Goal: Task Accomplishment & Management: Manage account settings

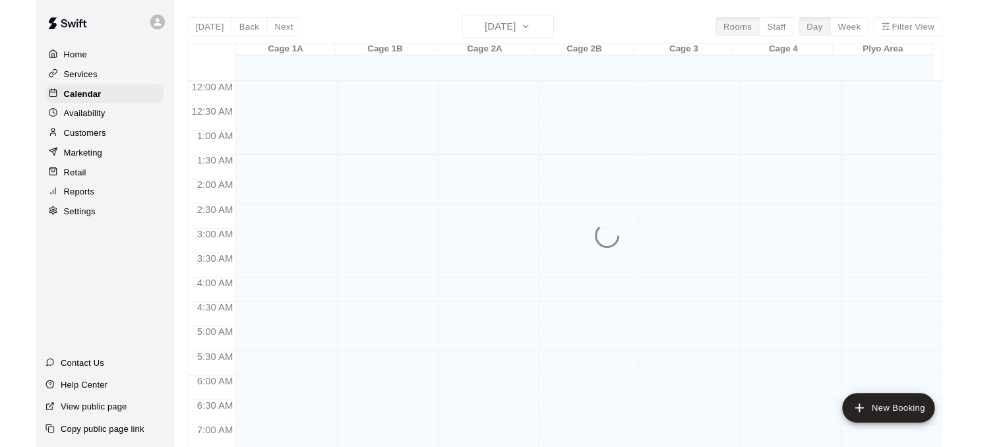
scroll to position [656, 0]
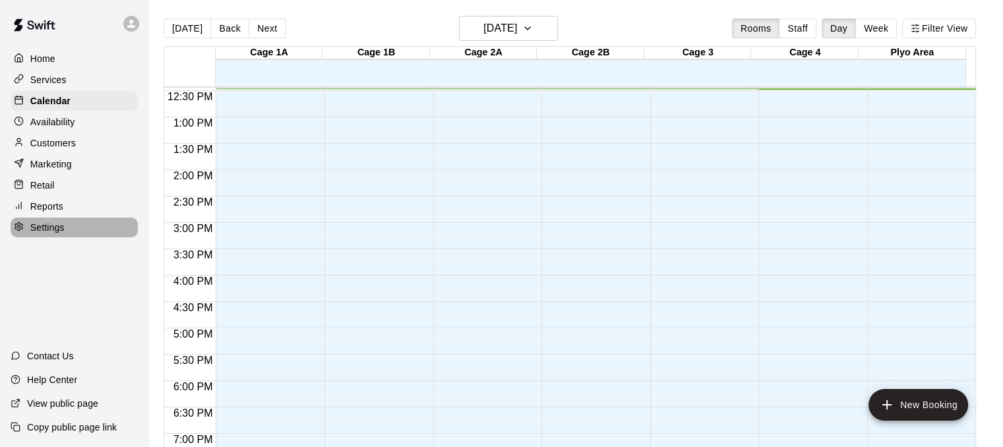
click at [78, 233] on div "Settings" at bounding box center [74, 228] width 127 height 20
select select "**"
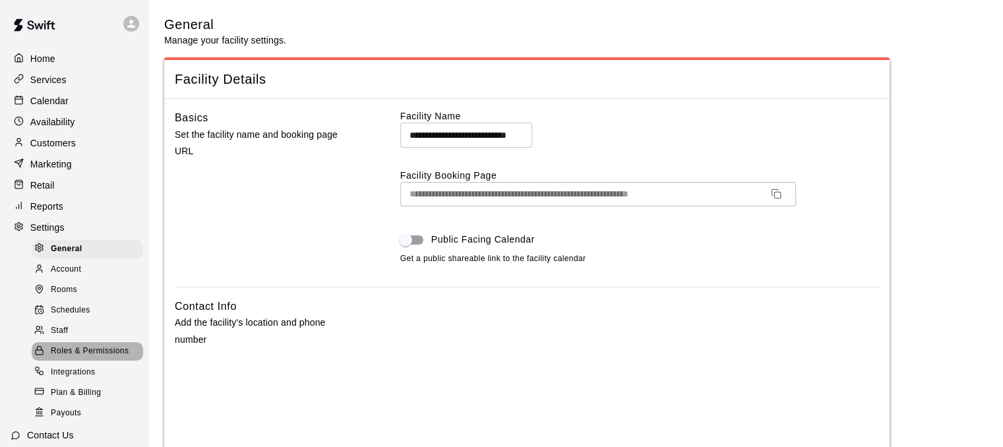
click at [94, 358] on span "Roles & Permissions" at bounding box center [90, 351] width 78 height 13
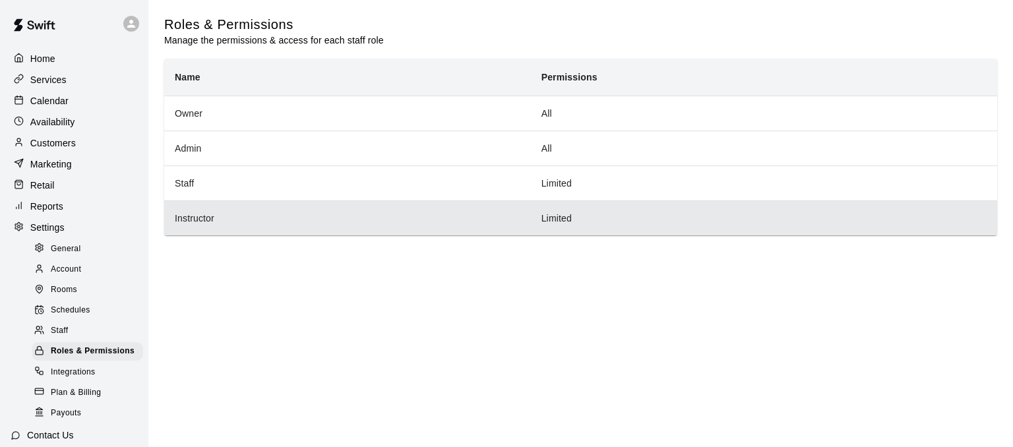
click at [211, 225] on th "Instructor" at bounding box center [347, 217] width 367 height 35
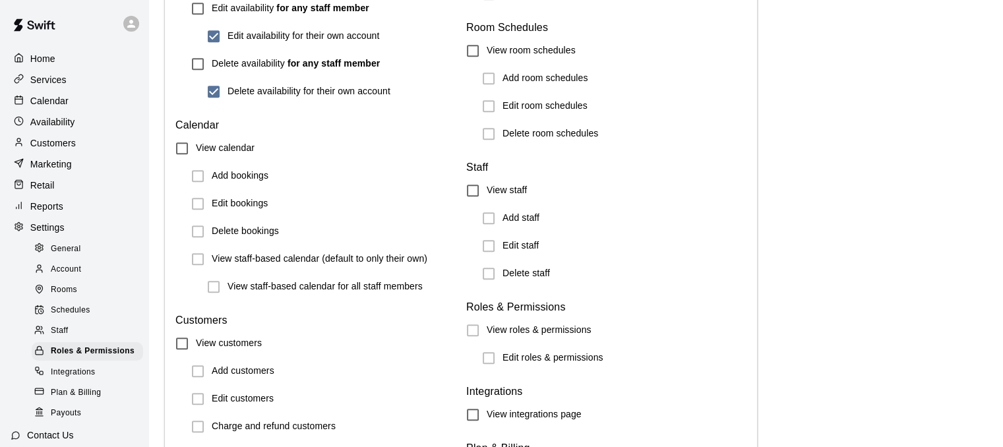
scroll to position [1234, 0]
click at [34, 104] on p "Calendar" at bounding box center [49, 100] width 38 height 13
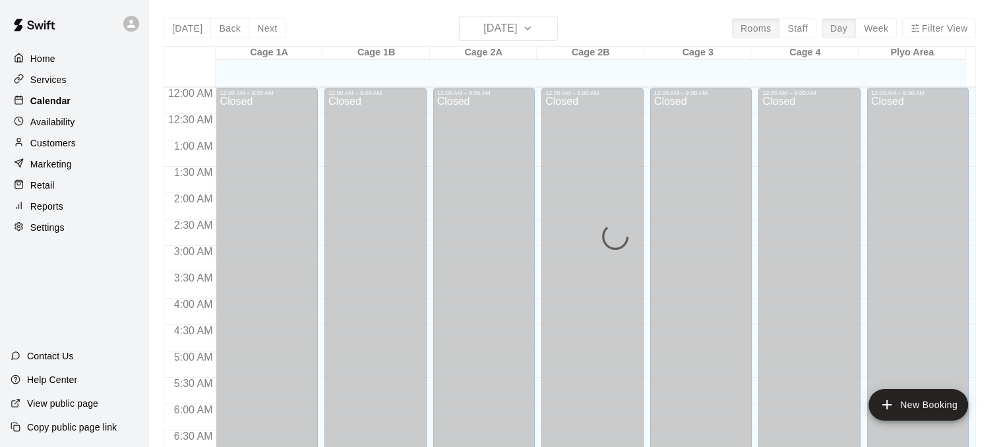
scroll to position [658, 0]
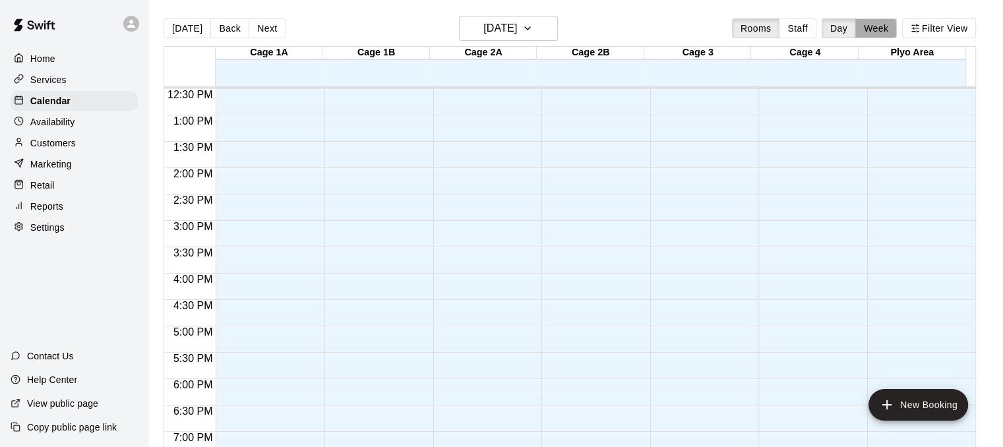
click at [876, 26] on button "Week" at bounding box center [876, 28] width 42 height 20
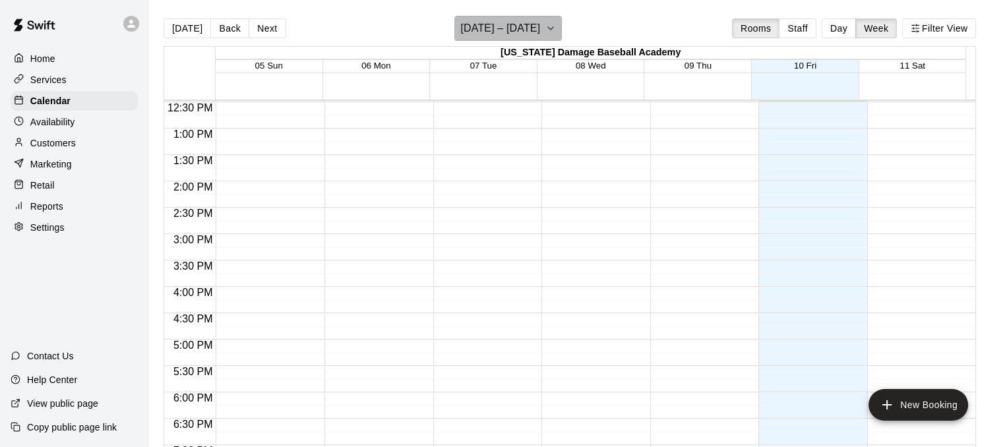
click at [541, 24] on button "[DATE] – [DATE]" at bounding box center [507, 28] width 107 height 25
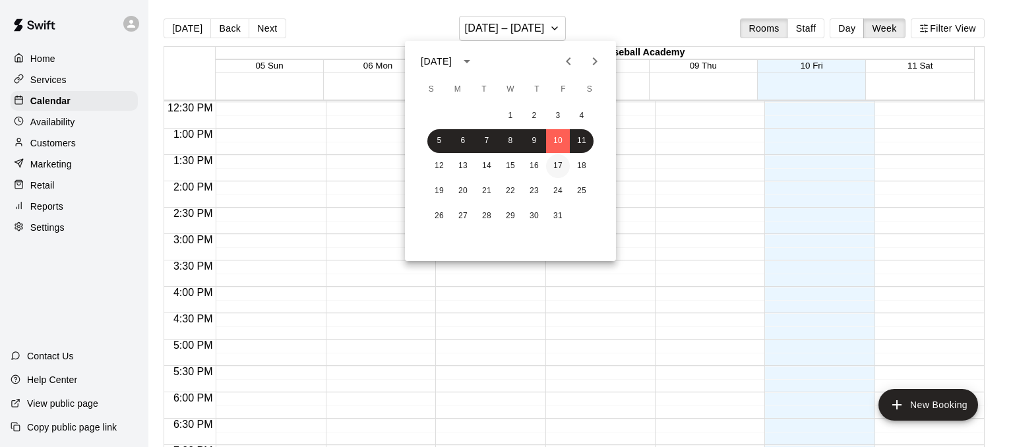
click at [559, 162] on button "17" at bounding box center [558, 166] width 24 height 24
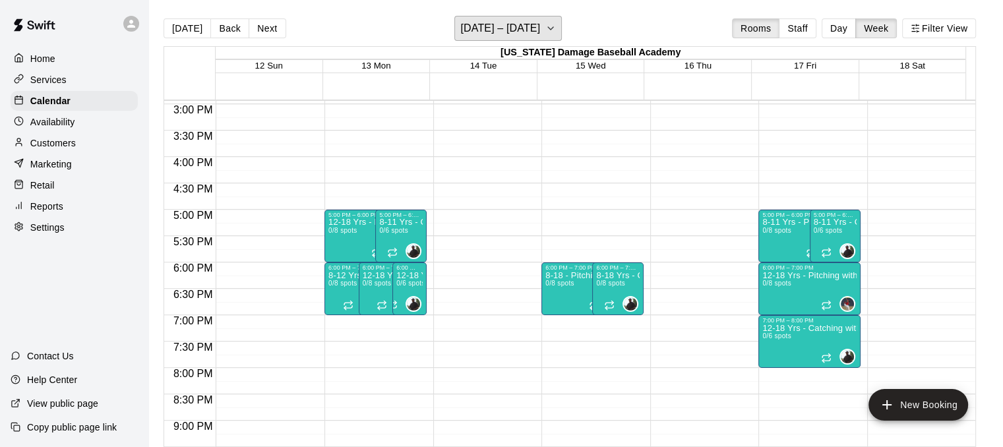
scroll to position [796, 0]
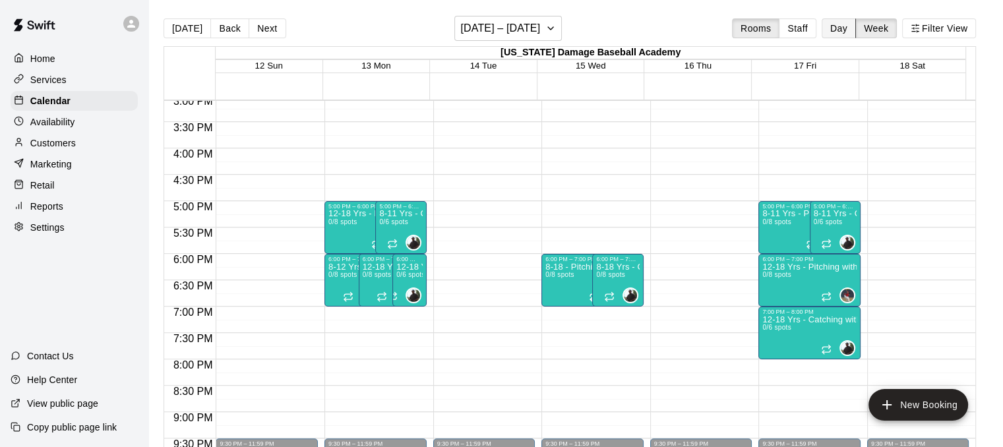
click at [849, 29] on button "Day" at bounding box center [838, 28] width 34 height 20
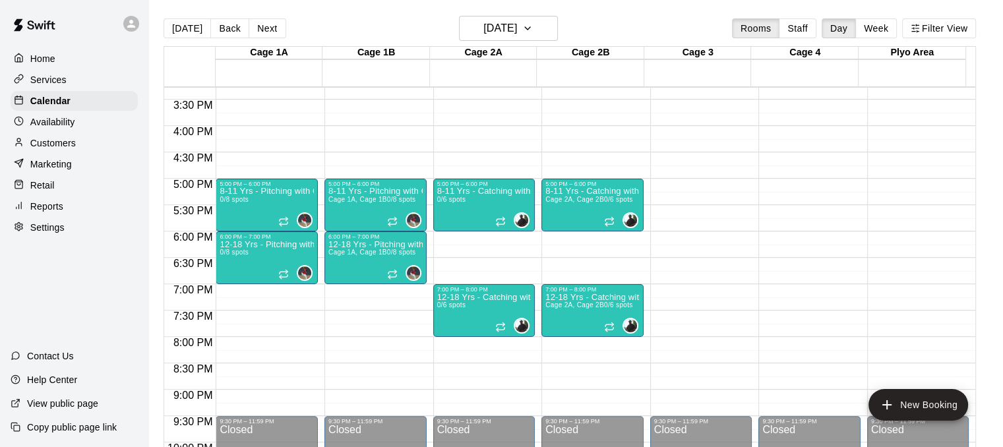
scroll to position [805, 0]
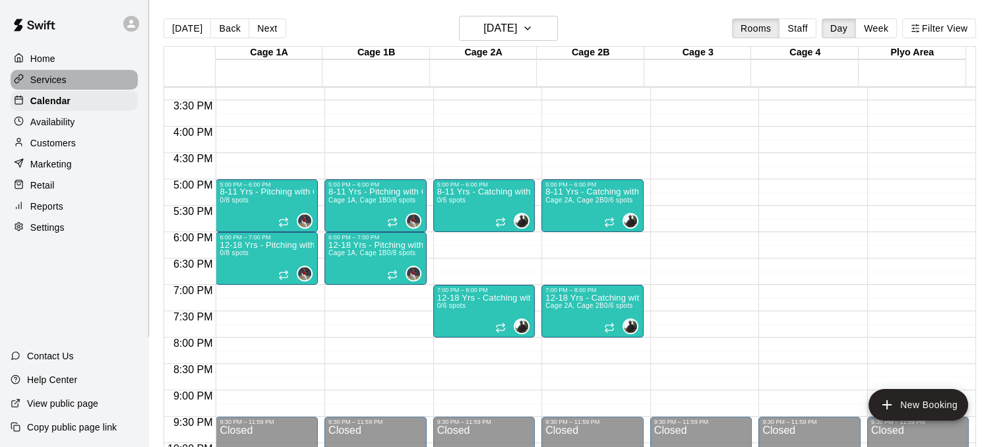
click at [28, 80] on div at bounding box center [22, 80] width 16 height 13
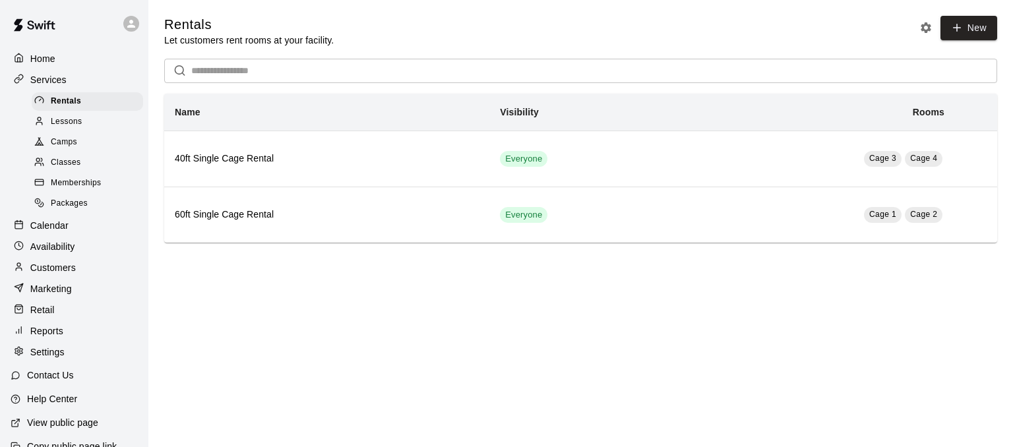
click at [98, 167] on div "Classes" at bounding box center [87, 163] width 111 height 18
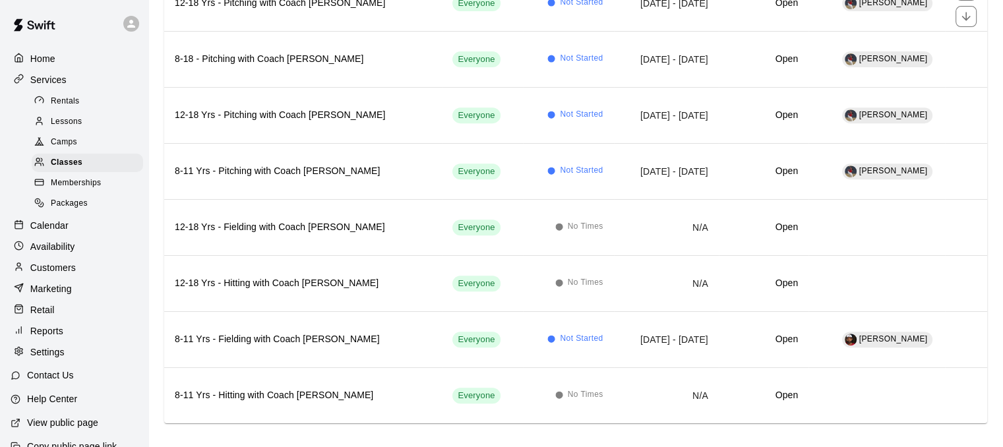
scroll to position [537, 0]
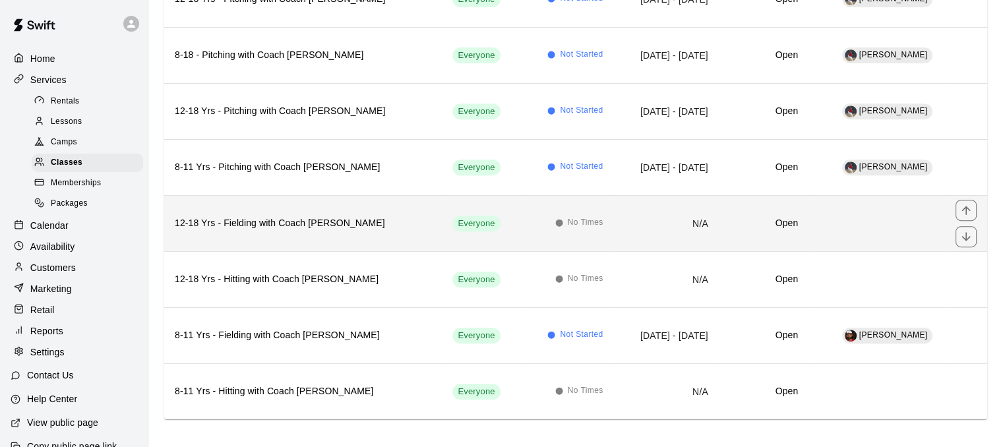
click at [568, 221] on span "No Times" at bounding box center [586, 222] width 36 height 13
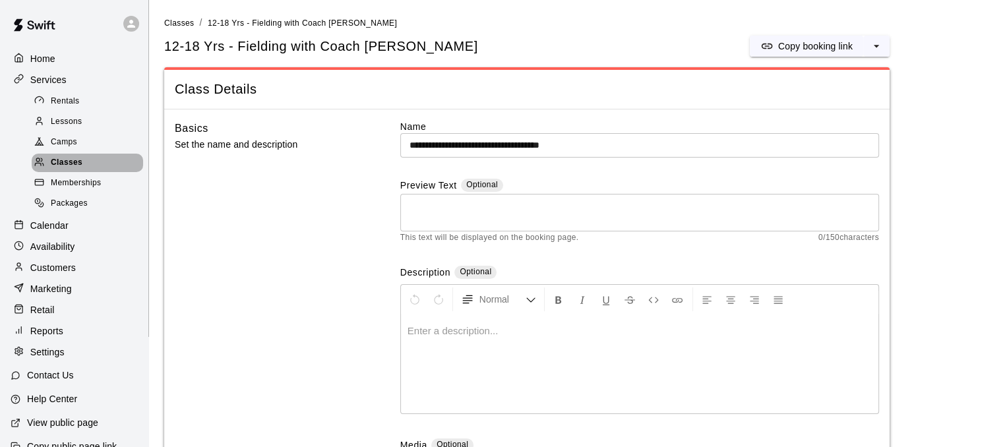
click at [125, 162] on div "Classes" at bounding box center [87, 163] width 111 height 18
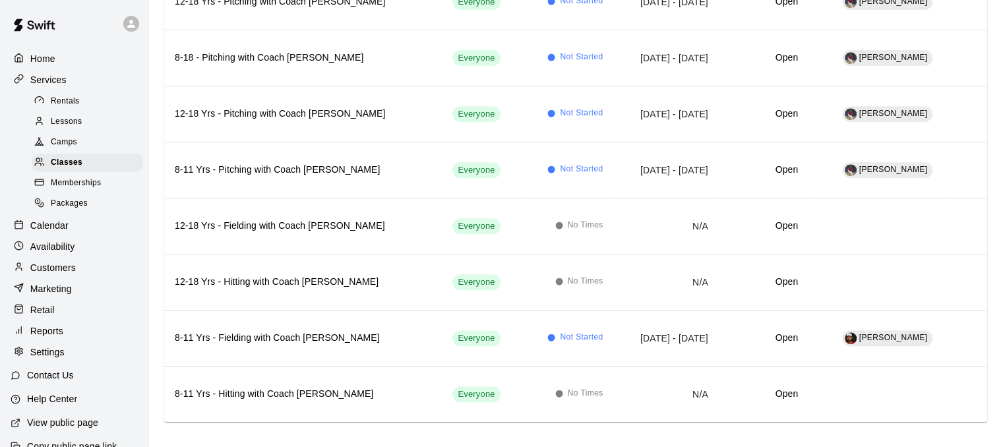
scroll to position [537, 0]
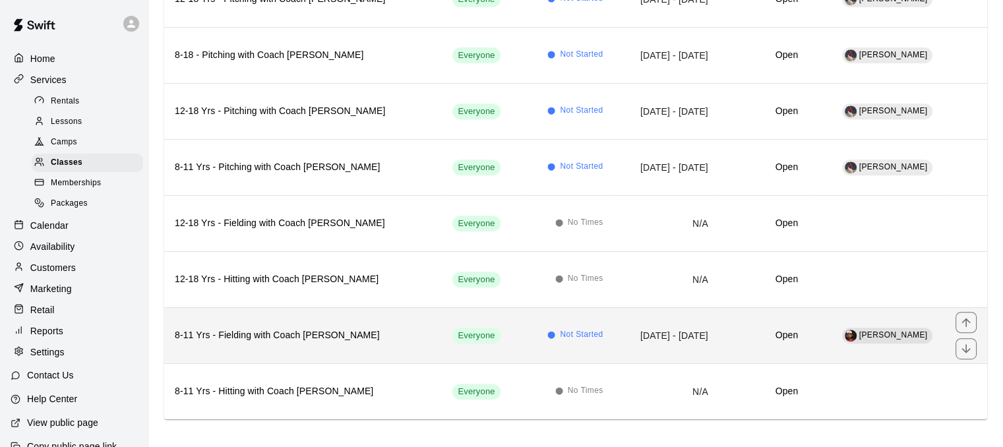
click at [614, 328] on td "[DATE] - [DATE]" at bounding box center [666, 335] width 105 height 56
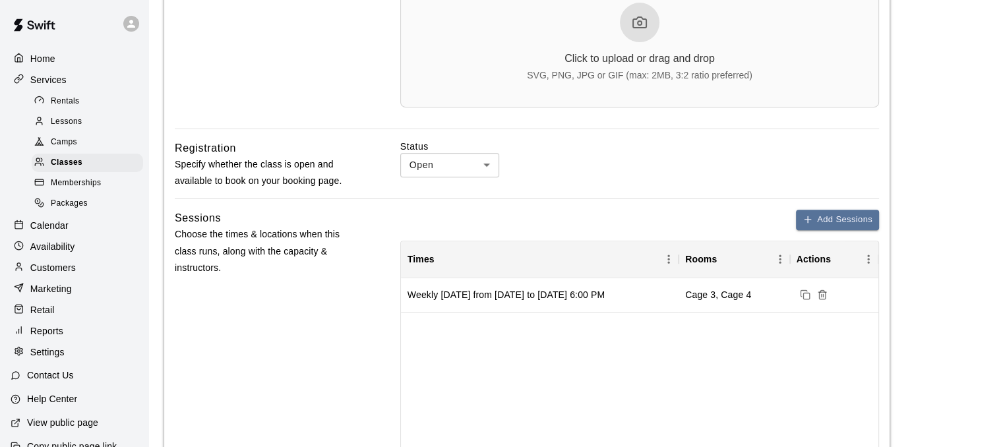
scroll to position [504, 0]
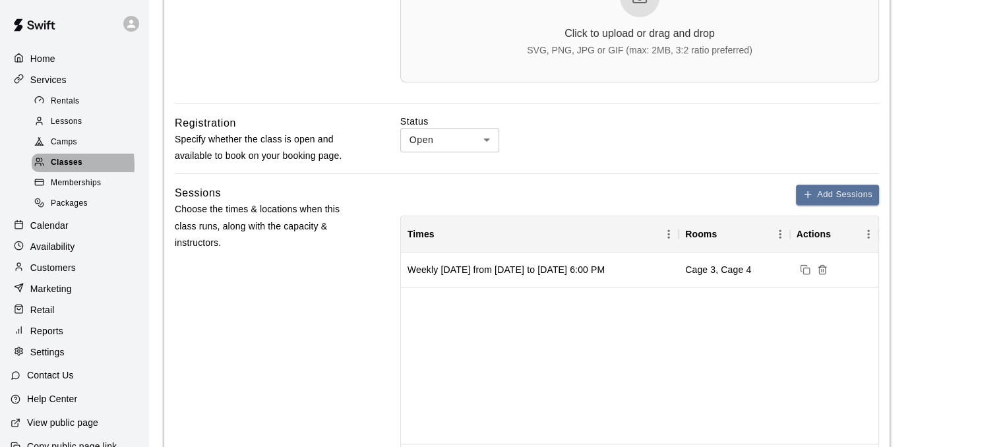
click at [55, 169] on span "Classes" at bounding box center [67, 162] width 32 height 13
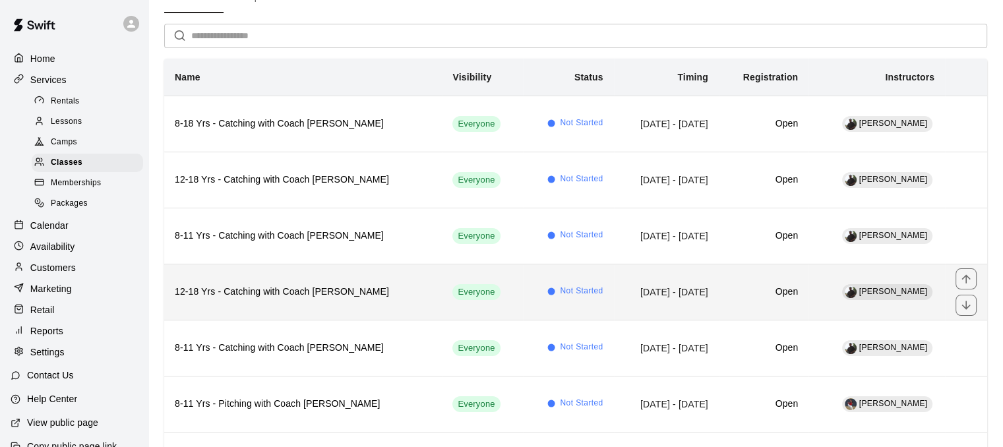
scroll to position [537, 0]
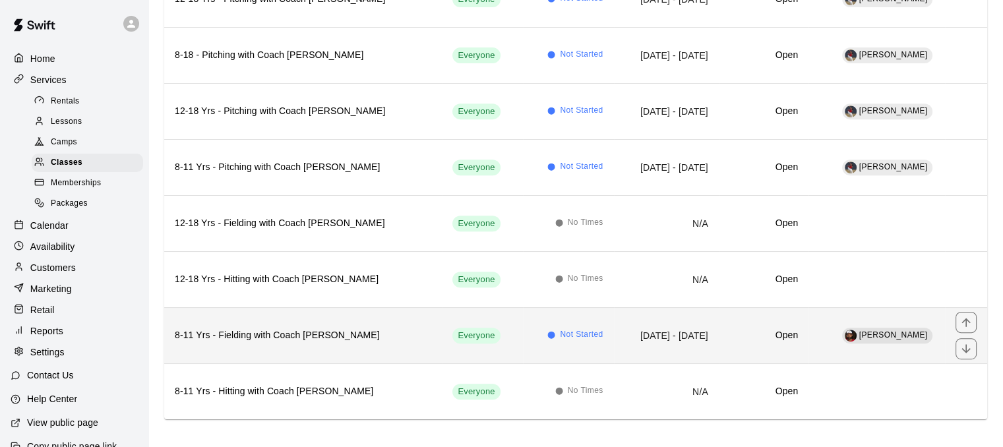
click at [340, 340] on th "8-11 Yrs - Fielding with Coach [PERSON_NAME]" at bounding box center [303, 335] width 278 height 56
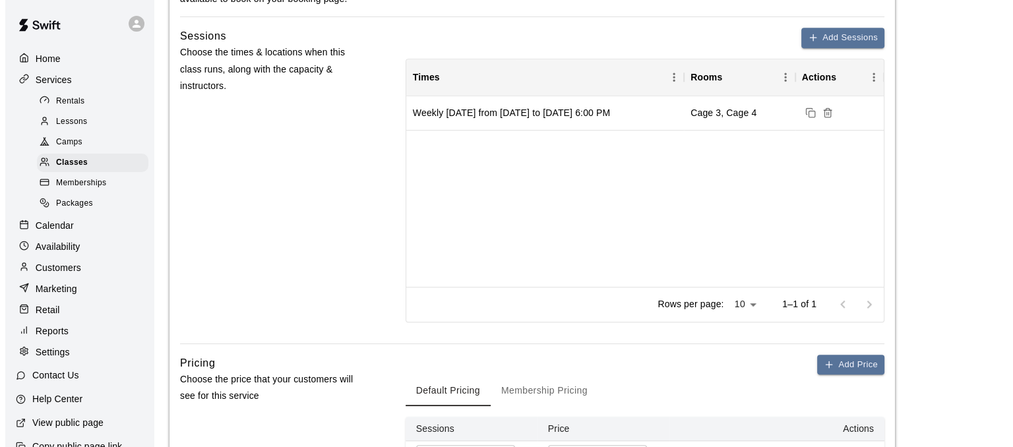
scroll to position [659, 0]
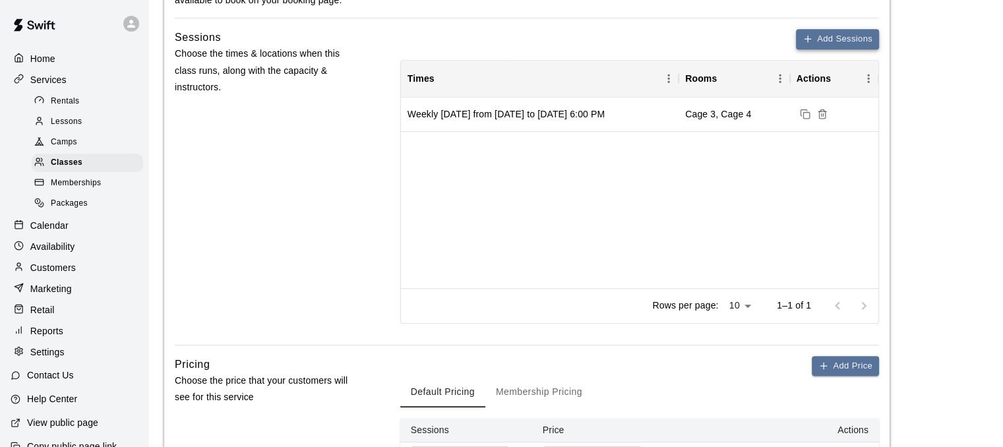
click at [808, 43] on icon "button" at bounding box center [807, 39] width 11 height 11
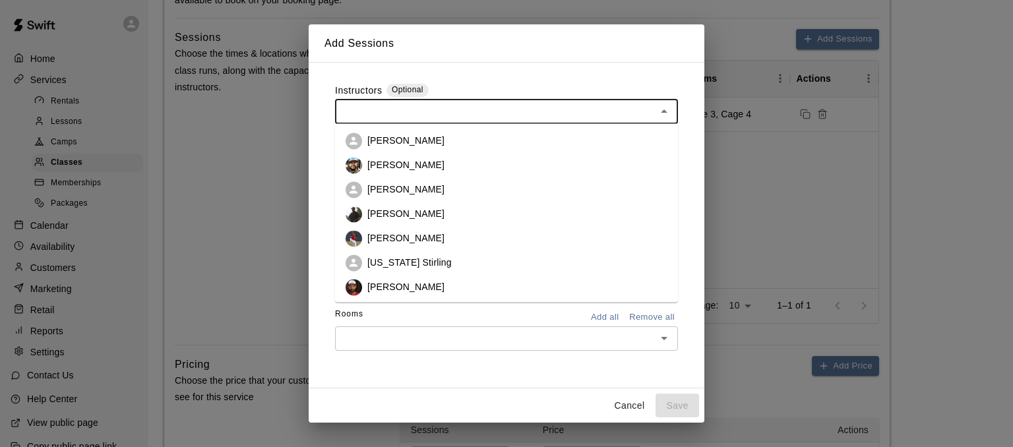
click at [583, 113] on input "text" at bounding box center [495, 111] width 313 height 16
click at [413, 281] on p "[PERSON_NAME]" at bounding box center [405, 286] width 77 height 13
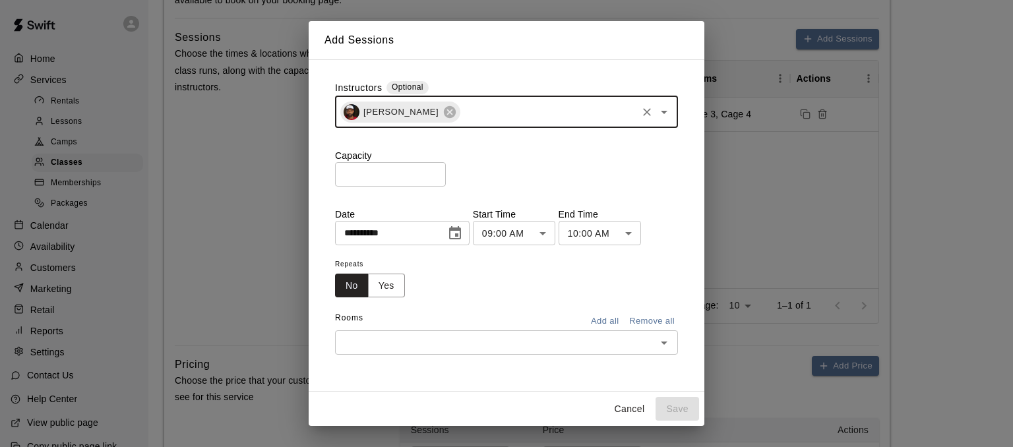
click at [425, 175] on input "*" at bounding box center [390, 174] width 111 height 24
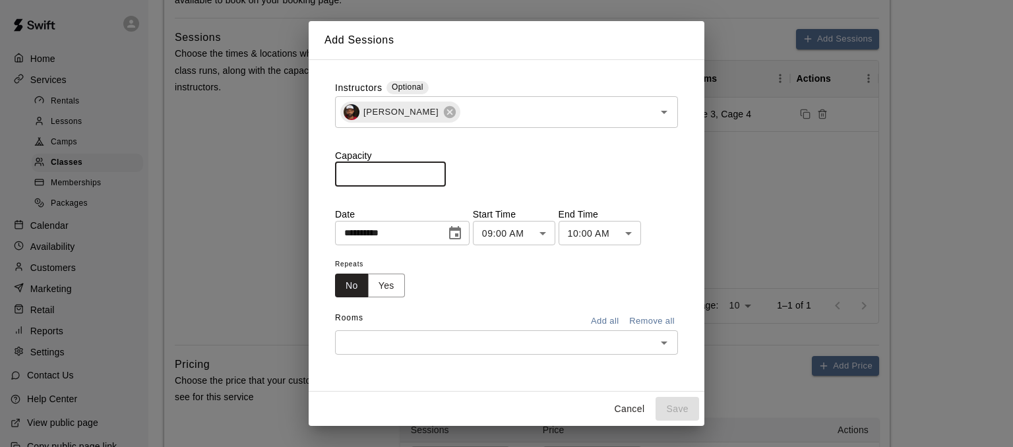
click at [558, 231] on body "**********" at bounding box center [506, 111] width 1013 height 1541
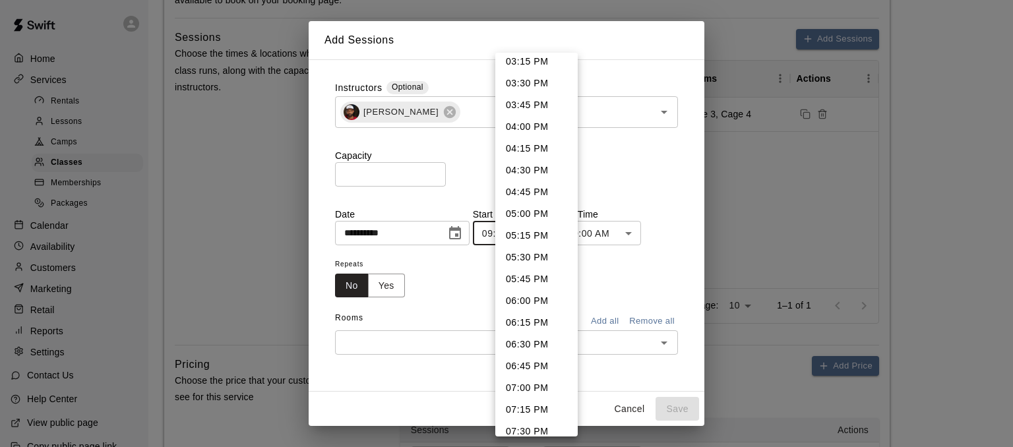
scroll to position [1354, 0]
click at [520, 278] on li "06:00 PM" at bounding box center [536, 282] width 82 height 22
type input "********"
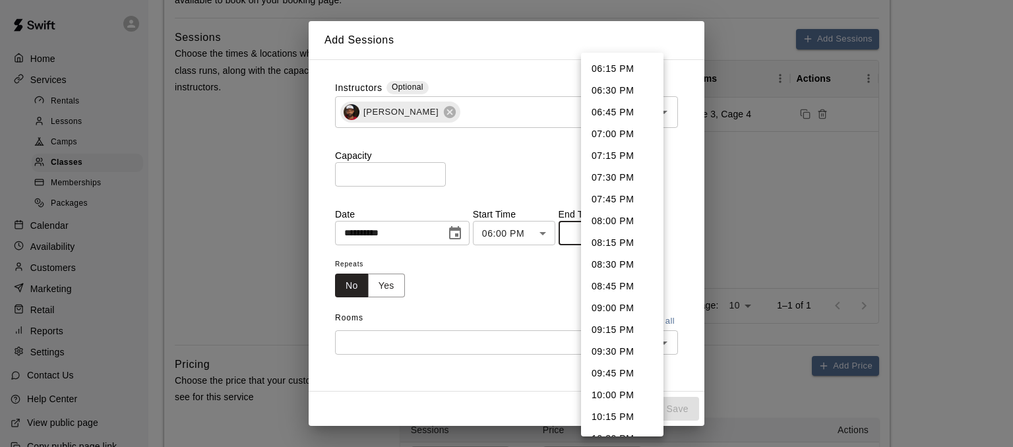
click at [632, 234] on body "**********" at bounding box center [506, 111] width 1013 height 1541
click at [616, 133] on li "07:00 PM" at bounding box center [622, 134] width 82 height 22
type input "********"
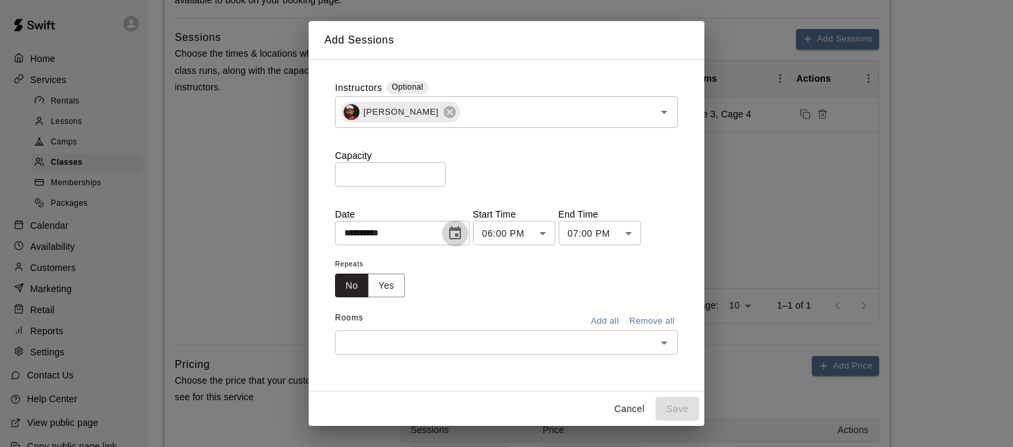
click at [463, 230] on icon "Choose date, selected date is Oct 10, 2025" at bounding box center [455, 233] width 16 height 16
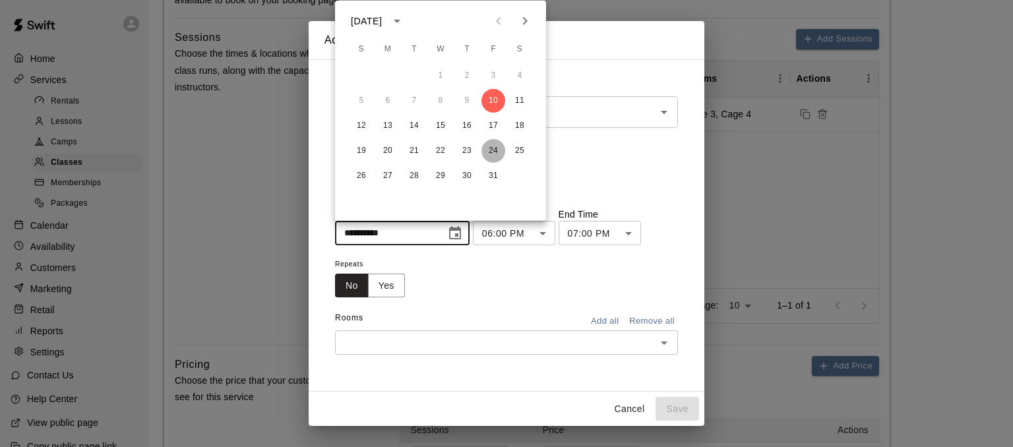
click at [492, 151] on button "24" at bounding box center [493, 151] width 24 height 24
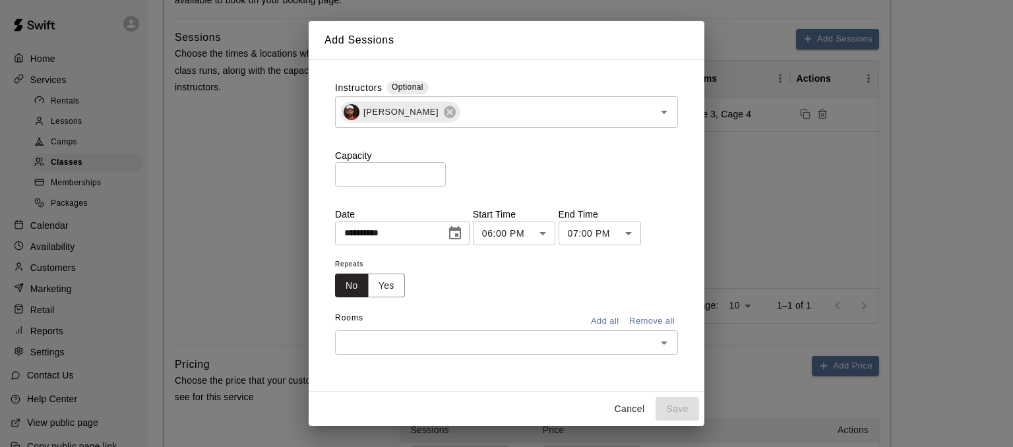
type input "**********"
click at [351, 176] on input "number" at bounding box center [390, 174] width 111 height 24
click at [463, 237] on icon "Choose date, selected date is Oct 24, 2025" at bounding box center [455, 233] width 16 height 16
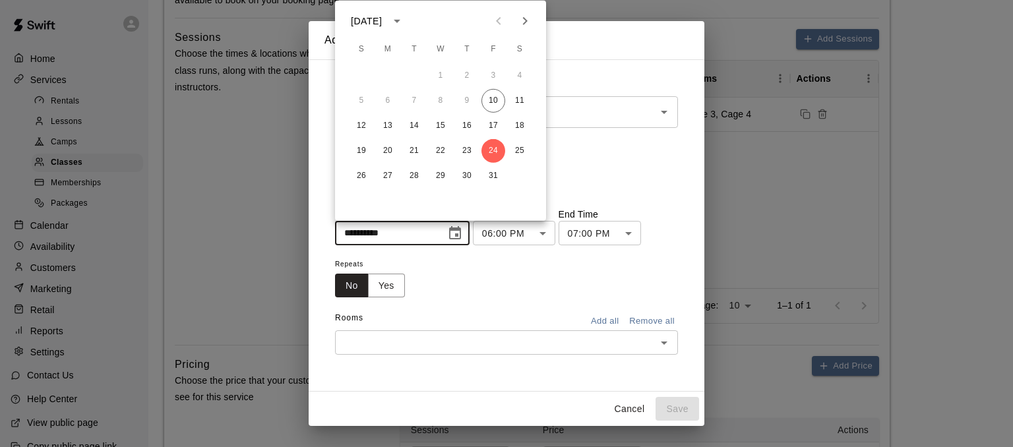
click at [576, 178] on div "Capacity ​" at bounding box center [506, 168] width 343 height 38
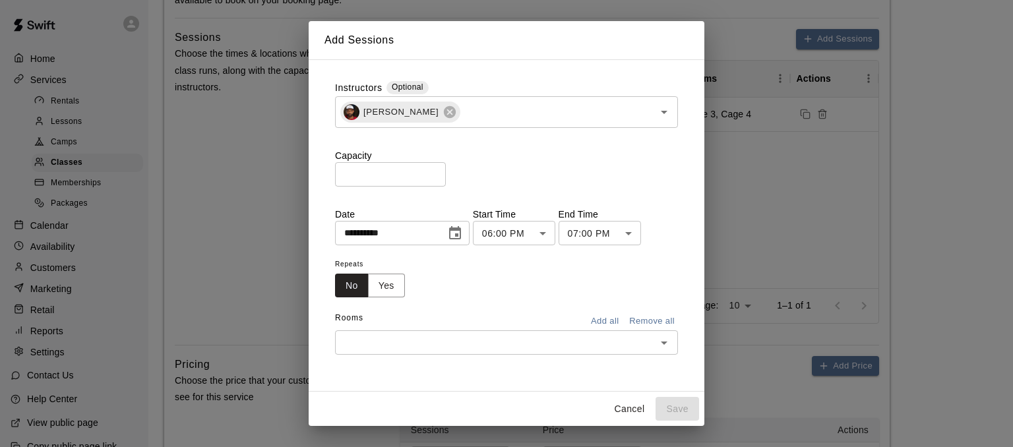
click at [385, 350] on input "text" at bounding box center [495, 342] width 313 height 16
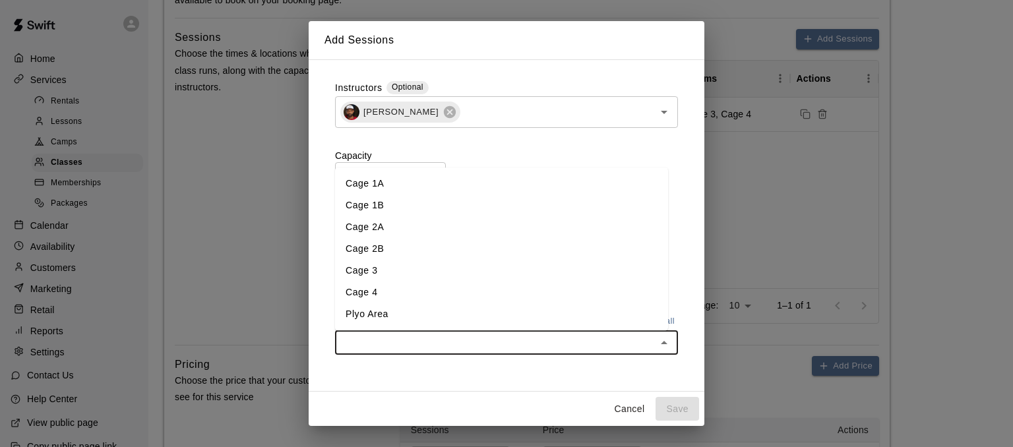
click at [382, 268] on li "Cage 3" at bounding box center [501, 271] width 333 height 22
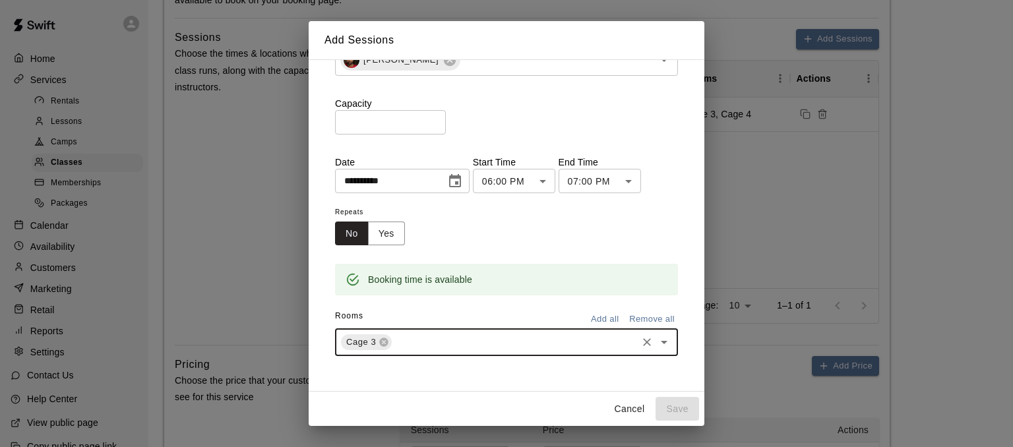
scroll to position [51, 0]
click at [414, 349] on input "text" at bounding box center [514, 343] width 241 height 16
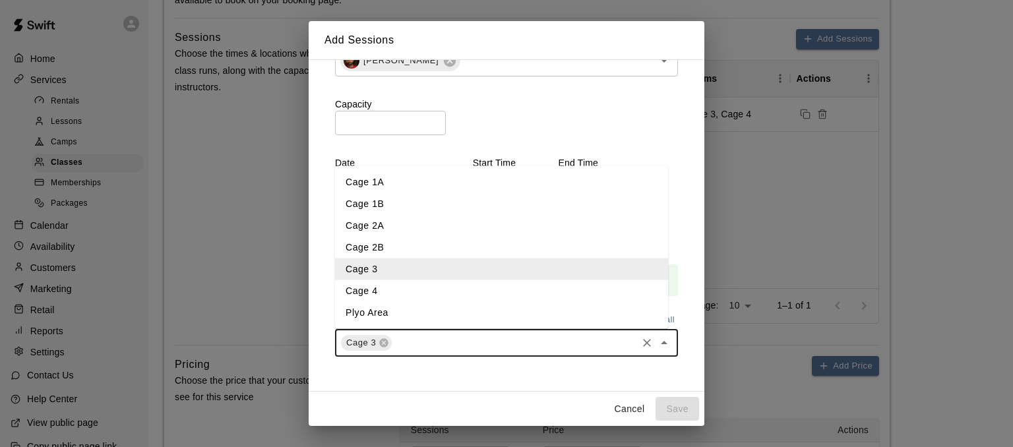
click at [388, 283] on li "Cage 4" at bounding box center [501, 291] width 333 height 22
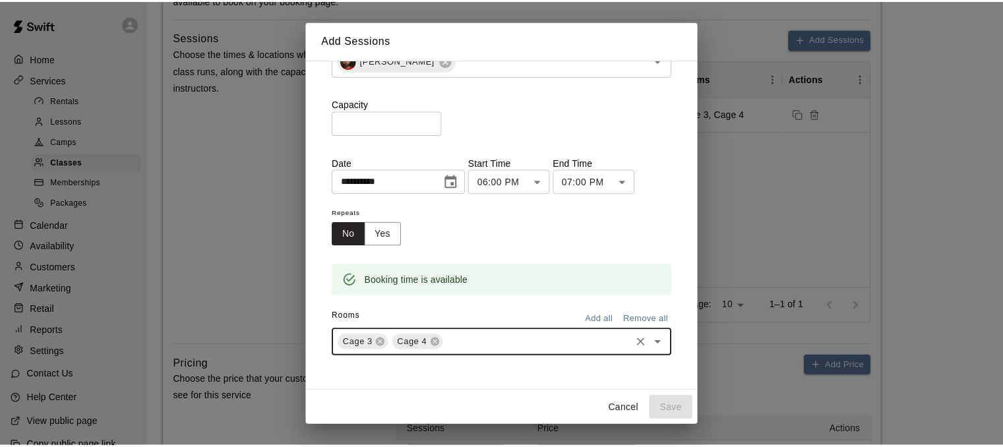
scroll to position [0, 0]
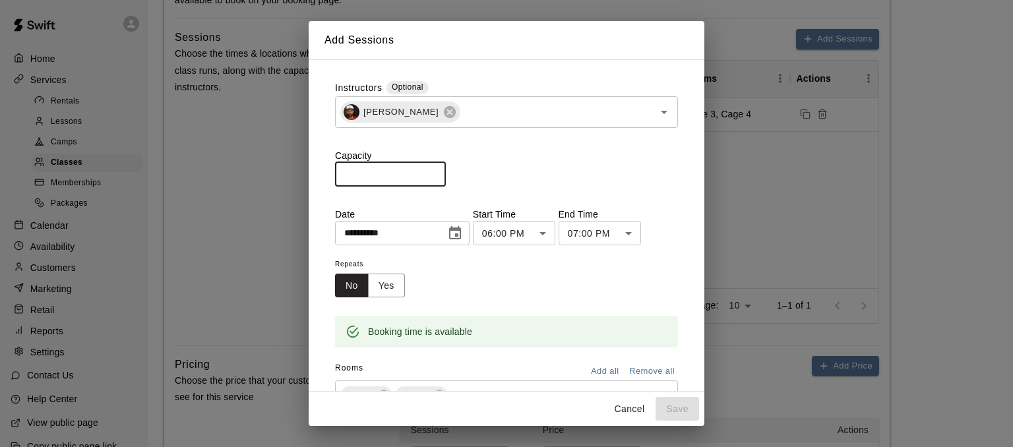
click at [359, 172] on input "number" at bounding box center [390, 174] width 111 height 24
type input "*"
click at [378, 286] on button "Yes" at bounding box center [386, 286] width 37 height 24
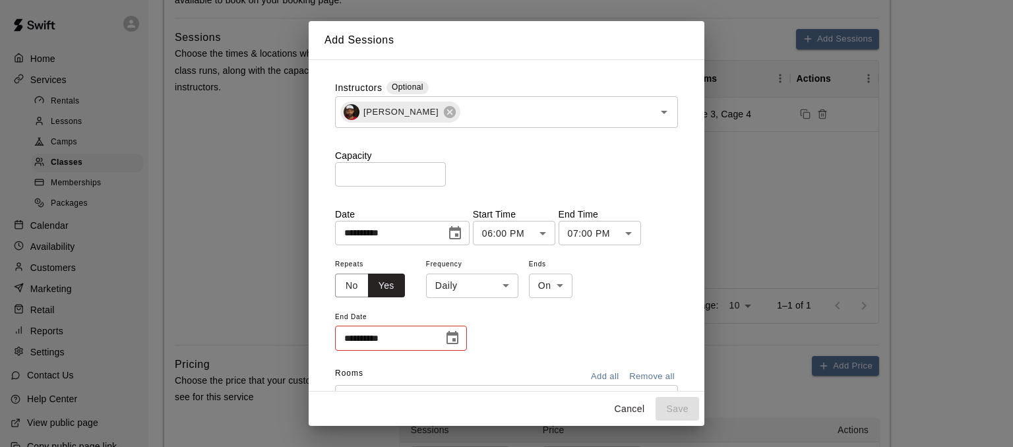
click at [493, 288] on body "**********" at bounding box center [506, 111] width 1013 height 1541
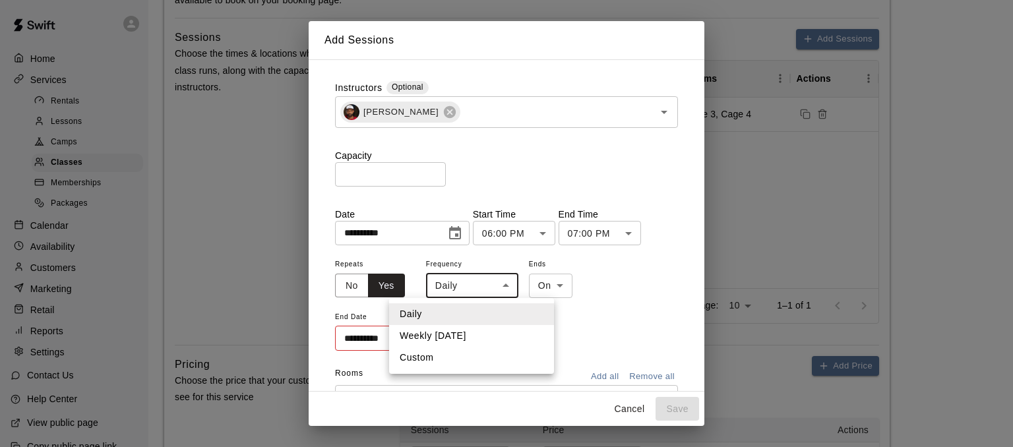
click at [450, 336] on li "Weekly [DATE]" at bounding box center [471, 336] width 165 height 22
type input "******"
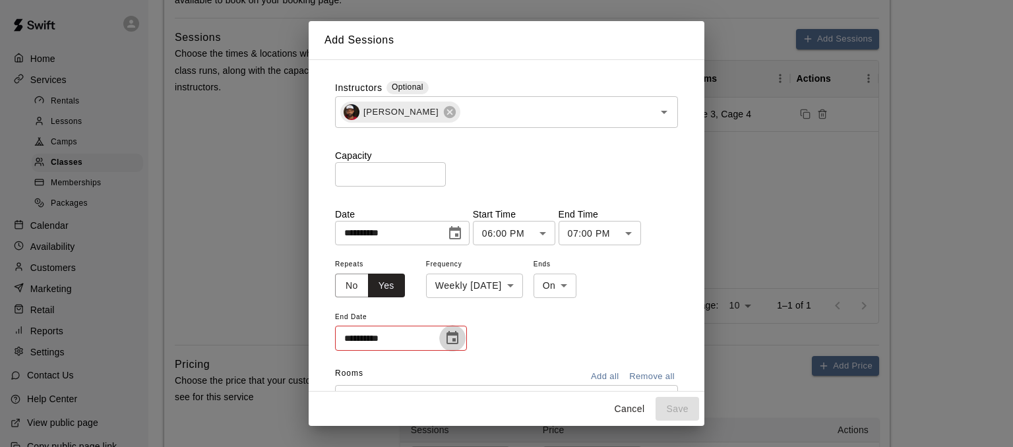
click at [456, 343] on icon "Choose date" at bounding box center [452, 337] width 12 height 13
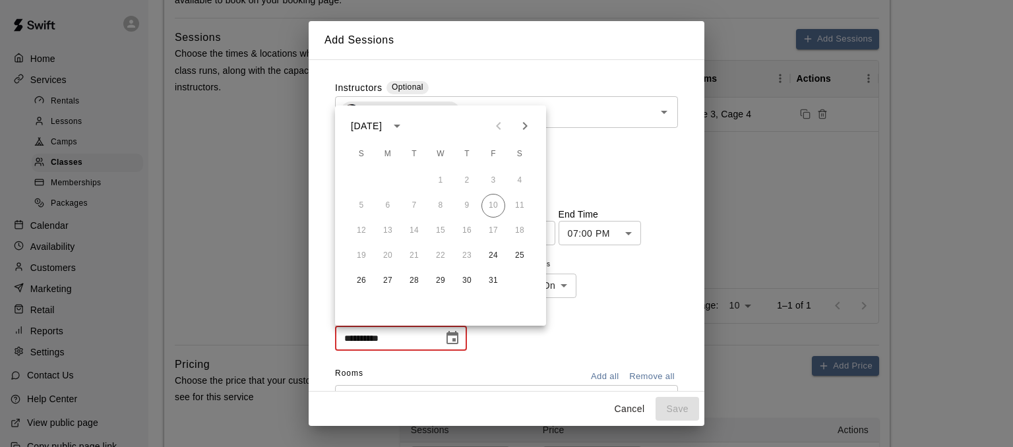
click at [520, 127] on icon "Next month" at bounding box center [525, 126] width 16 height 16
click at [489, 177] on button "2" at bounding box center [493, 181] width 24 height 24
type input "**********"
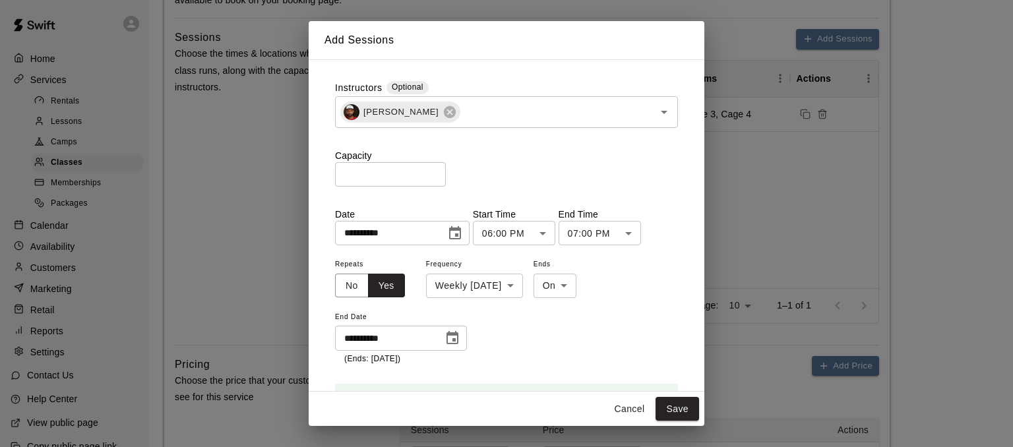
click at [610, 296] on div "**********" at bounding box center [506, 310] width 343 height 109
click at [680, 405] on button "Save" at bounding box center [677, 409] width 44 height 24
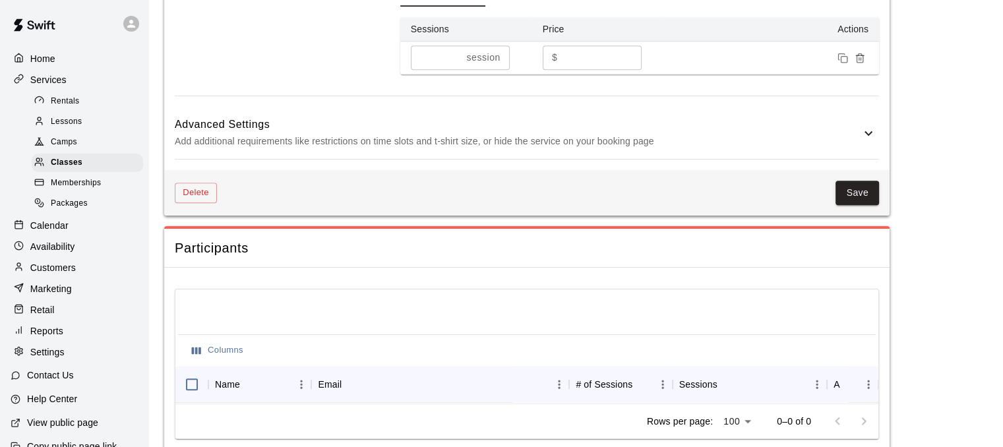
scroll to position [1104, 0]
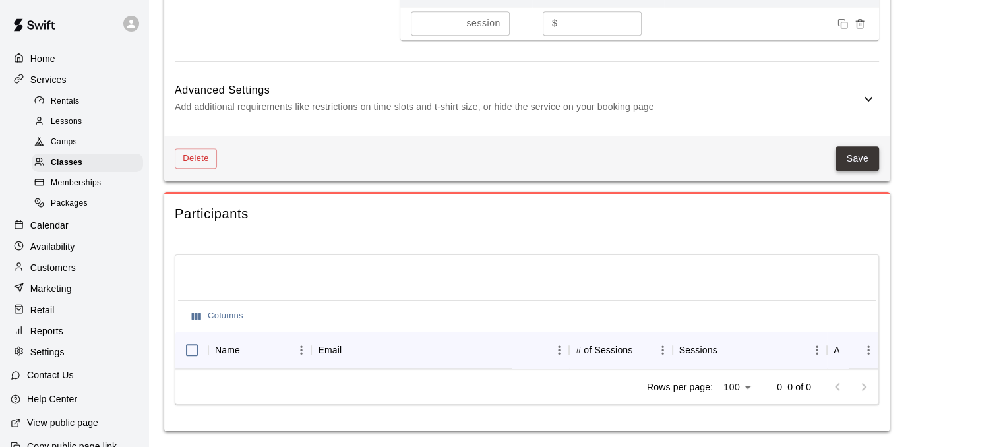
click at [861, 148] on button "Save" at bounding box center [857, 158] width 44 height 24
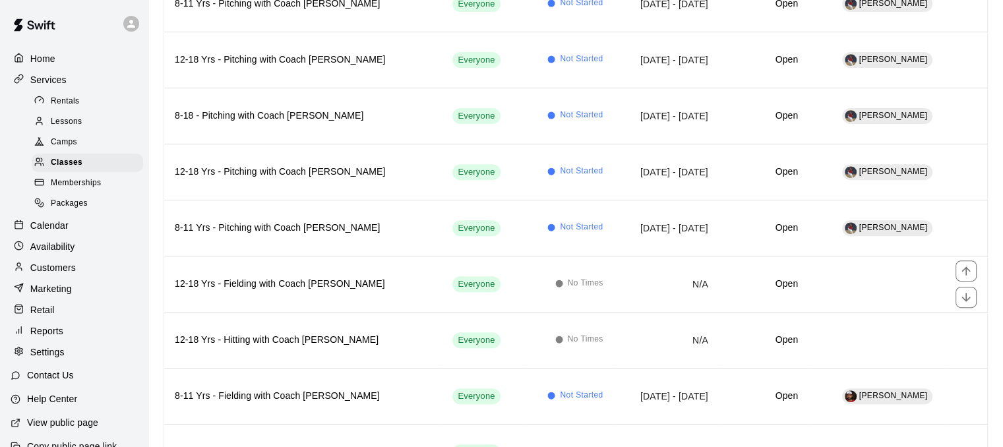
scroll to position [537, 0]
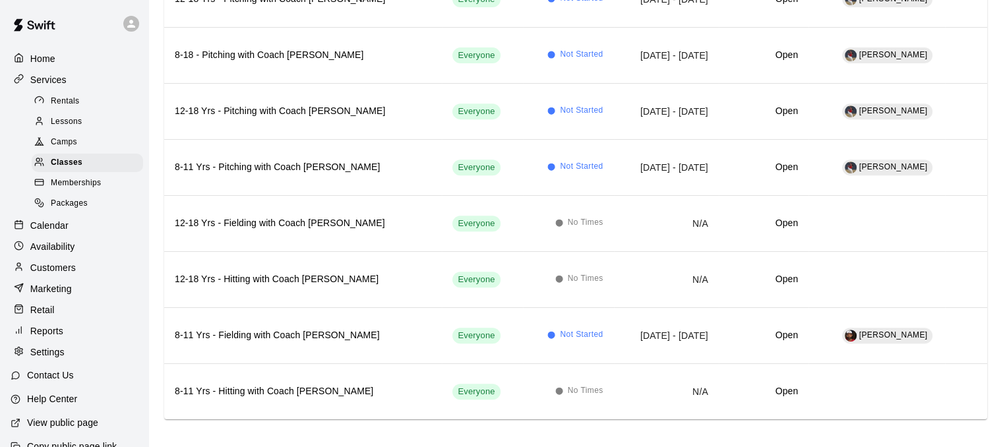
click at [66, 232] on p "Calendar" at bounding box center [49, 225] width 38 height 13
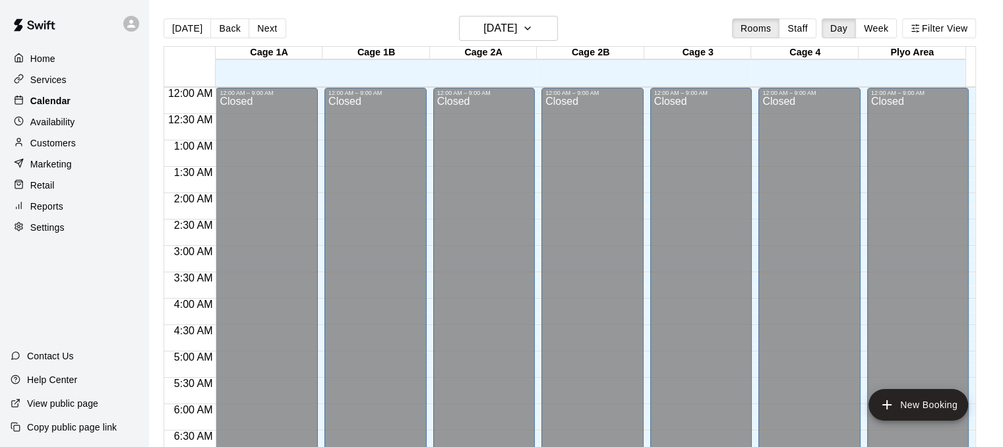
scroll to position [664, 0]
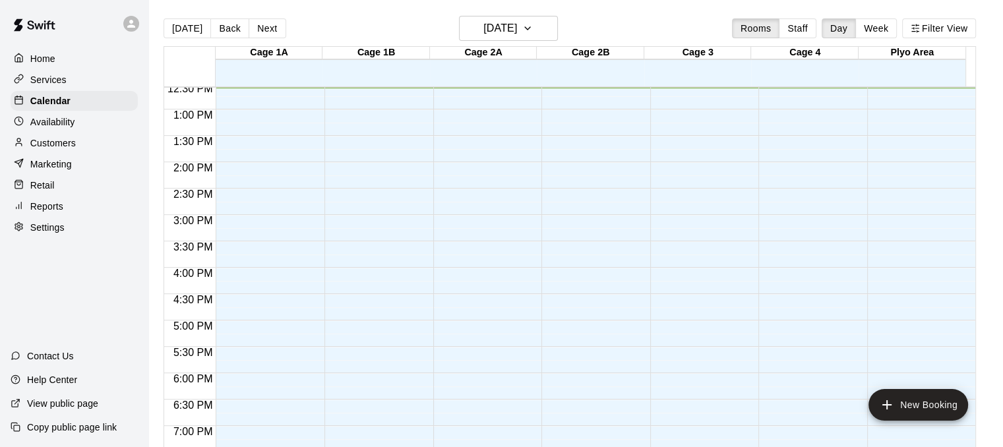
click at [878, 24] on button "Week" at bounding box center [876, 28] width 42 height 20
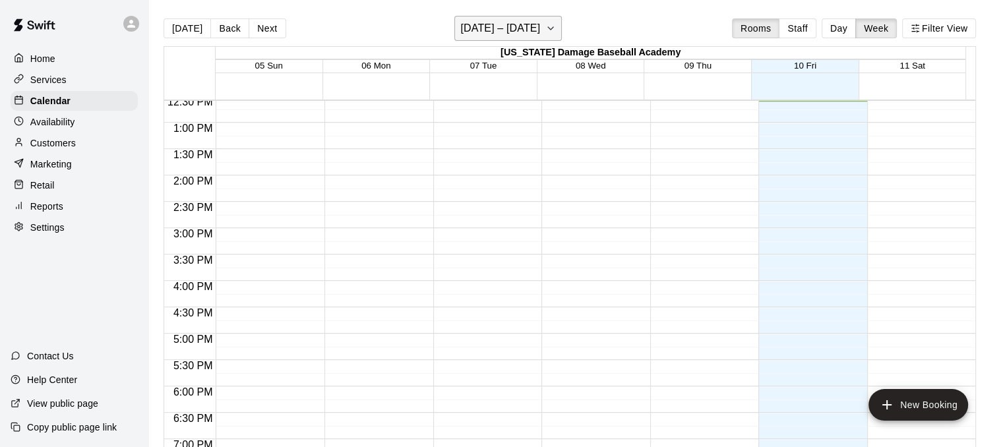
click at [547, 27] on icon "button" at bounding box center [550, 28] width 11 height 16
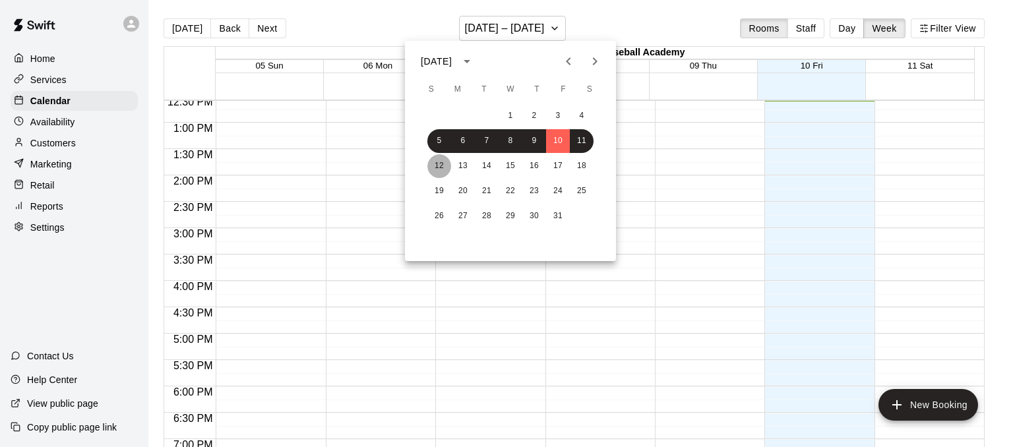
click at [440, 160] on button "12" at bounding box center [439, 166] width 24 height 24
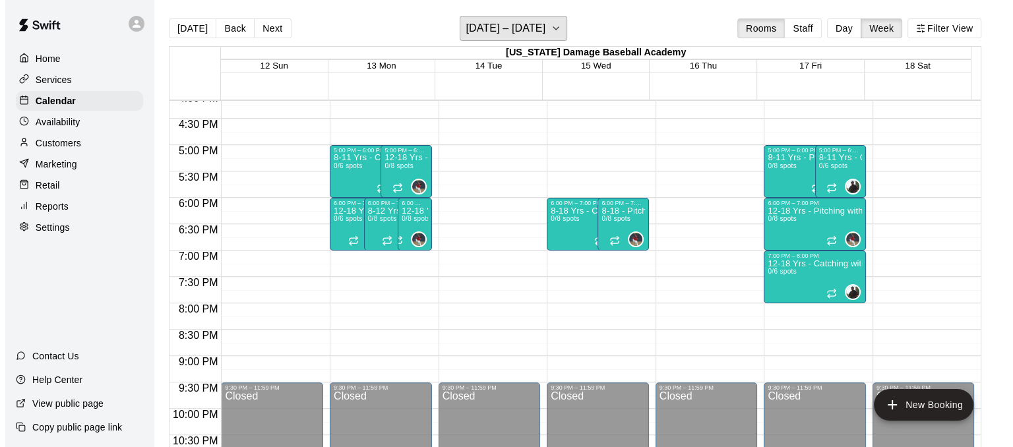
scroll to position [853, 0]
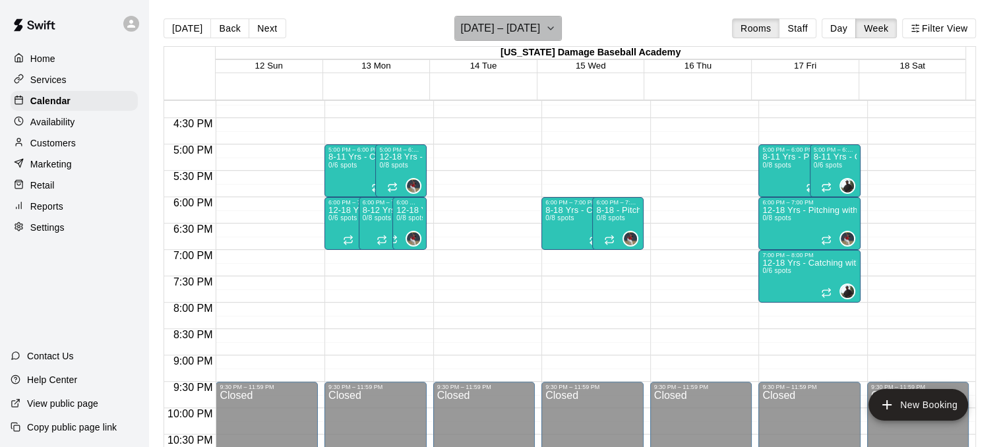
click at [547, 34] on icon "button" at bounding box center [550, 28] width 11 height 16
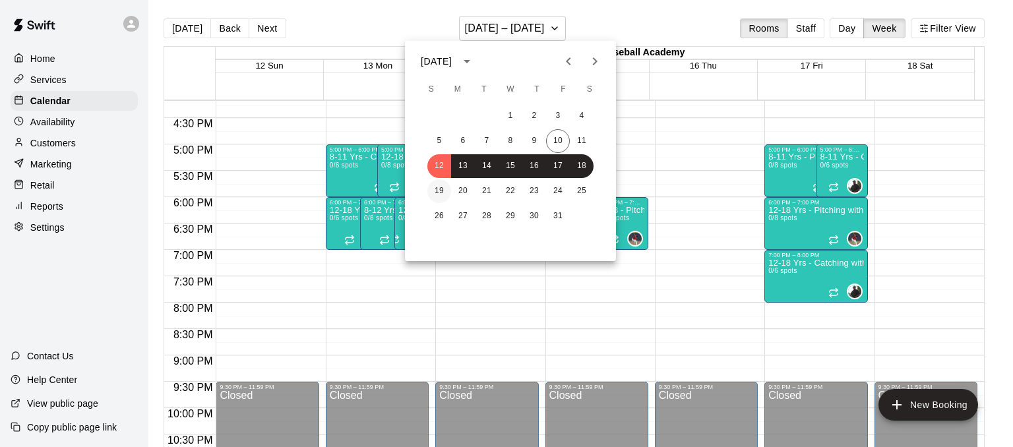
click at [436, 191] on button "19" at bounding box center [439, 191] width 24 height 24
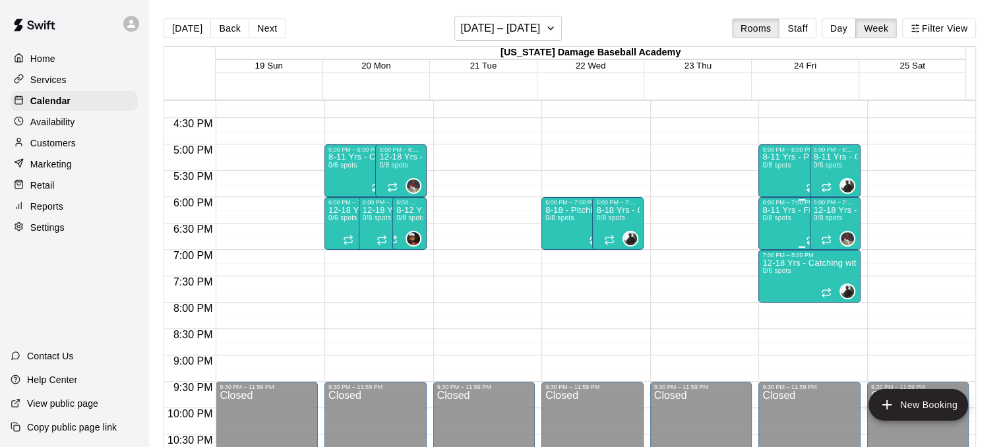
click at [794, 218] on div "8-11 Yrs - Fielding with Coach [PERSON_NAME] 0/8 spots" at bounding box center [801, 429] width 78 height 447
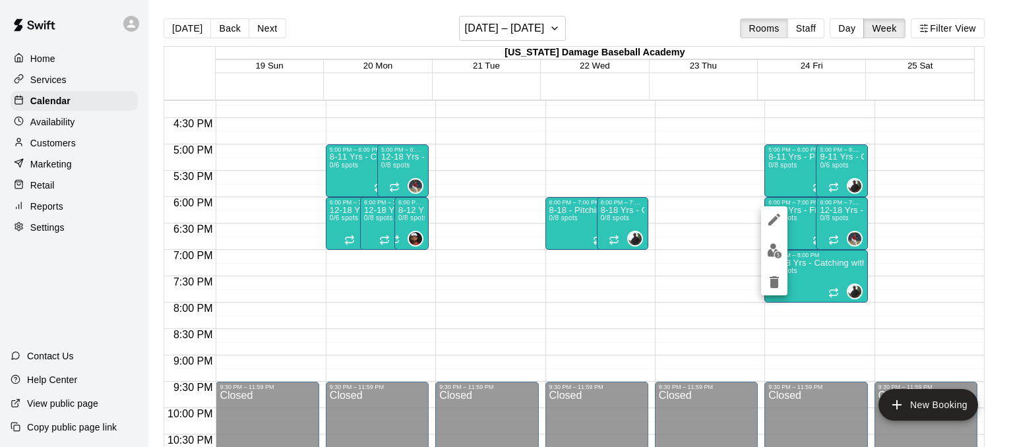
click at [773, 220] on icon "edit" at bounding box center [774, 220] width 12 height 12
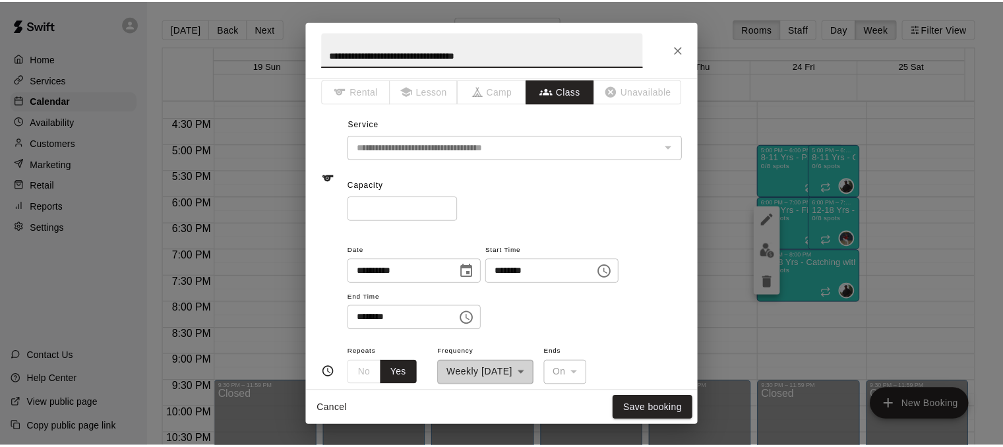
scroll to position [8, 0]
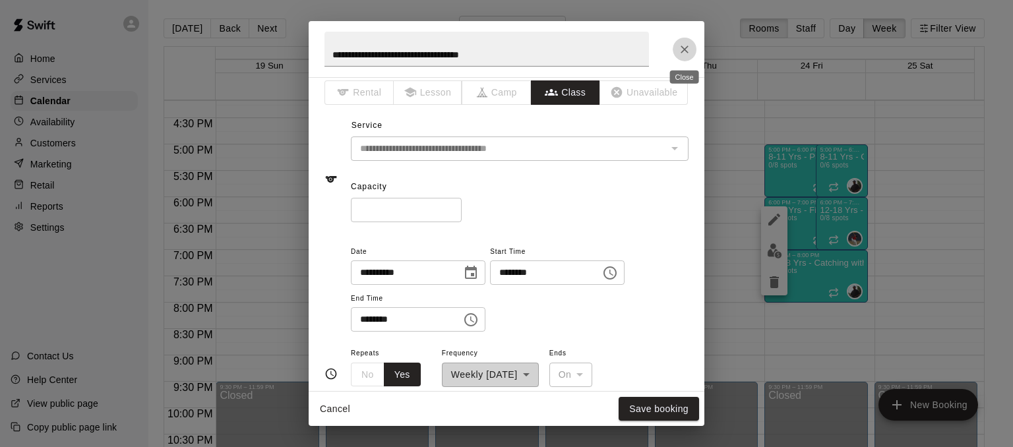
click at [684, 52] on icon "Close" at bounding box center [684, 49] width 13 height 13
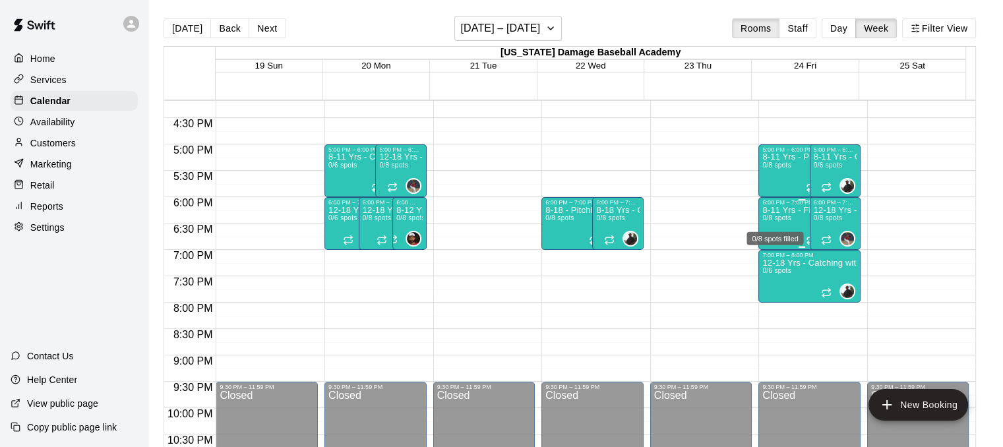
click at [773, 215] on span "0/8 spots" at bounding box center [776, 217] width 29 height 7
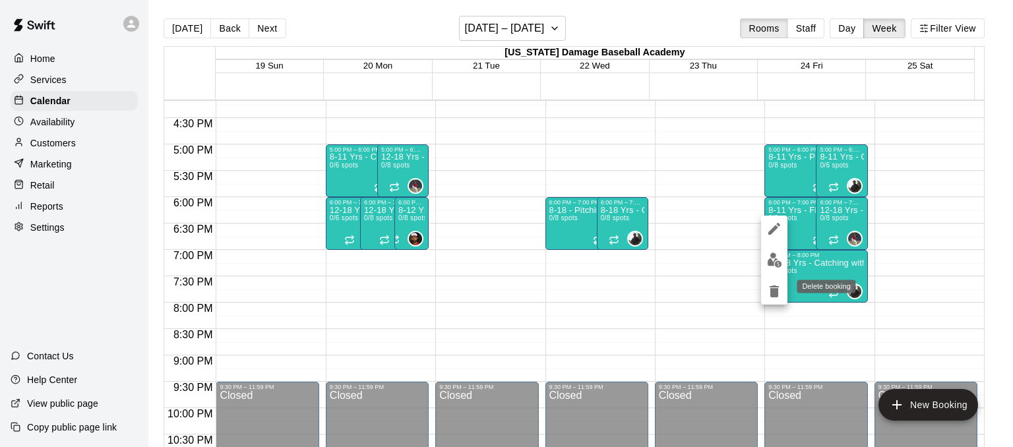
click at [777, 297] on icon "delete" at bounding box center [773, 291] width 9 height 12
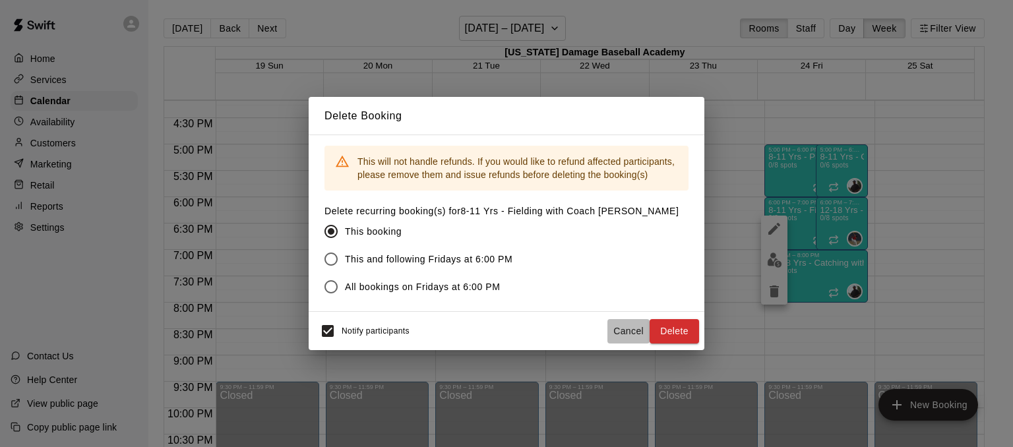
click at [624, 332] on button "Cancel" at bounding box center [628, 331] width 42 height 24
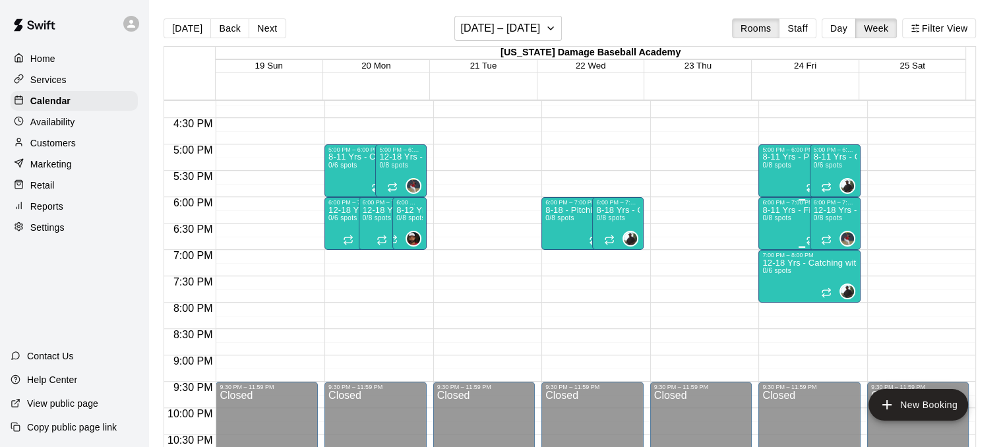
click at [787, 233] on div "8-11 Yrs - Fielding with Coach [PERSON_NAME] 0/8 spots" at bounding box center [801, 429] width 78 height 447
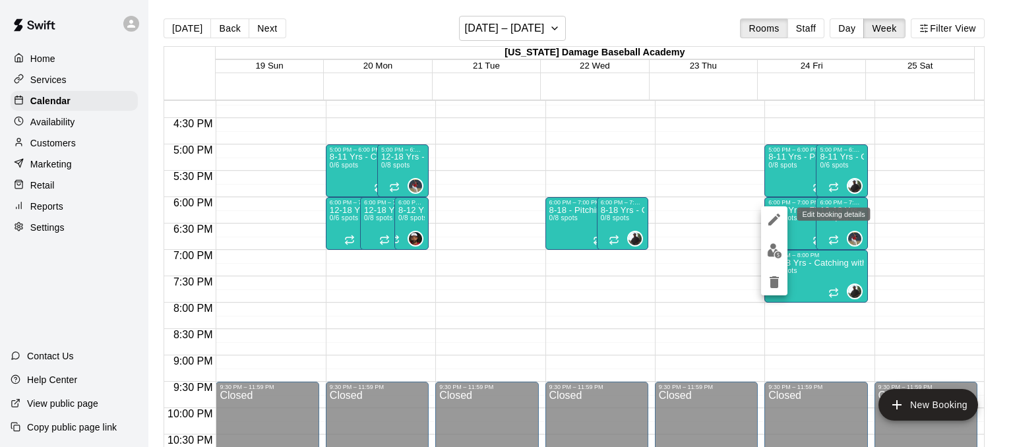
click at [773, 227] on button "edit" at bounding box center [774, 219] width 26 height 26
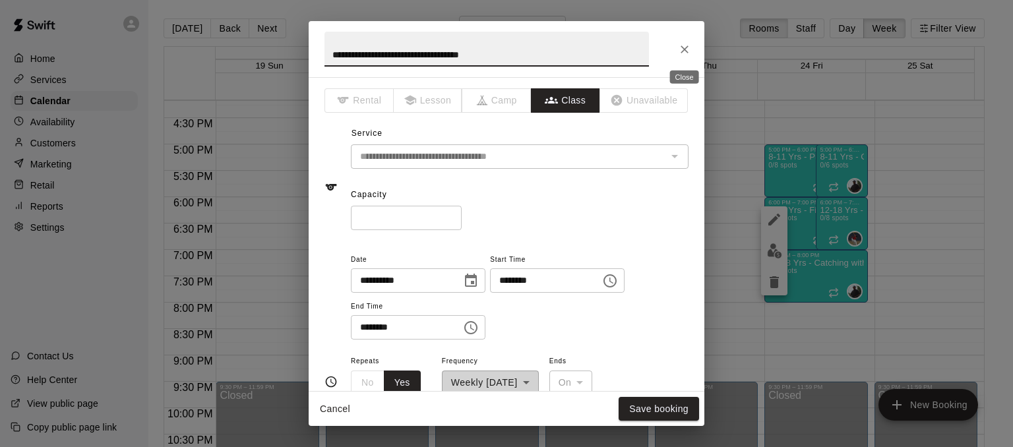
click at [689, 47] on icon "Close" at bounding box center [684, 49] width 13 height 13
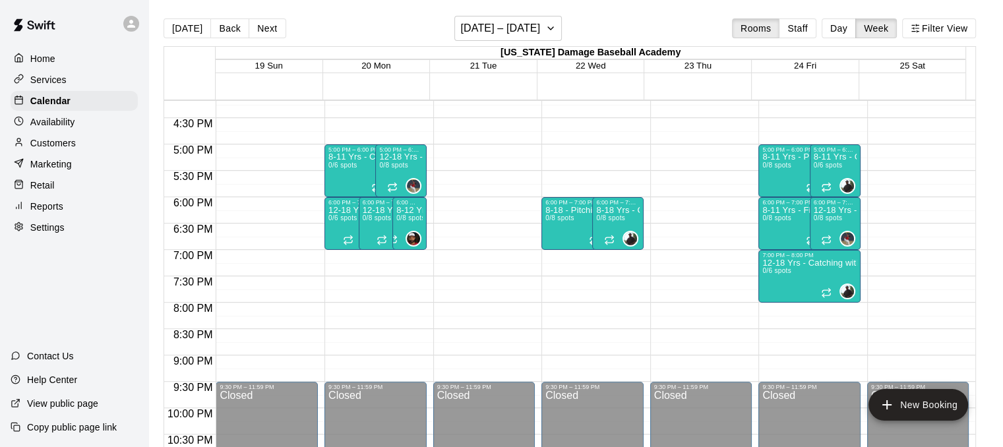
click at [93, 126] on div "Availability" at bounding box center [74, 122] width 127 height 20
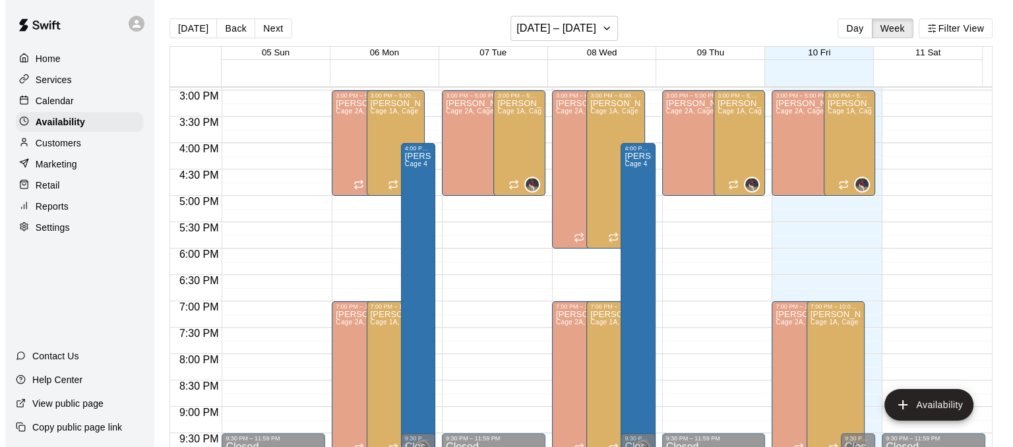
scroll to position [789, 0]
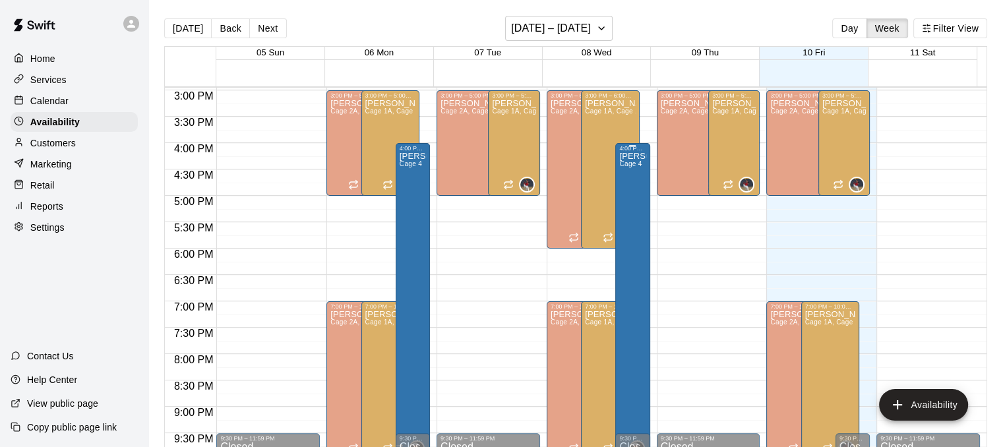
click at [620, 201] on div "[PERSON_NAME] Cage 4" at bounding box center [632, 375] width 26 height 447
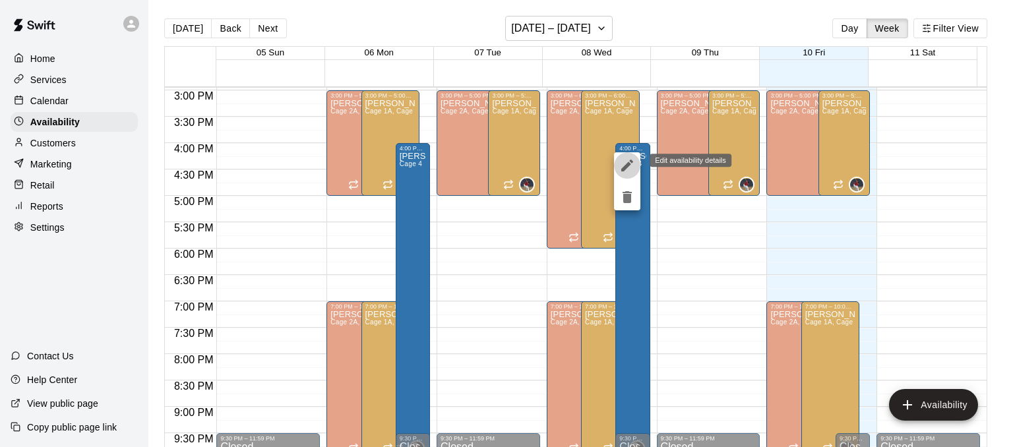
click at [627, 164] on icon "edit" at bounding box center [627, 166] width 12 height 12
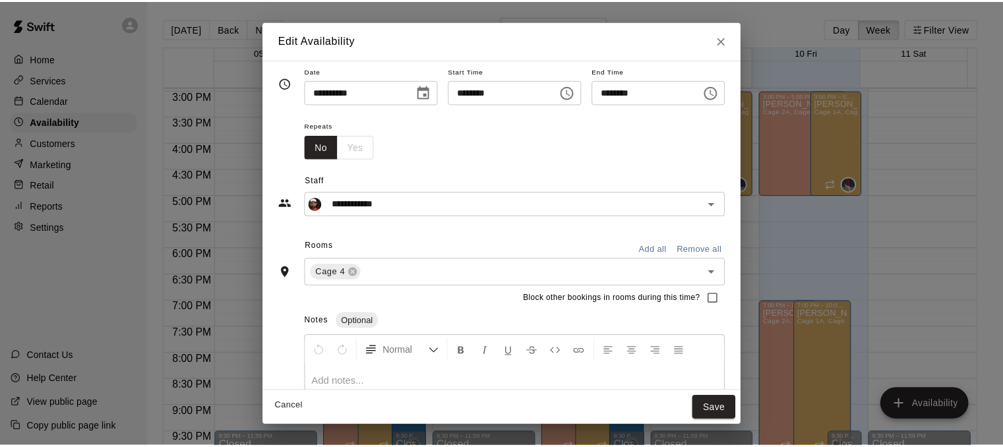
scroll to position [8, 0]
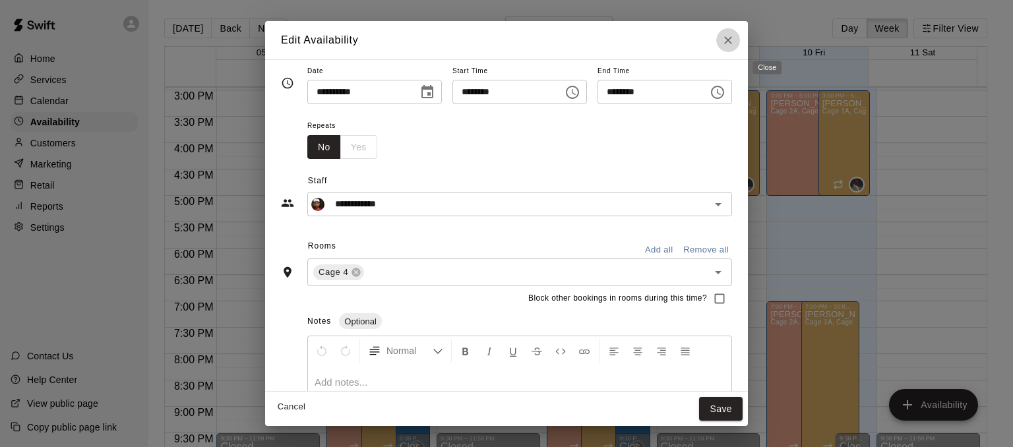
click at [732, 42] on icon "Close" at bounding box center [728, 40] width 8 height 8
type input "**********"
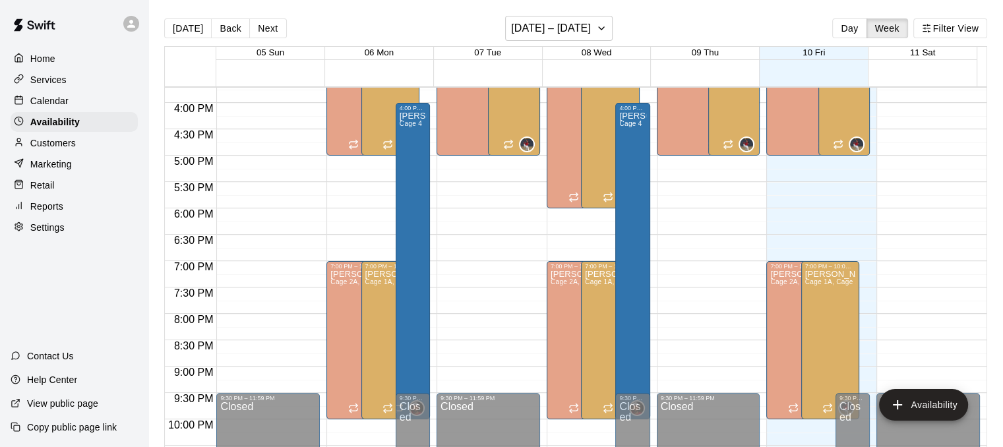
scroll to position [828, 0]
click at [544, 36] on h6 "[DATE] – [DATE]" at bounding box center [551, 28] width 80 height 18
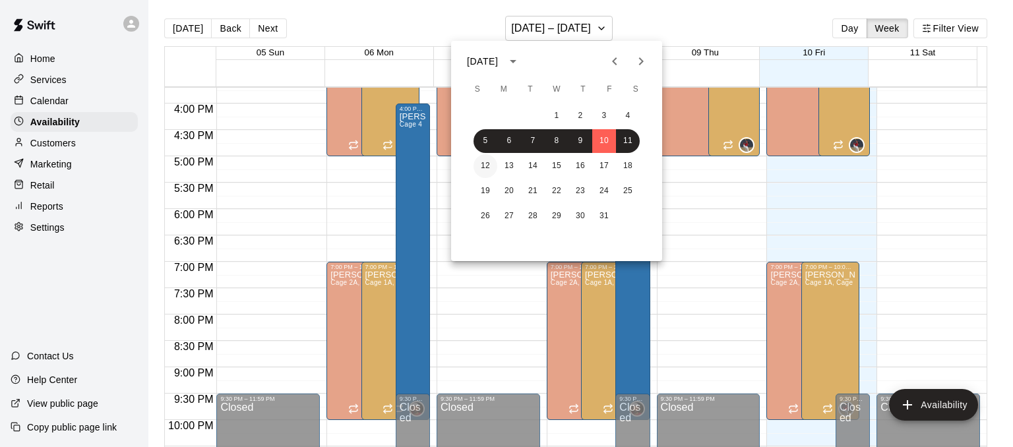
click at [482, 166] on button "12" at bounding box center [485, 166] width 24 height 24
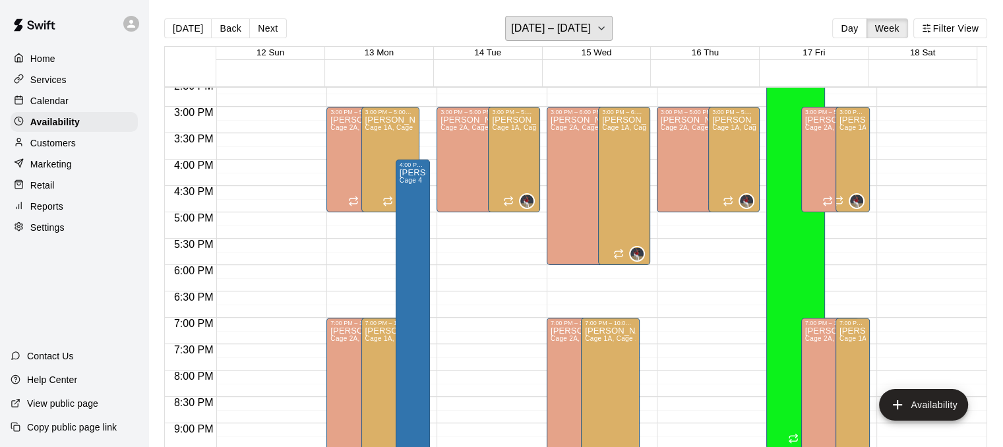
scroll to position [773, 0]
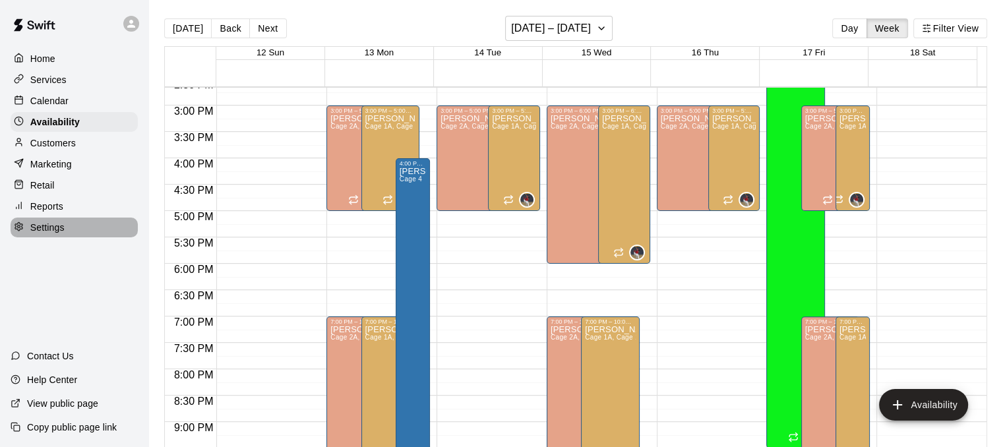
click at [63, 234] on p "Settings" at bounding box center [47, 227] width 34 height 13
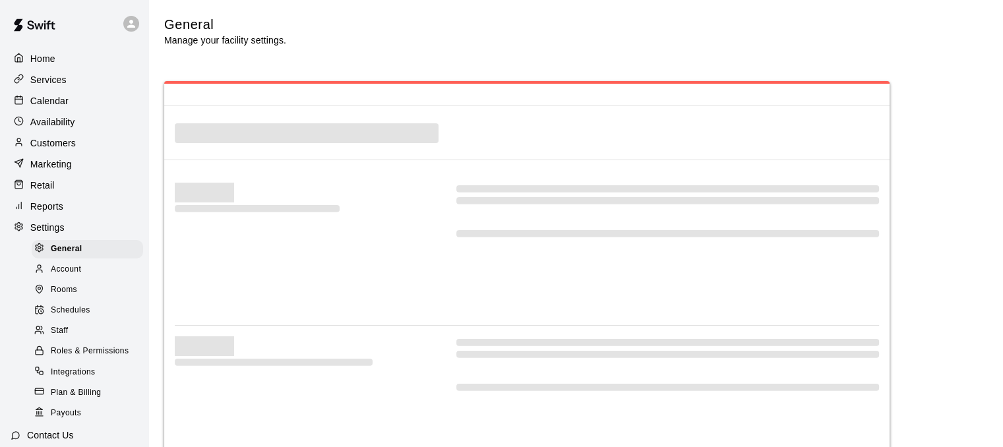
select select "**"
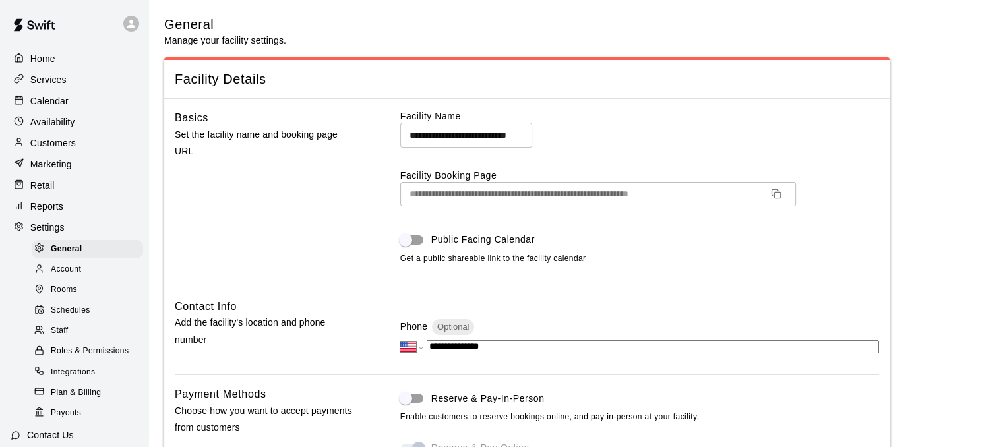
click at [88, 358] on span "Roles & Permissions" at bounding box center [90, 351] width 78 height 13
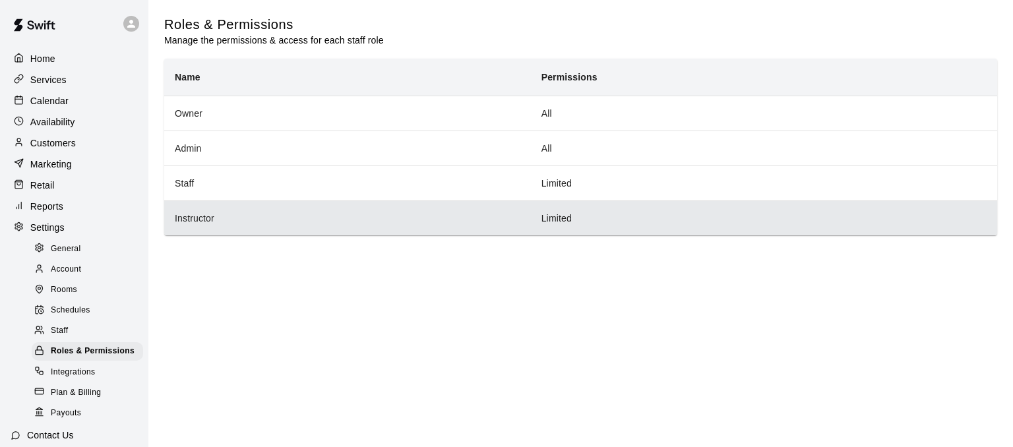
click at [239, 216] on th "Instructor" at bounding box center [347, 217] width 367 height 35
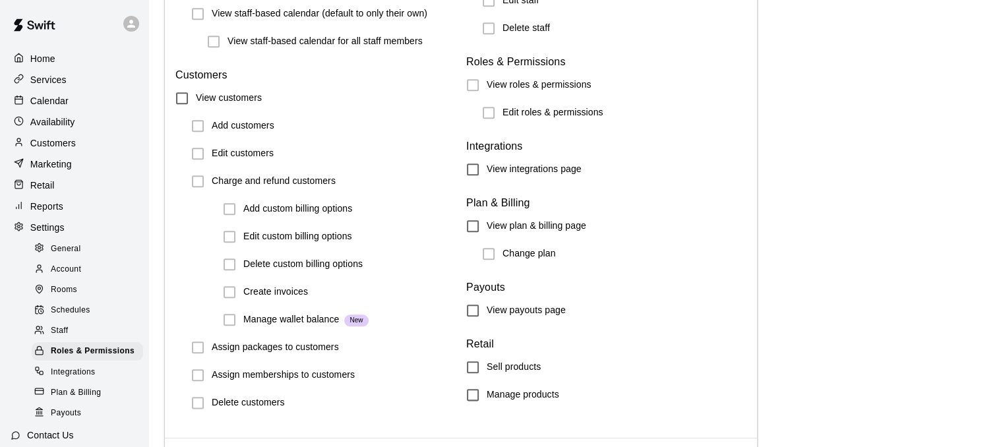
scroll to position [1535, 0]
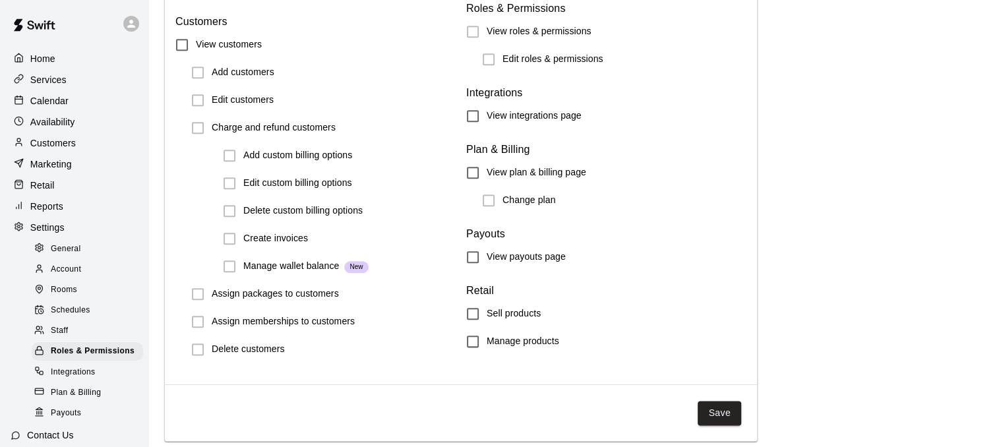
click at [57, 146] on p "Customers" at bounding box center [52, 142] width 45 height 13
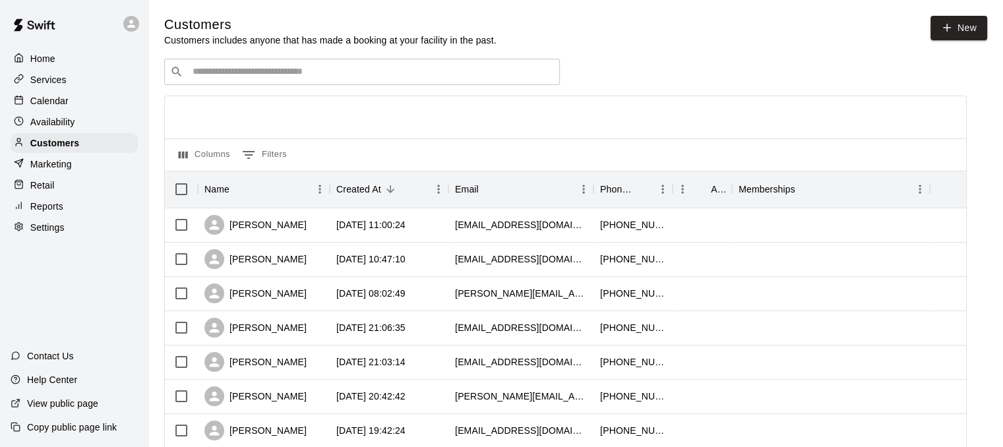
click at [59, 100] on p "Calendar" at bounding box center [49, 100] width 38 height 13
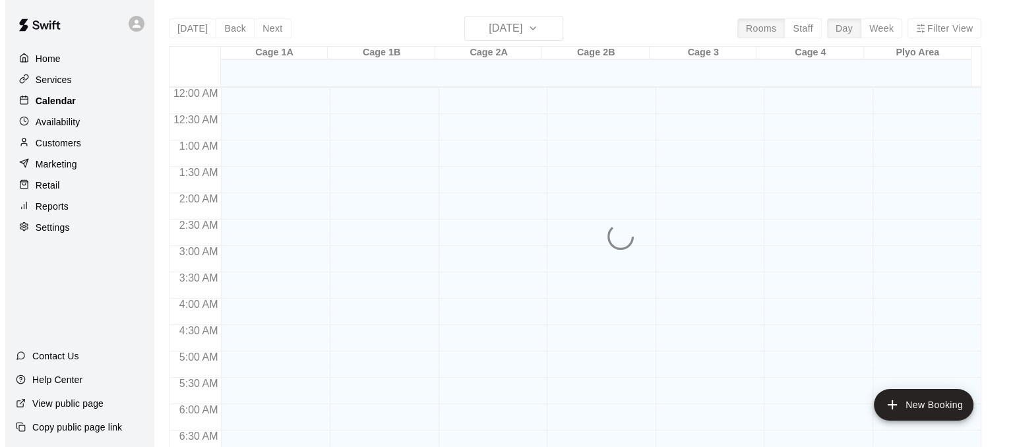
scroll to position [670, 0]
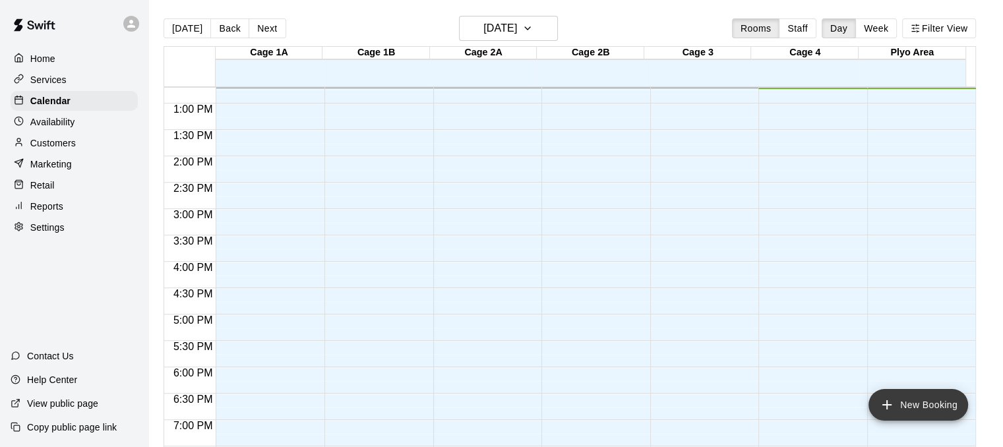
click at [903, 404] on button "New Booking" at bounding box center [918, 405] width 100 height 32
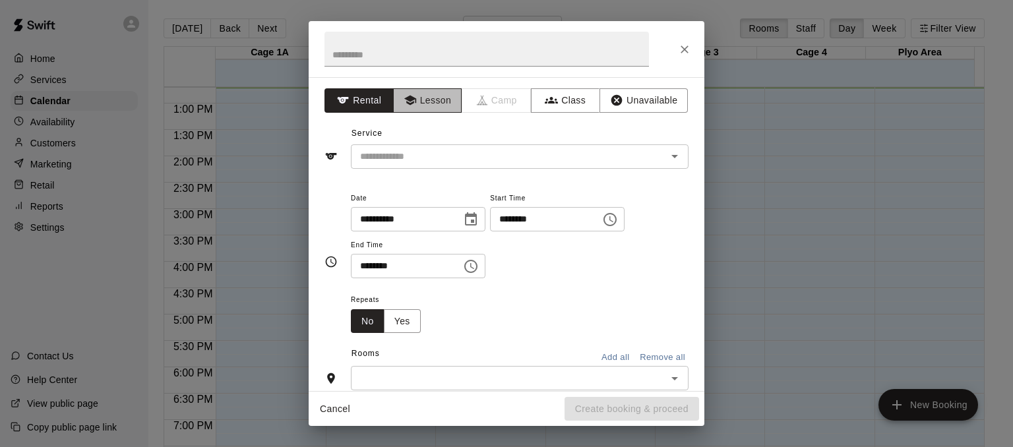
click at [403, 92] on button "Lesson" at bounding box center [427, 100] width 69 height 24
click at [667, 156] on icon "Open" at bounding box center [675, 156] width 16 height 16
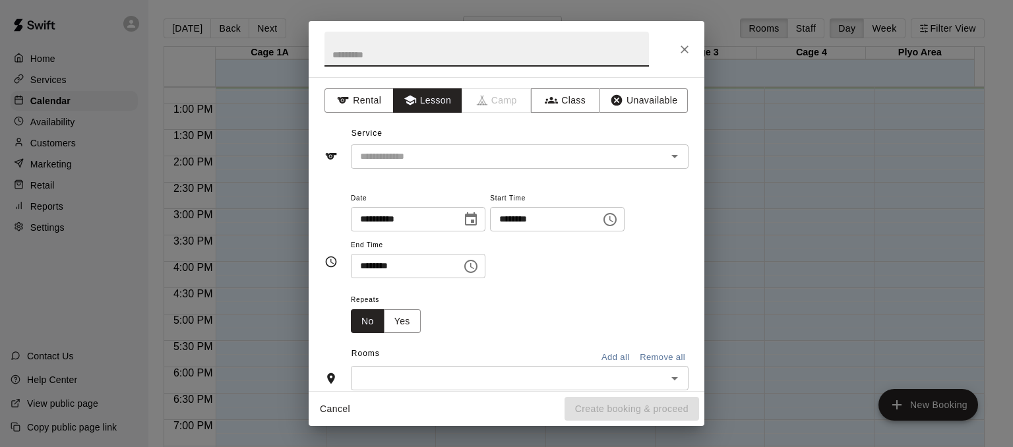
click at [466, 51] on input "text" at bounding box center [486, 49] width 324 height 35
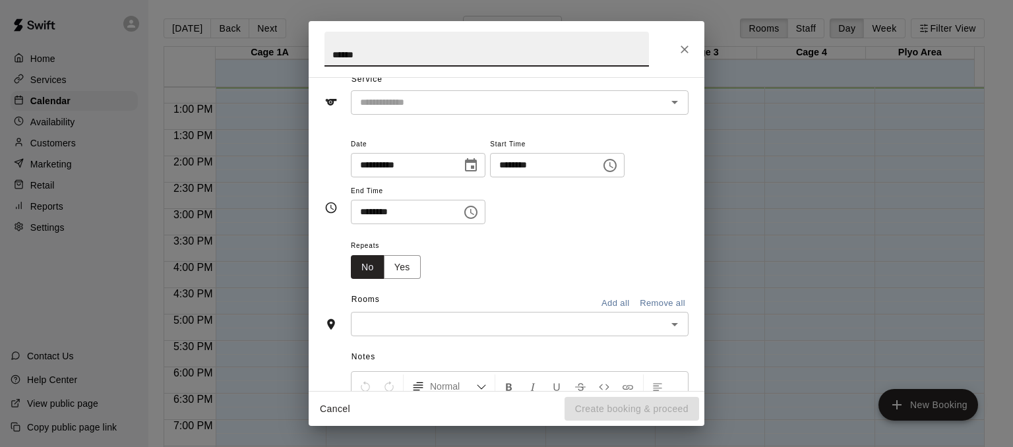
scroll to position [0, 0]
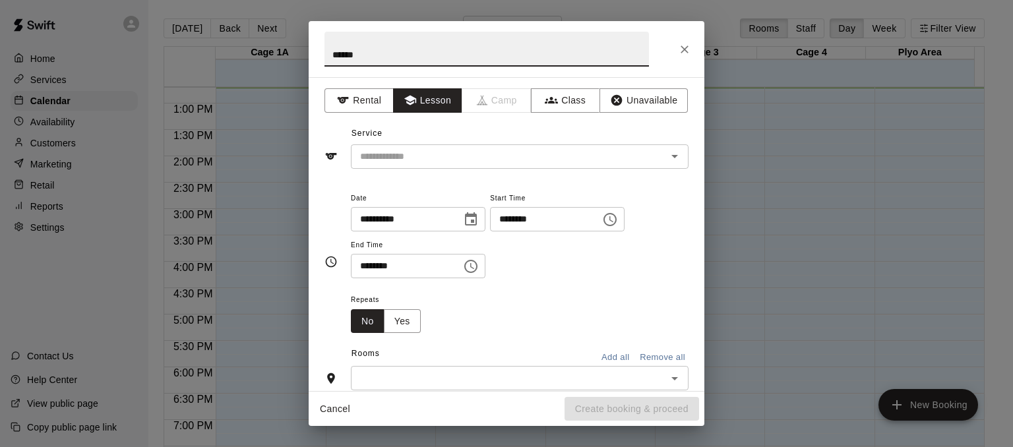
drag, startPoint x: 405, startPoint y: 55, endPoint x: 324, endPoint y: 48, distance: 80.7
click at [324, 48] on input "******" at bounding box center [486, 49] width 324 height 35
click at [667, 159] on icon "Open" at bounding box center [675, 156] width 16 height 16
type input "******"
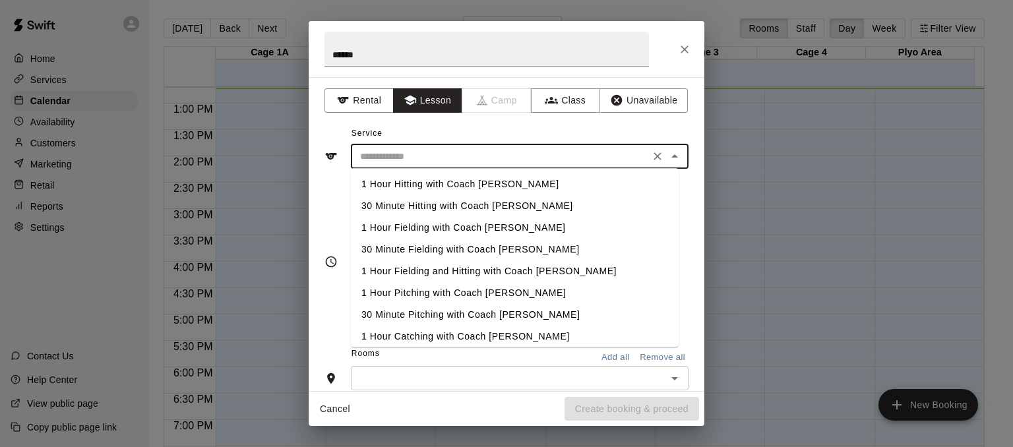
click at [516, 205] on li "30 Minute Hitting with Coach [PERSON_NAME]" at bounding box center [515, 206] width 328 height 22
type input "**********"
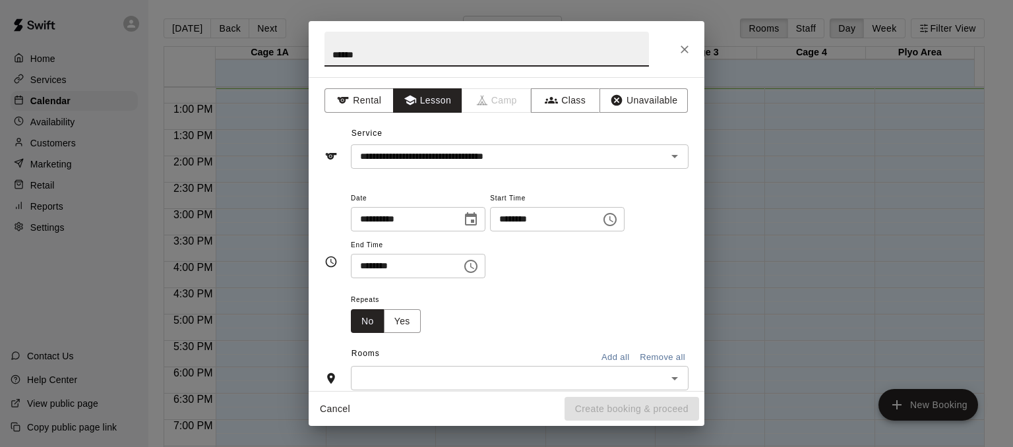
drag, startPoint x: 430, startPoint y: 56, endPoint x: 326, endPoint y: 45, distance: 104.7
click at [326, 45] on input "******" at bounding box center [486, 49] width 324 height 35
click at [468, 186] on div "**********" at bounding box center [506, 261] width 364 height 165
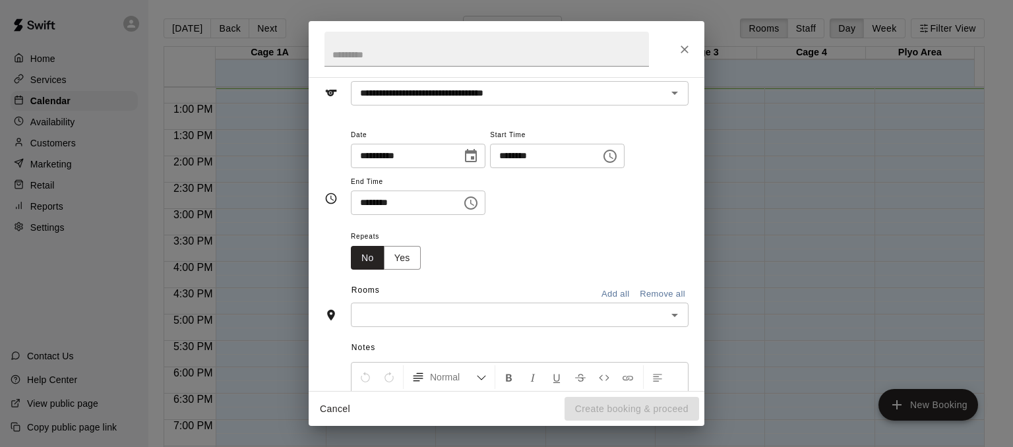
scroll to position [63, 0]
click at [618, 154] on icon "Choose time, selected time is 12:00 PM" at bounding box center [610, 156] width 16 height 16
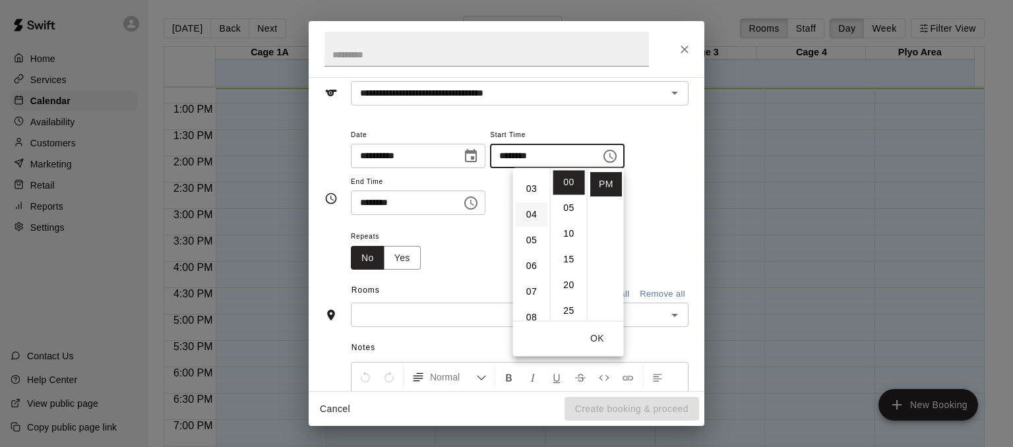
scroll to position [71, 0]
click at [523, 285] on li "07" at bounding box center [532, 291] width 32 height 24
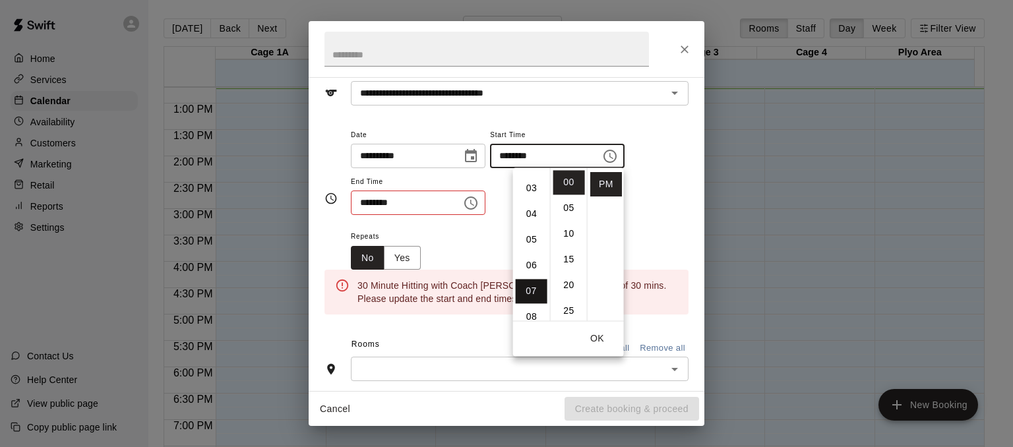
type input "********"
click at [594, 338] on button "OK" at bounding box center [597, 338] width 42 height 24
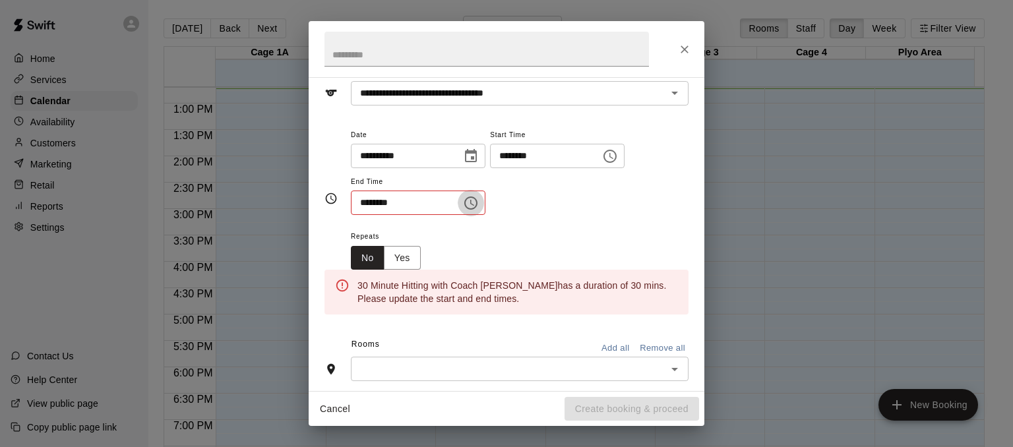
click at [479, 201] on icon "Choose time, selected time is 12:30 PM" at bounding box center [471, 203] width 16 height 16
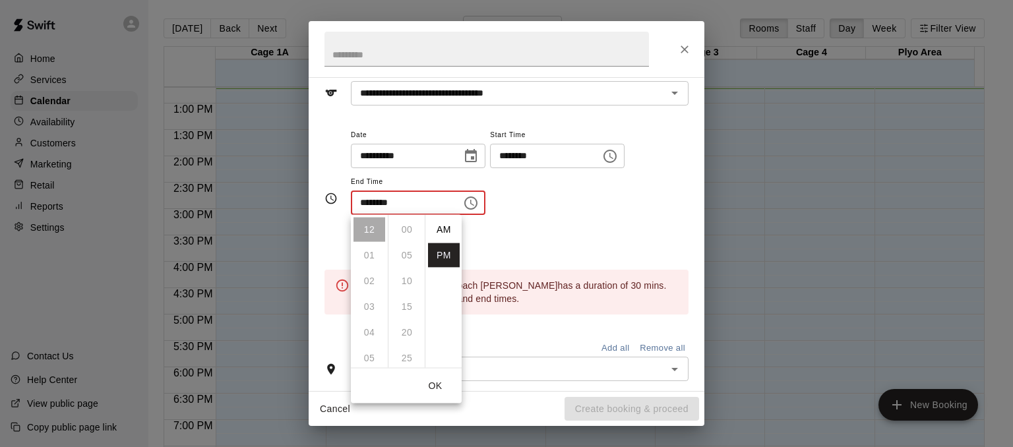
scroll to position [24, 0]
click at [361, 252] on li "07" at bounding box center [369, 257] width 32 height 24
type input "********"
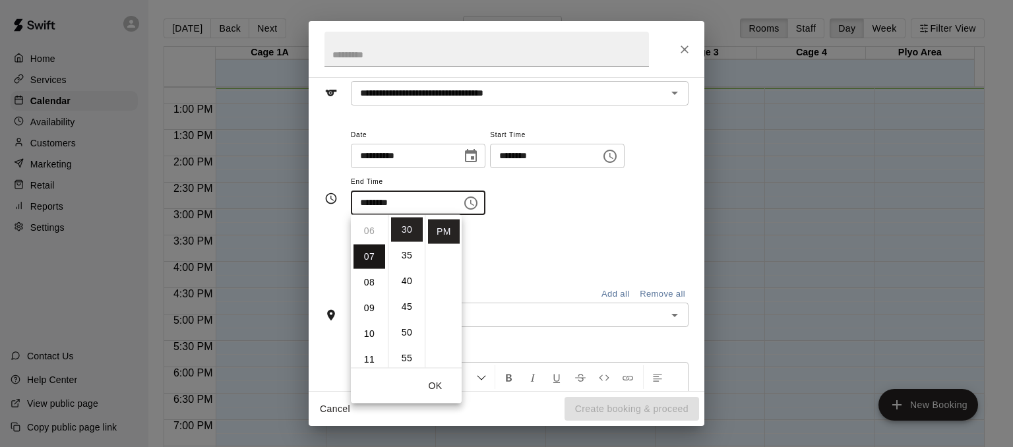
scroll to position [179, 0]
click at [428, 385] on button "OK" at bounding box center [435, 386] width 42 height 24
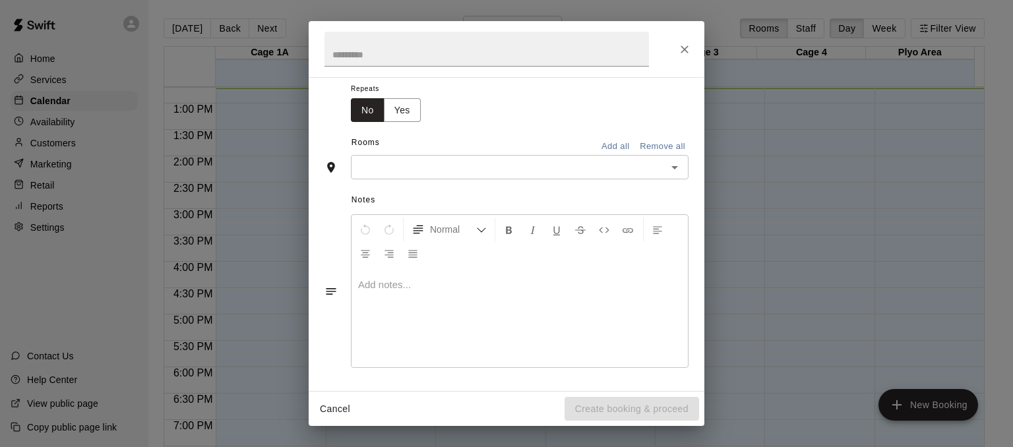
scroll to position [211, 0]
click at [667, 168] on icon "Open" at bounding box center [675, 168] width 16 height 16
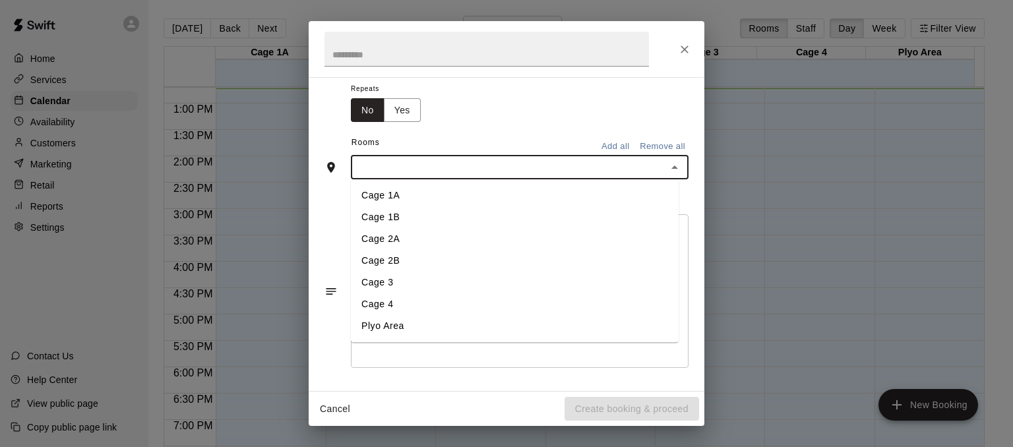
click at [411, 303] on li "Cage 4" at bounding box center [515, 305] width 328 height 22
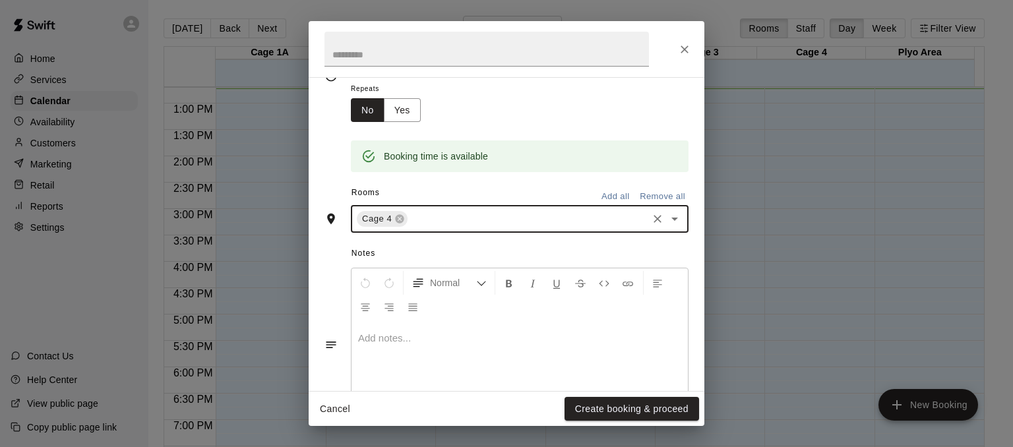
click at [337, 254] on div "Notes Normal Add notes..." at bounding box center [506, 333] width 364 height 181
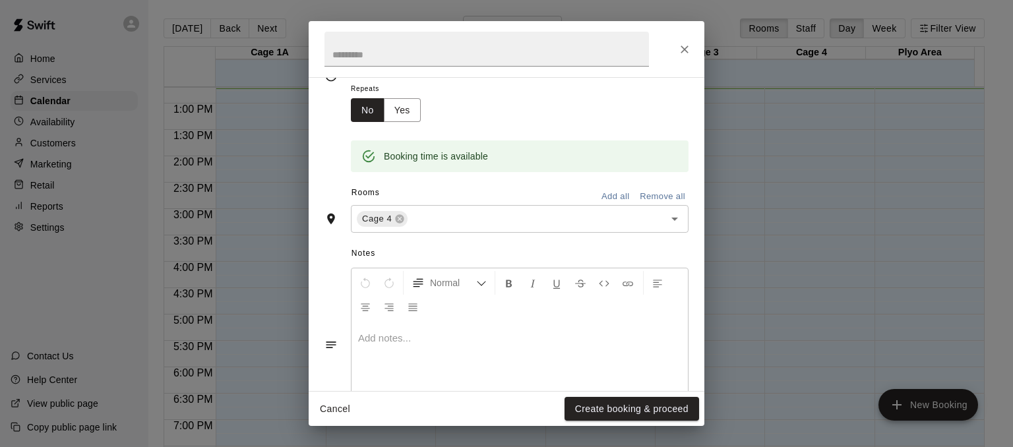
scroll to position [265, 0]
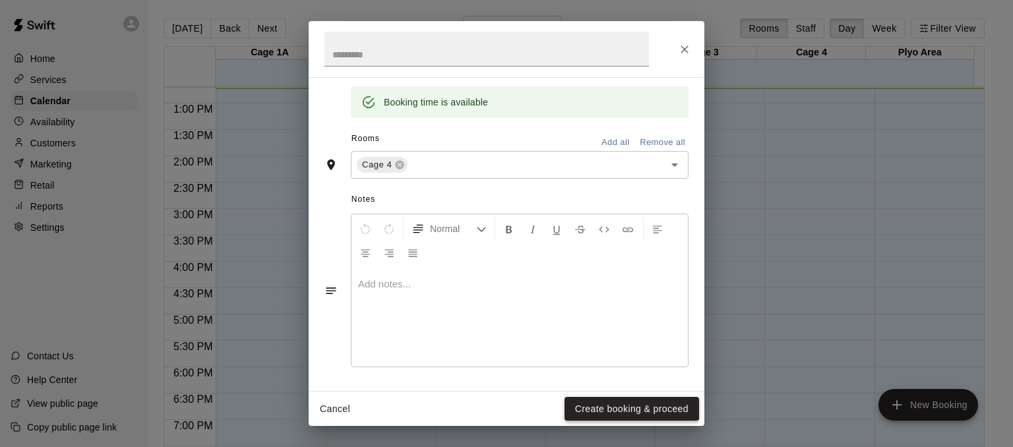
click at [649, 405] on button "Create booking & proceed" at bounding box center [631, 409] width 134 height 24
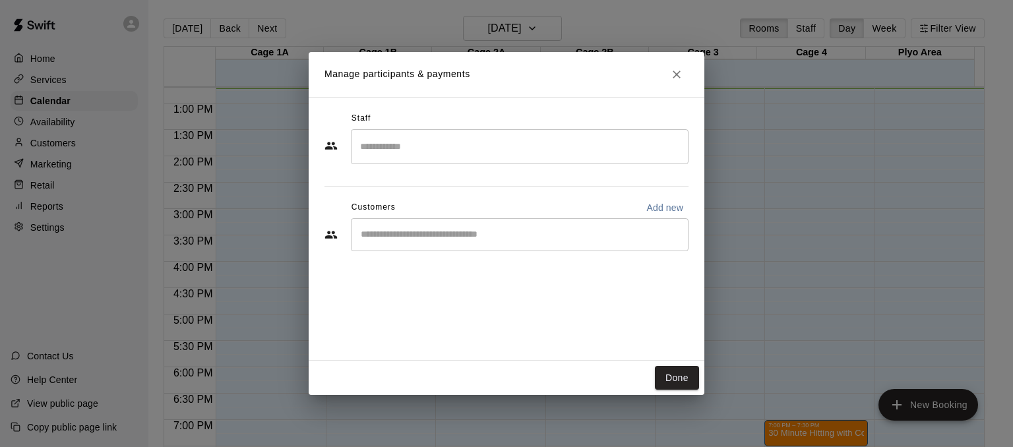
click at [475, 148] on input "Search staff" at bounding box center [520, 146] width 326 height 23
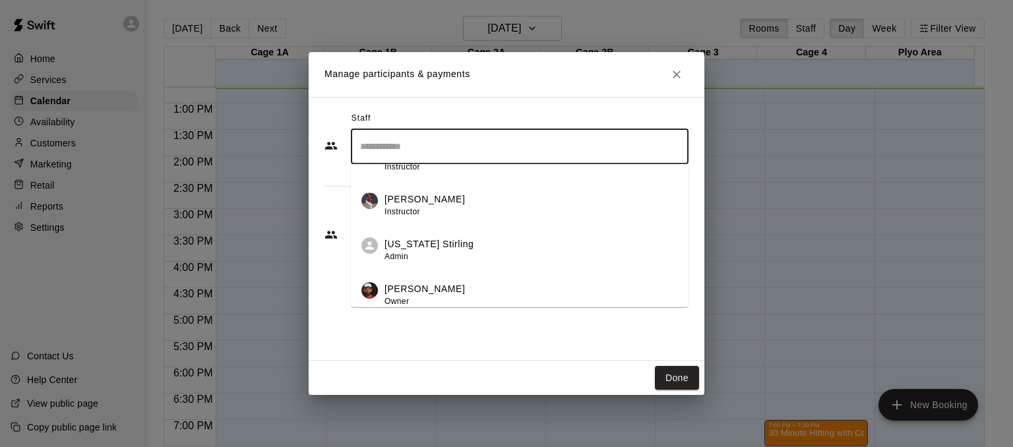
scroll to position [171, 0]
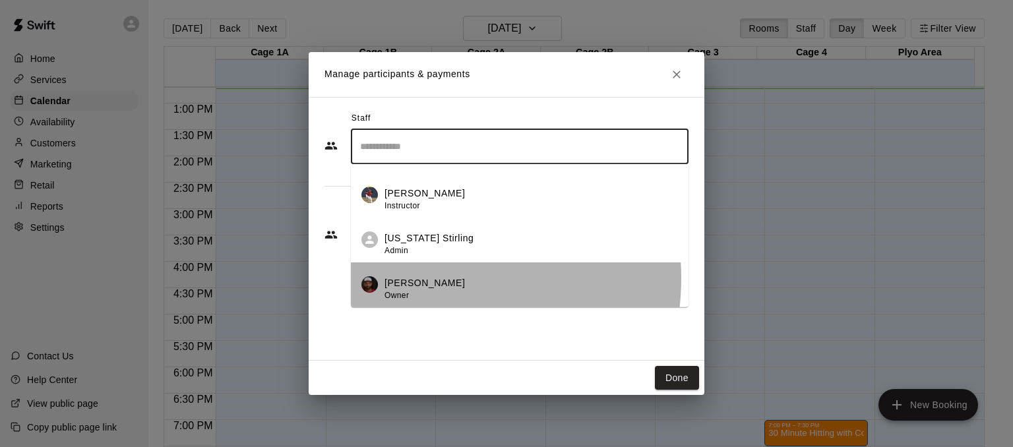
click at [419, 278] on p "[PERSON_NAME]" at bounding box center [424, 283] width 80 height 14
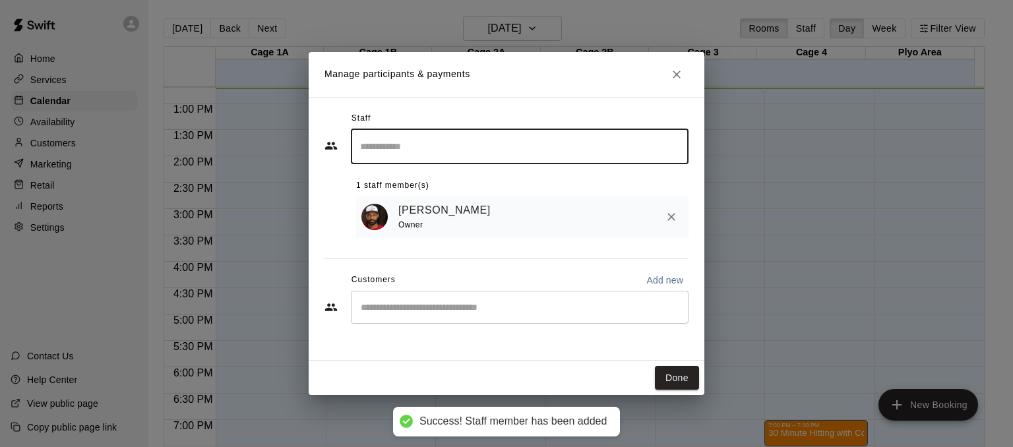
click at [498, 305] on input "Start typing to search customers..." at bounding box center [520, 307] width 326 height 13
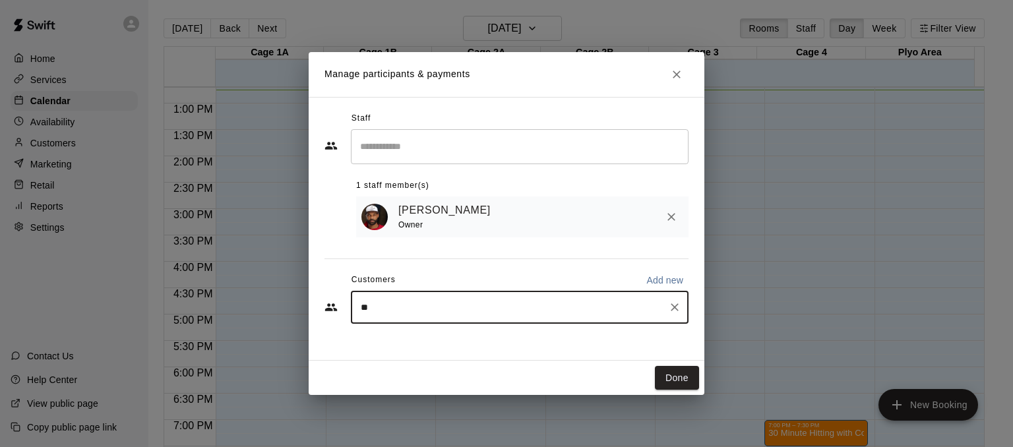
type input "*"
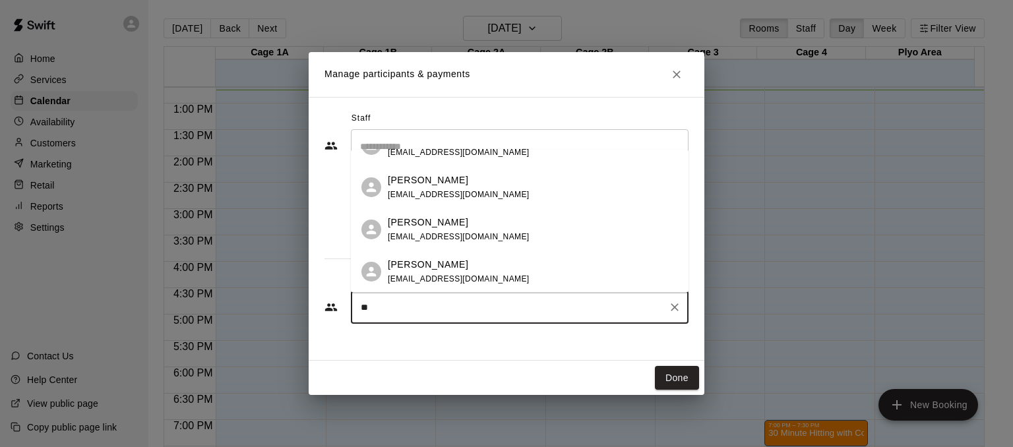
scroll to position [0, 0]
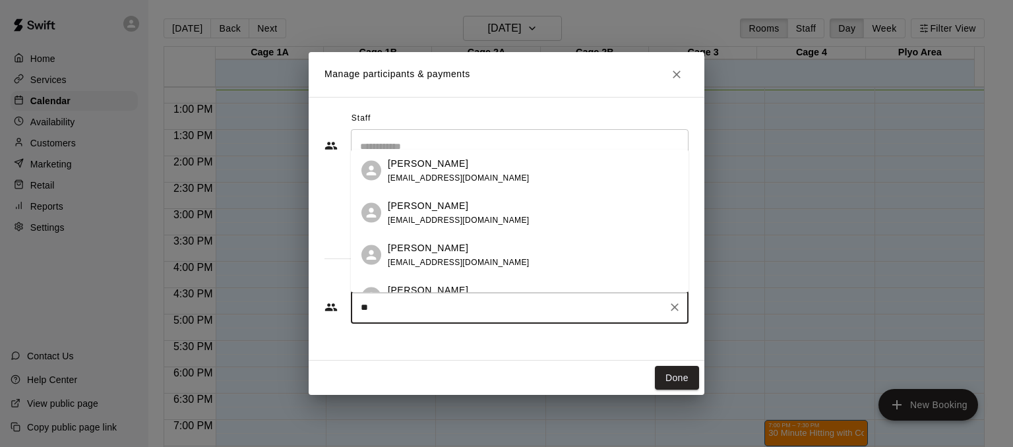
click at [379, 313] on input "**" at bounding box center [510, 307] width 306 height 13
type input "*"
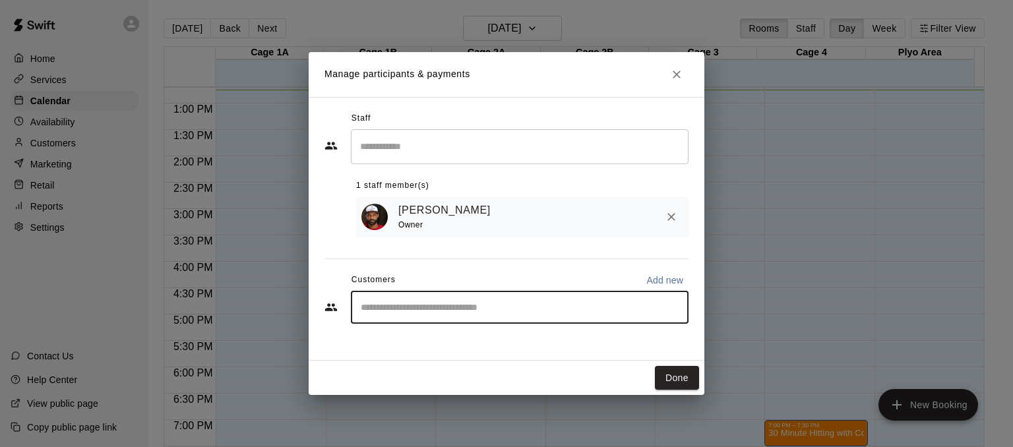
click at [649, 285] on p "Add new" at bounding box center [664, 280] width 37 height 13
select select "**"
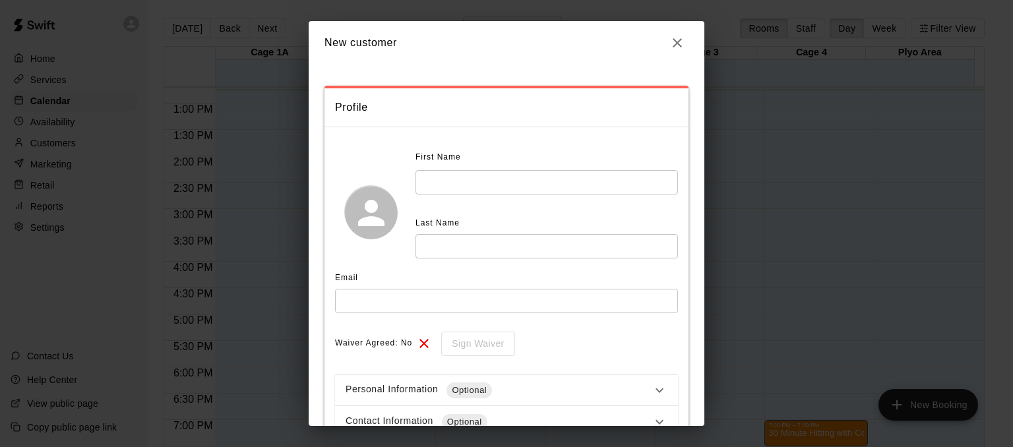
click at [491, 184] on input "text" at bounding box center [546, 182] width 262 height 24
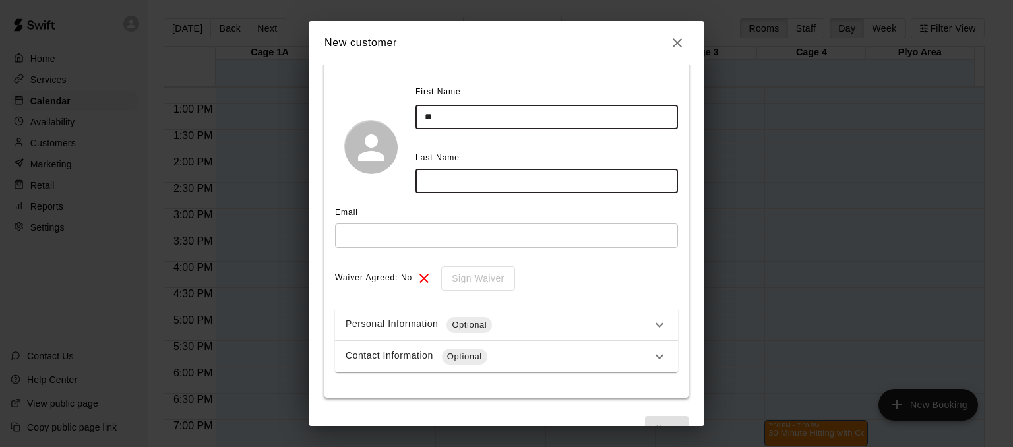
scroll to position [66, 0]
type input "**"
click at [462, 183] on input "text" at bounding box center [546, 180] width 262 height 24
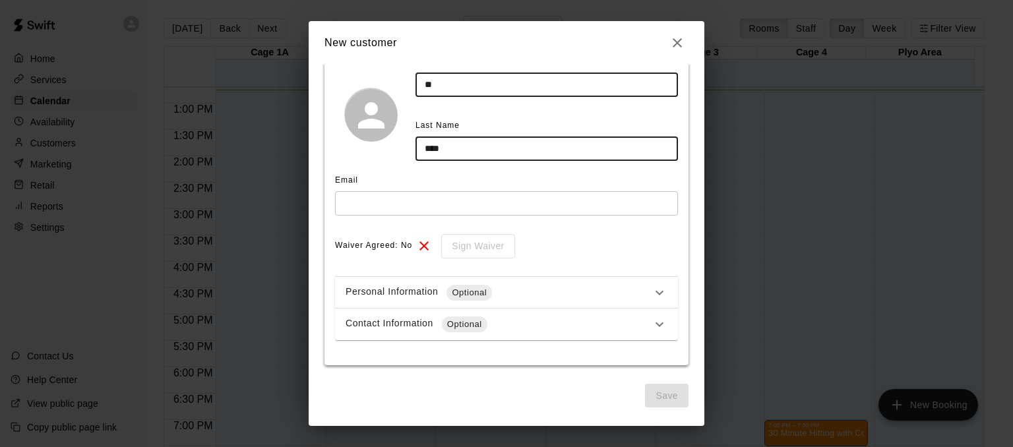
type input "****"
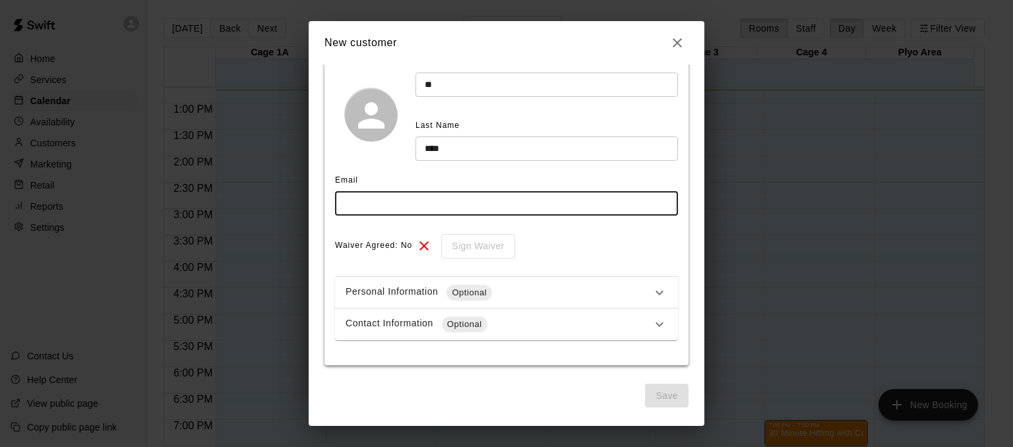
click at [353, 212] on input "text" at bounding box center [506, 203] width 343 height 24
type input "*"
type input "**********"
click at [649, 402] on button "Save" at bounding box center [667, 396] width 44 height 24
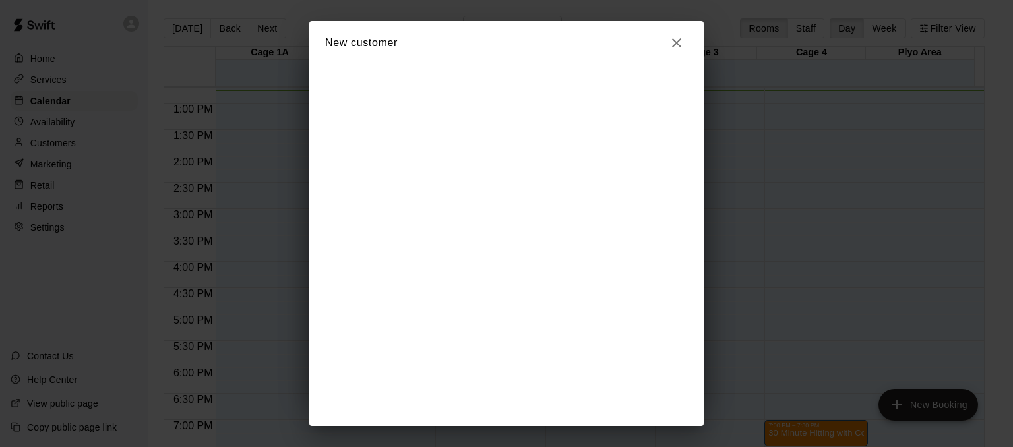
scroll to position [0, 0]
select select "**"
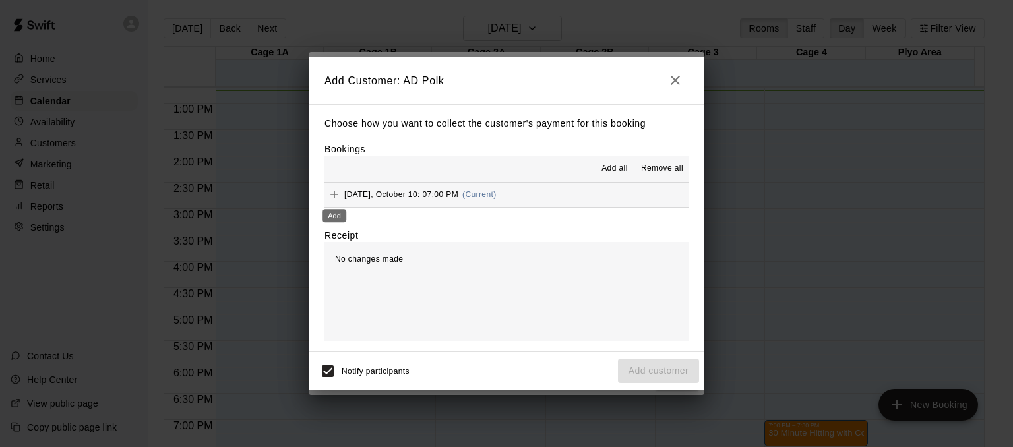
click at [334, 196] on icon "Add" at bounding box center [334, 195] width 8 height 8
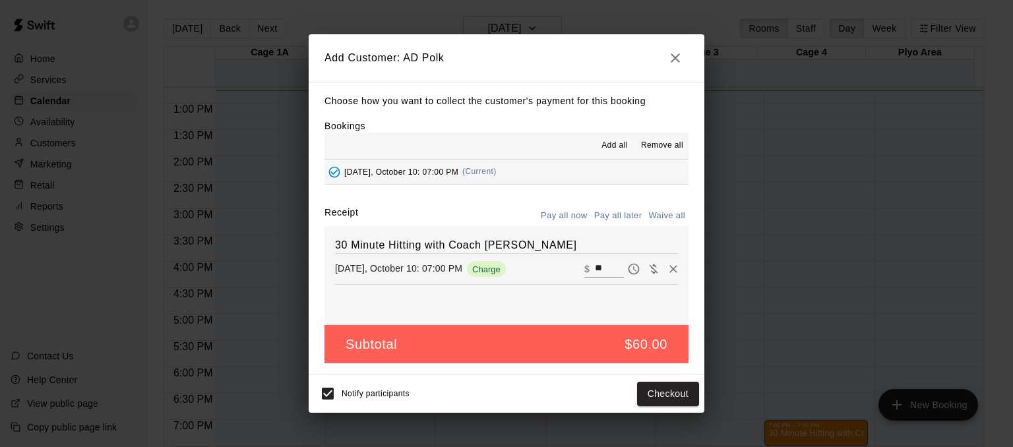
click at [595, 270] on input "**" at bounding box center [609, 268] width 29 height 17
click at [613, 220] on button "Pay all later" at bounding box center [618, 216] width 55 height 20
click at [671, 389] on button "Add customer" at bounding box center [658, 394] width 81 height 24
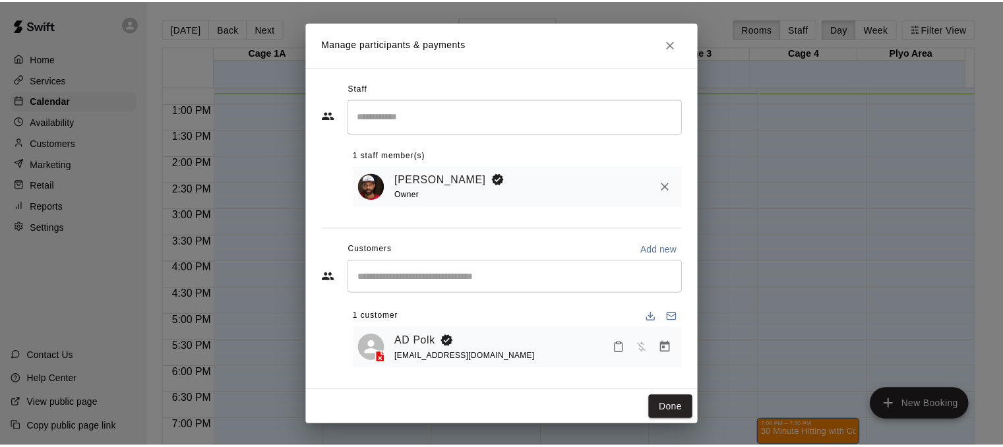
scroll to position [3, 0]
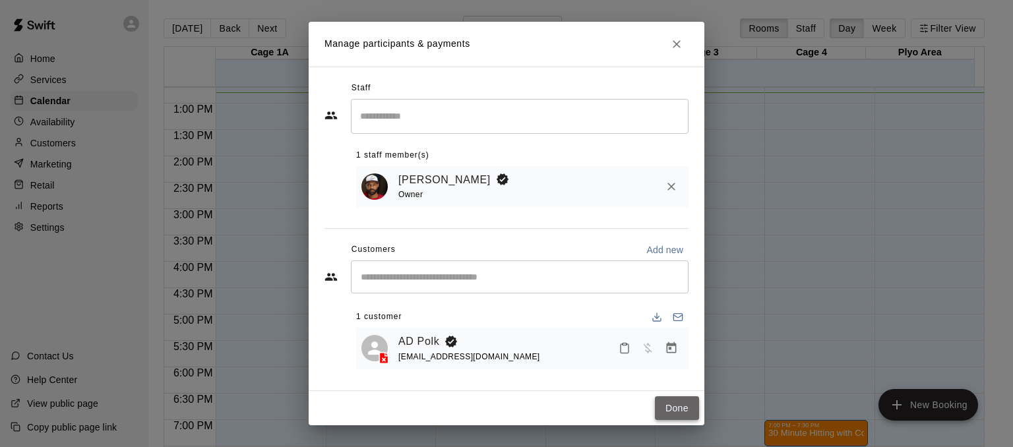
click at [687, 407] on button "Done" at bounding box center [677, 408] width 44 height 24
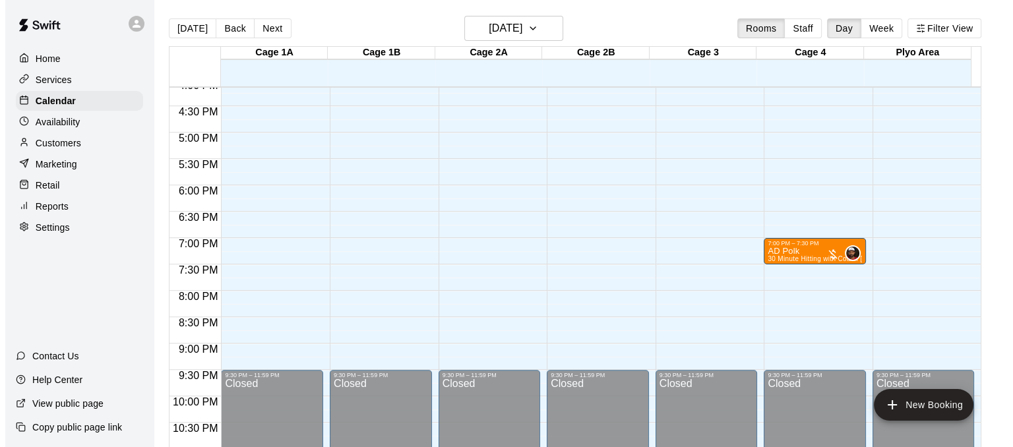
scroll to position [878, 0]
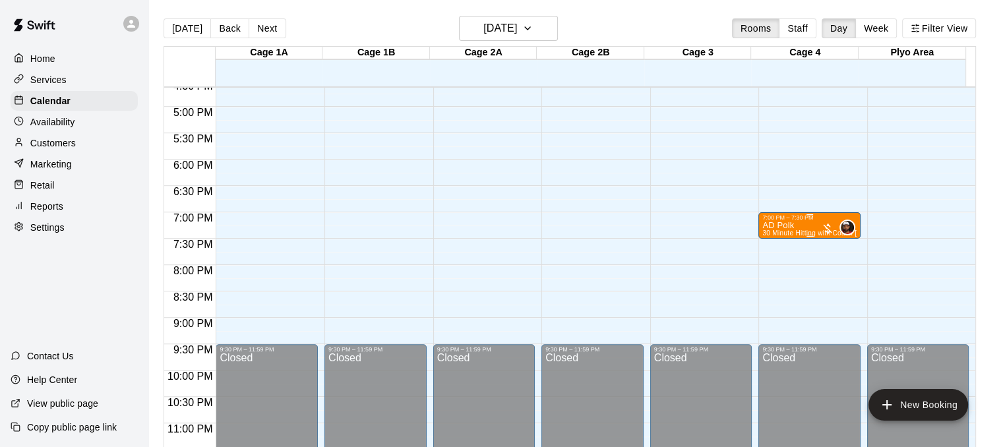
click at [788, 220] on div "7:00 PM – 7:30 PM" at bounding box center [809, 217] width 94 height 7
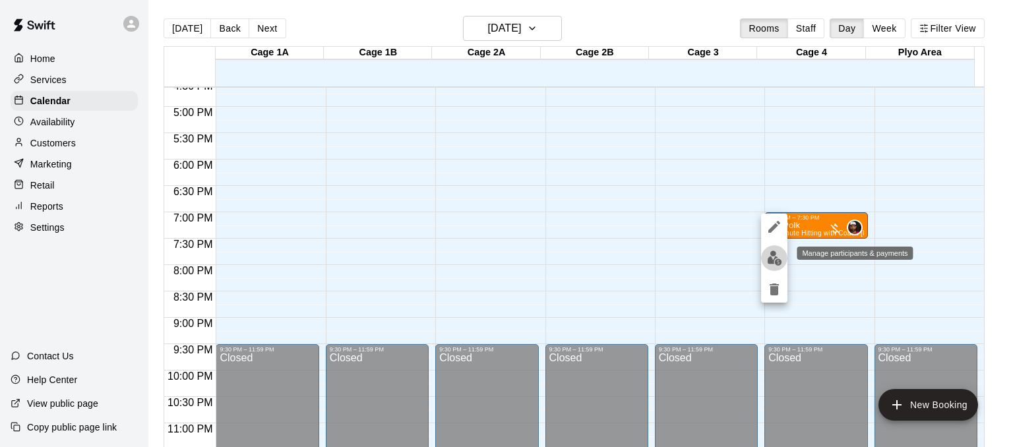
click at [769, 256] on img "edit" at bounding box center [774, 258] width 15 height 15
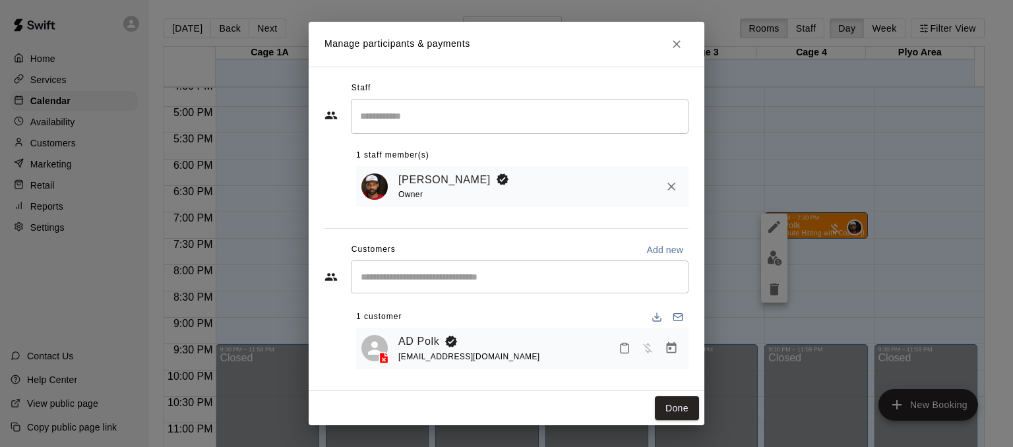
scroll to position [3, 0]
click at [667, 345] on icon "Manage bookings & payment" at bounding box center [672, 347] width 10 height 11
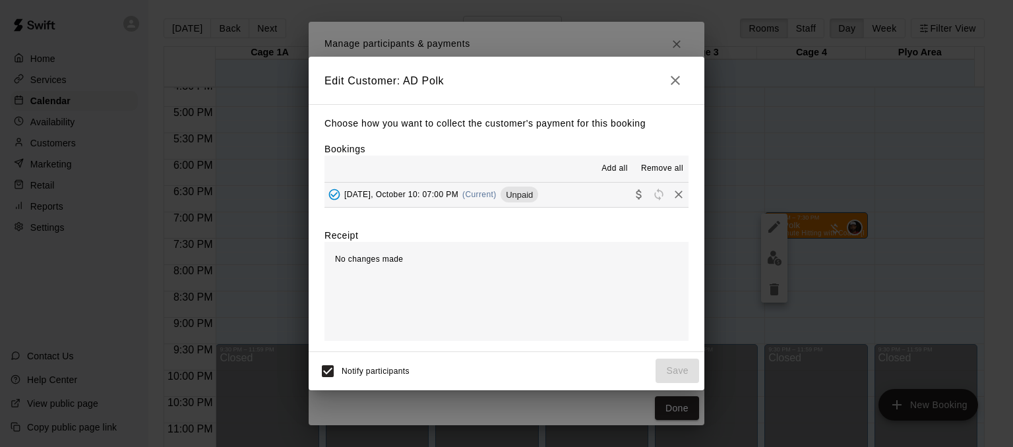
click at [618, 169] on span "Add all" at bounding box center [614, 168] width 26 height 13
click at [608, 165] on span "Add all" at bounding box center [614, 168] width 26 height 13
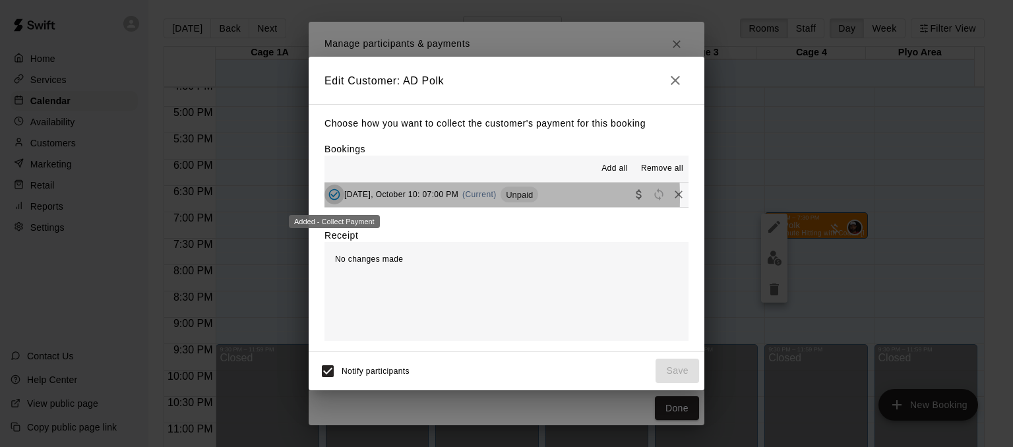
click at [336, 198] on icon "Added - Collect Payment" at bounding box center [334, 194] width 13 height 13
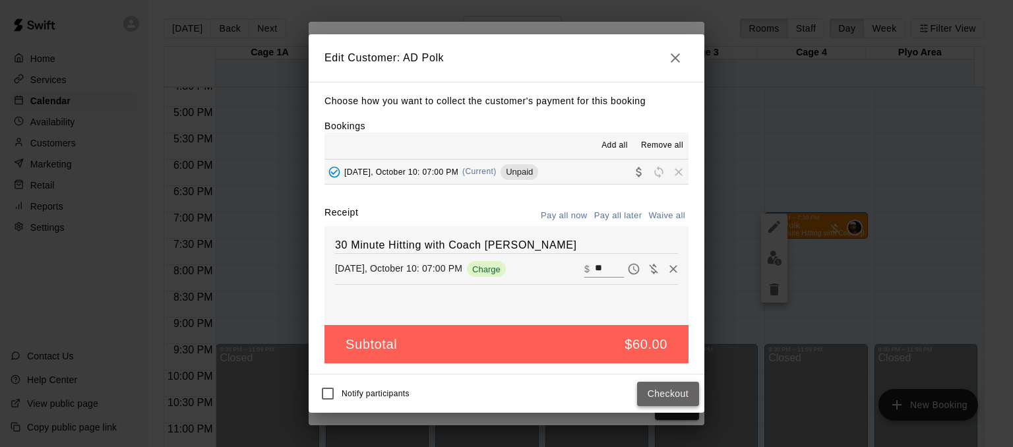
click at [646, 388] on button "Checkout" at bounding box center [668, 394] width 62 height 24
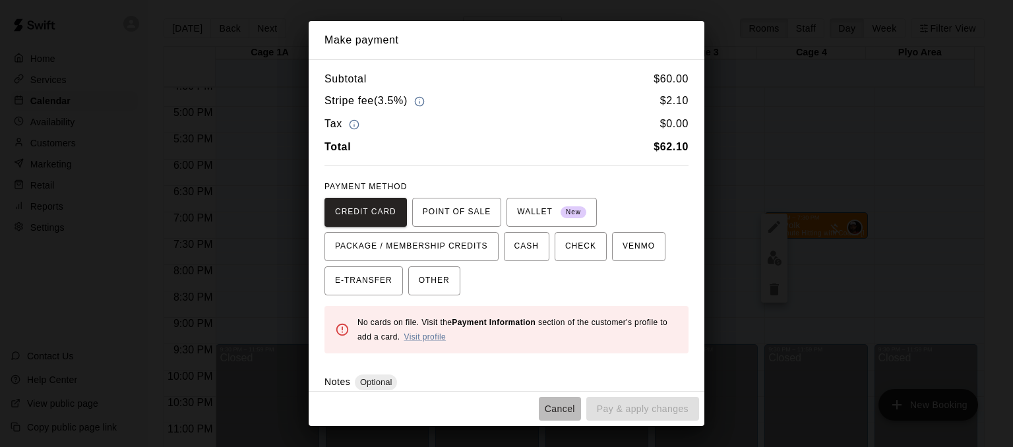
click at [568, 407] on button "Cancel" at bounding box center [560, 409] width 42 height 24
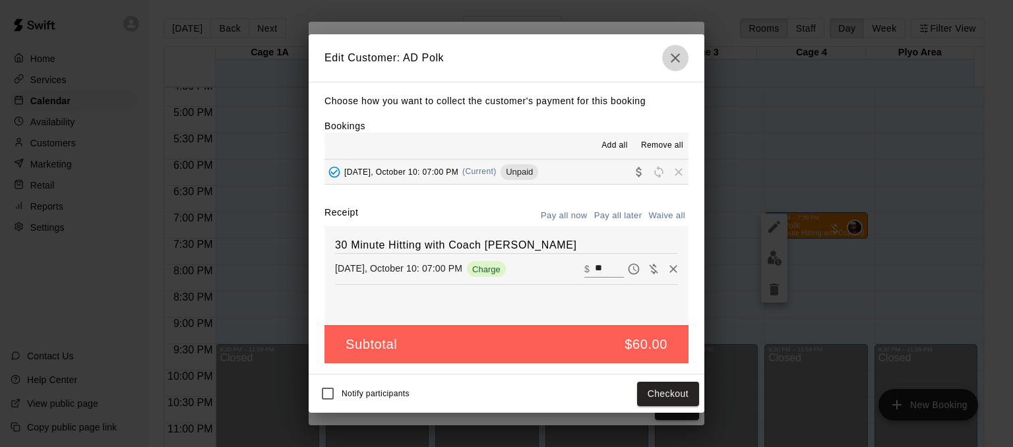
click at [680, 57] on icon "button" at bounding box center [675, 58] width 16 height 16
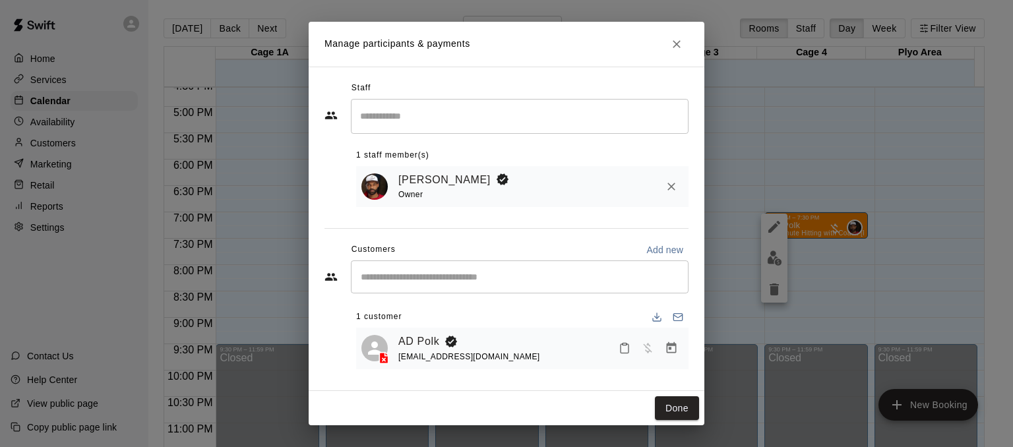
drag, startPoint x: 684, startPoint y: 145, endPoint x: 703, endPoint y: 266, distance: 122.1
click at [703, 266] on div "Staff ​ 1 staff member(s) [PERSON_NAME] Owner Customers Add new ​ 1 customer AD…" at bounding box center [507, 229] width 396 height 324
click at [614, 394] on div "Done" at bounding box center [507, 408] width 396 height 35
click at [674, 404] on button "Done" at bounding box center [677, 408] width 44 height 24
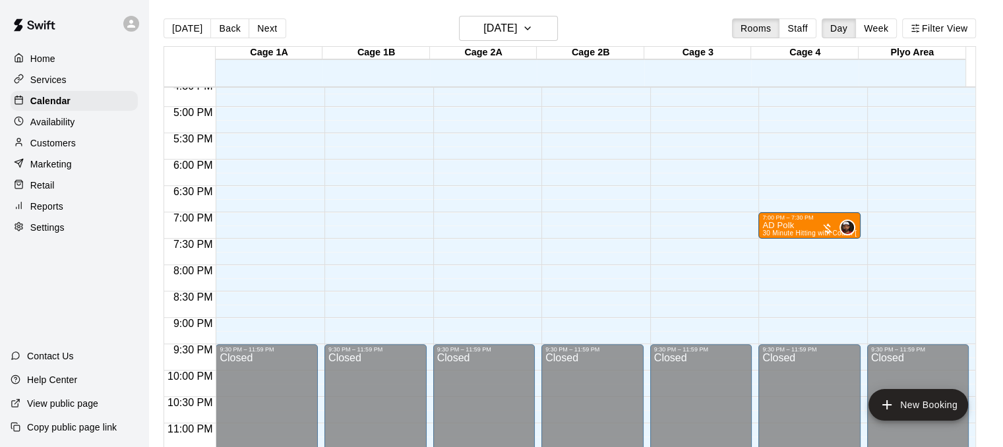
click at [82, 147] on div "Customers" at bounding box center [74, 143] width 127 height 20
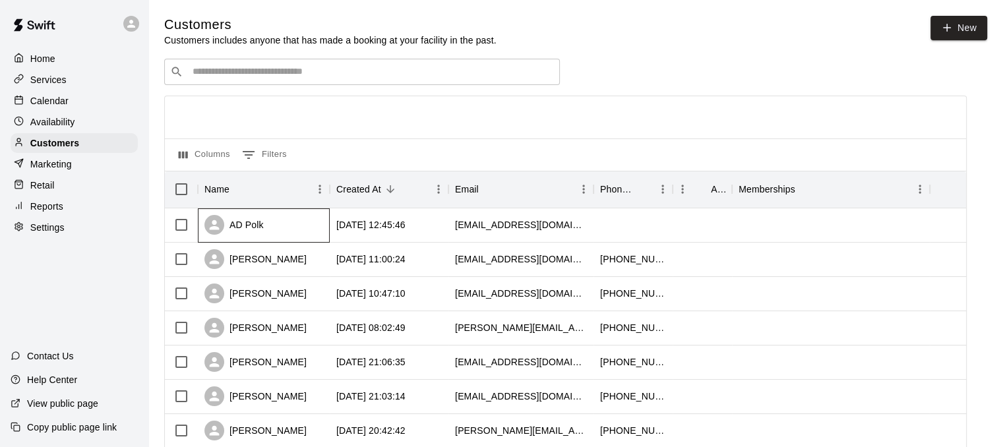
click at [285, 221] on div "AD Polk" at bounding box center [264, 225] width 132 height 34
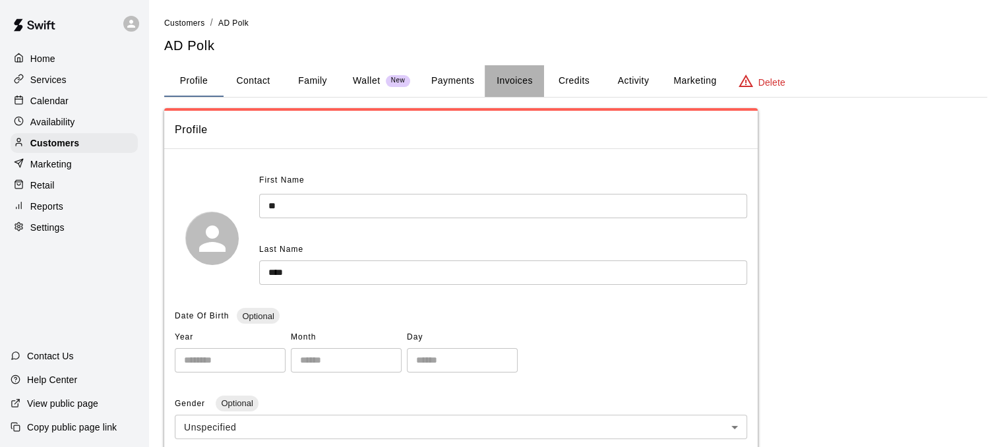
click at [513, 80] on button "Invoices" at bounding box center [514, 81] width 59 height 32
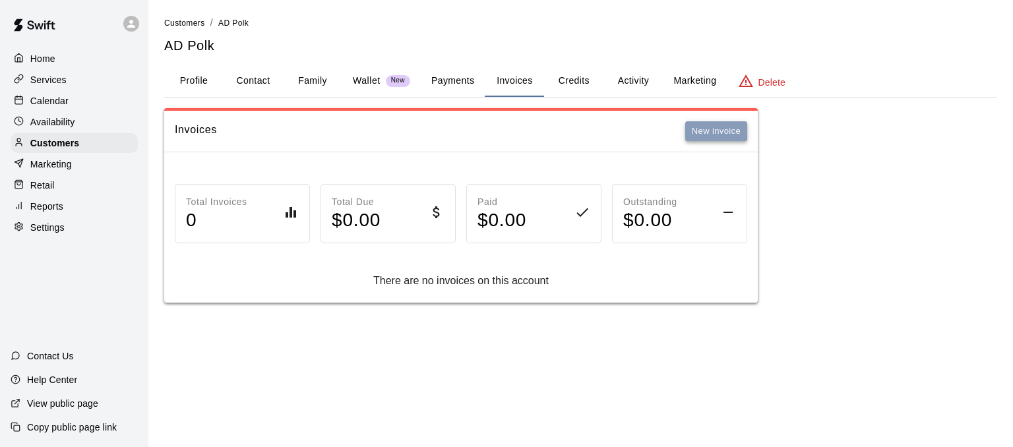
click at [688, 133] on button "New invoice" at bounding box center [716, 131] width 62 height 20
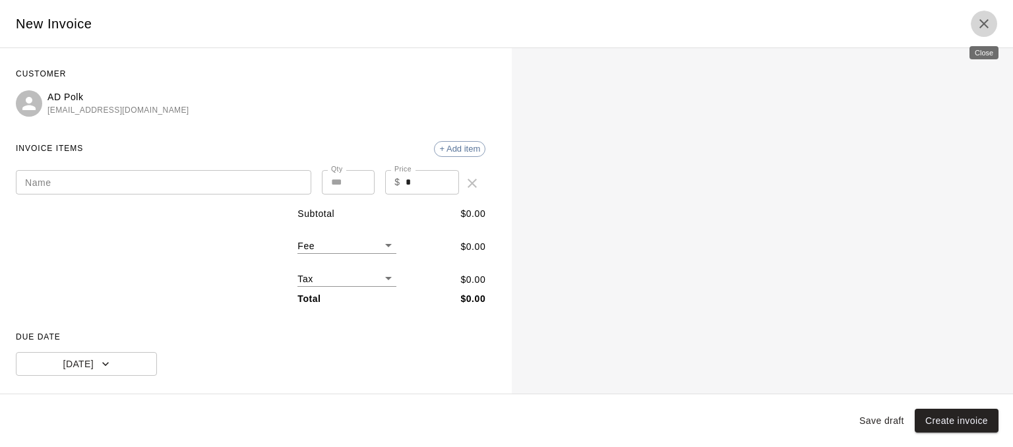
click at [988, 22] on icon "Close" at bounding box center [984, 24] width 16 height 16
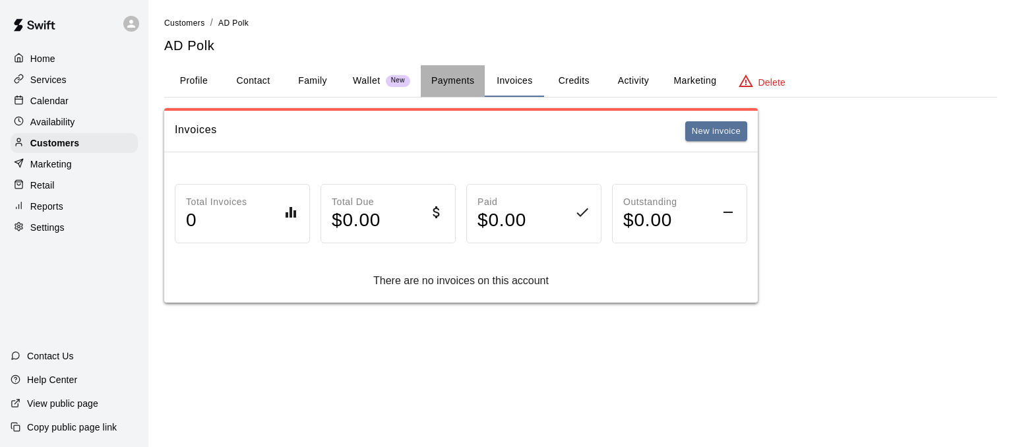
click at [460, 76] on button "Payments" at bounding box center [453, 81] width 64 height 32
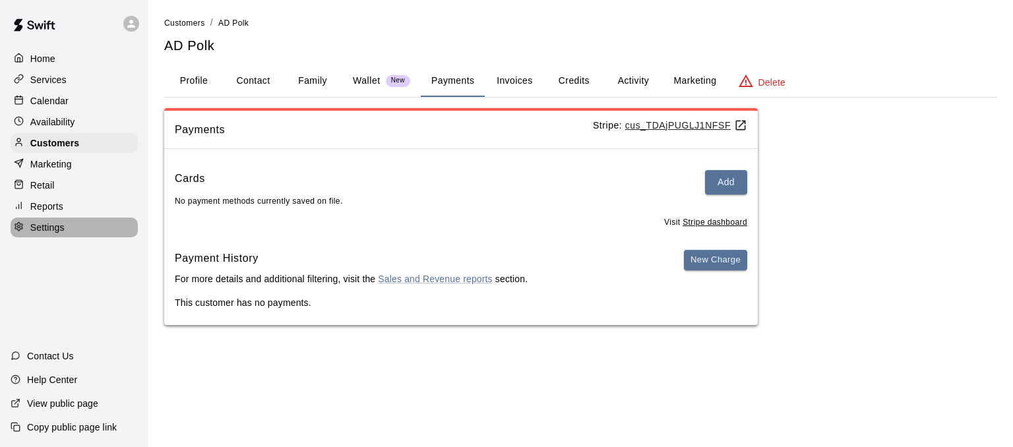
click at [53, 231] on p "Settings" at bounding box center [47, 227] width 34 height 13
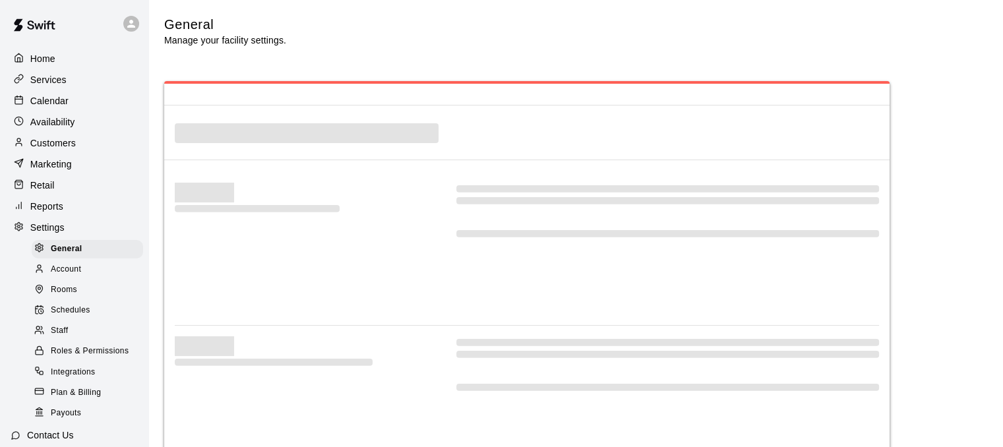
select select "**"
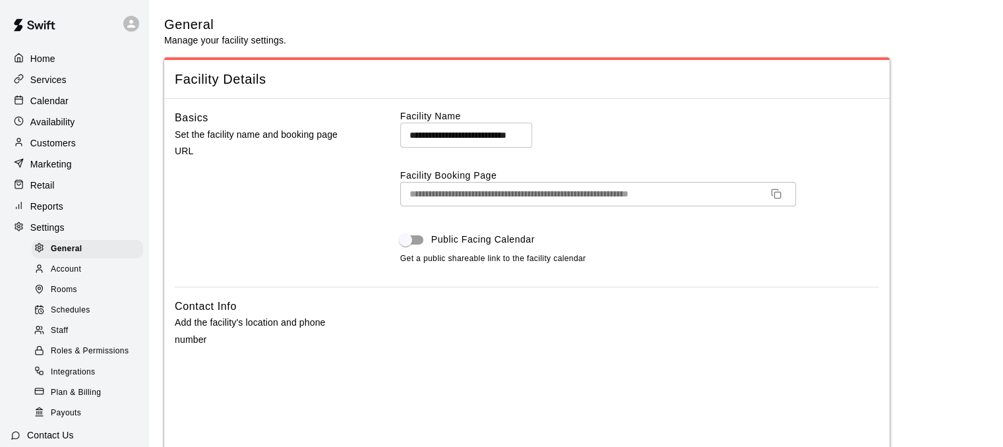
click at [55, 338] on span "Staff" at bounding box center [59, 330] width 17 height 13
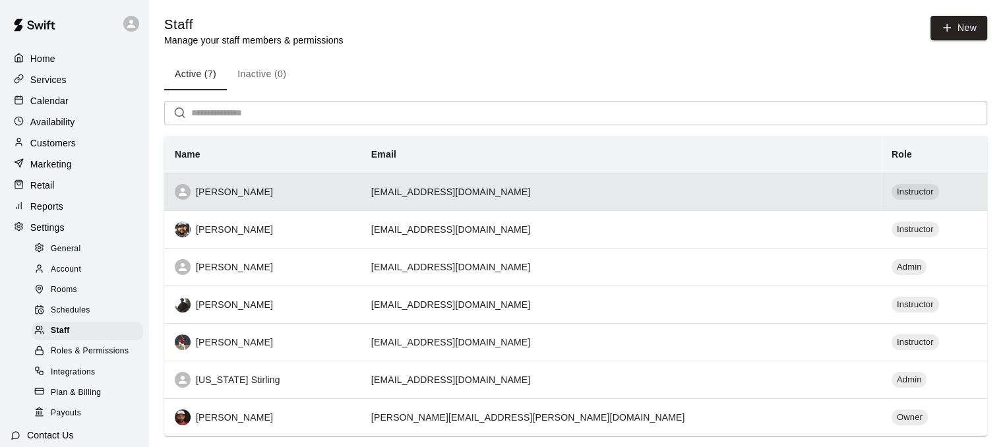
click at [334, 200] on div "[PERSON_NAME]" at bounding box center [262, 192] width 175 height 16
select select "**"
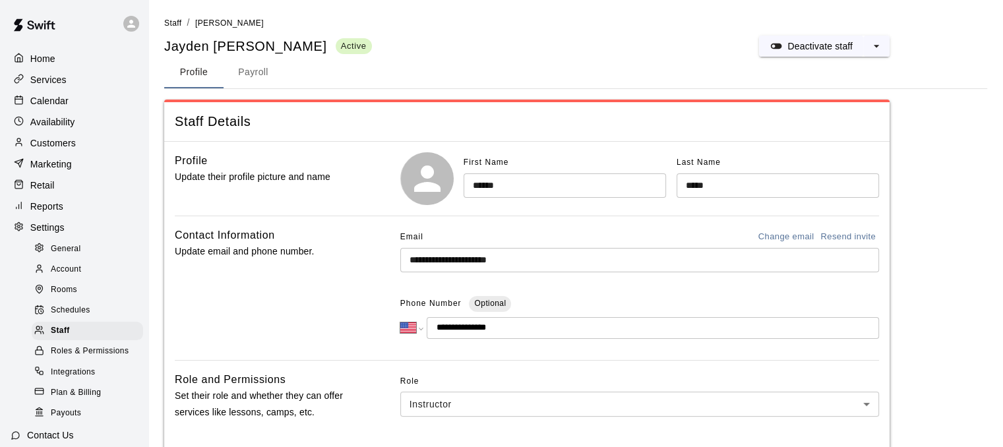
click at [256, 82] on button "Payroll" at bounding box center [253, 73] width 59 height 32
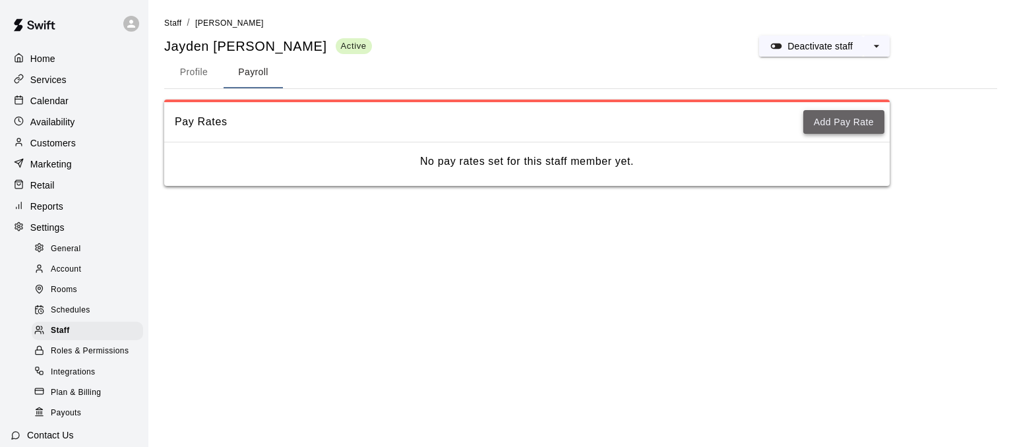
click at [832, 124] on button "Add Pay Rate" at bounding box center [843, 122] width 81 height 24
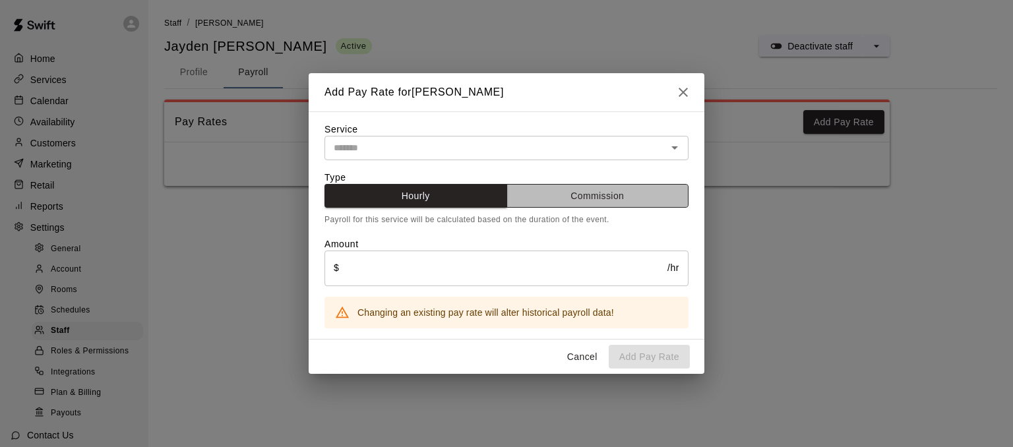
click at [617, 191] on button "Commission" at bounding box center [597, 196] width 183 height 24
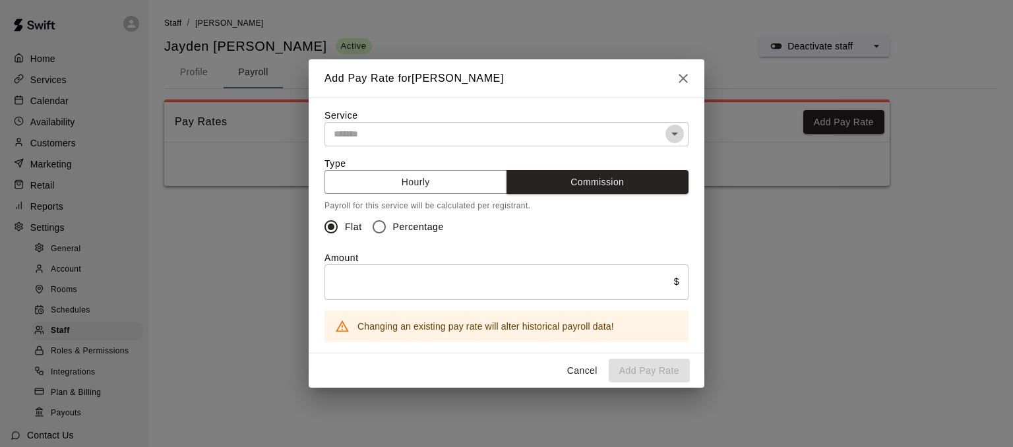
click at [667, 137] on icon "Open" at bounding box center [675, 134] width 16 height 16
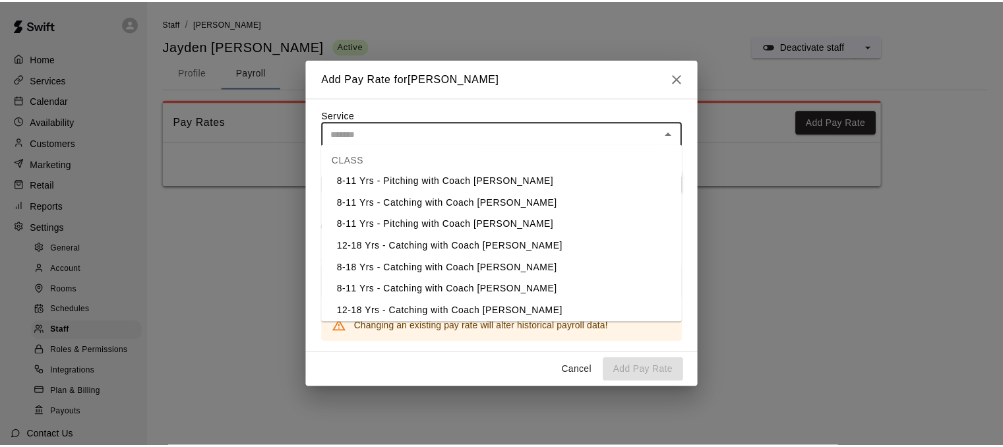
scroll to position [396, 0]
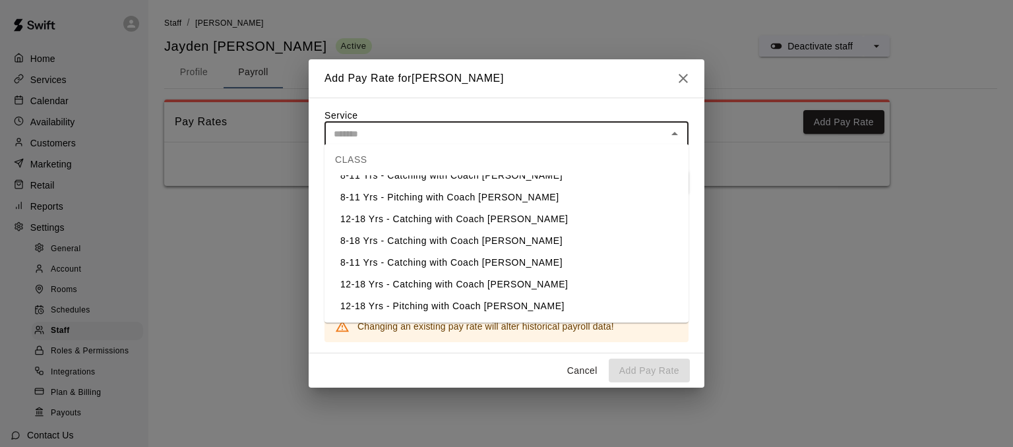
click at [585, 235] on li "8-18 Yrs - Catching with Coach [PERSON_NAME]" at bounding box center [506, 241] width 364 height 22
type input "**********"
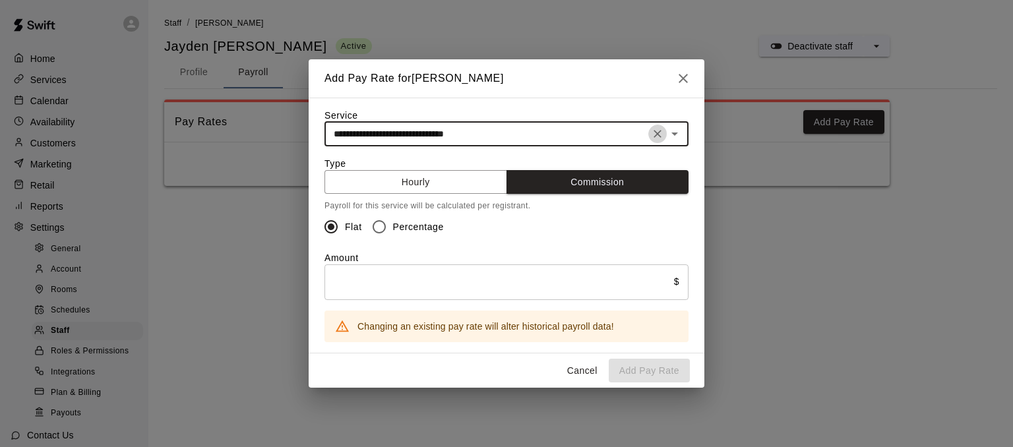
click at [655, 139] on button "Clear" at bounding box center [657, 134] width 18 height 18
click at [670, 137] on icon "Open" at bounding box center [675, 134] width 16 height 16
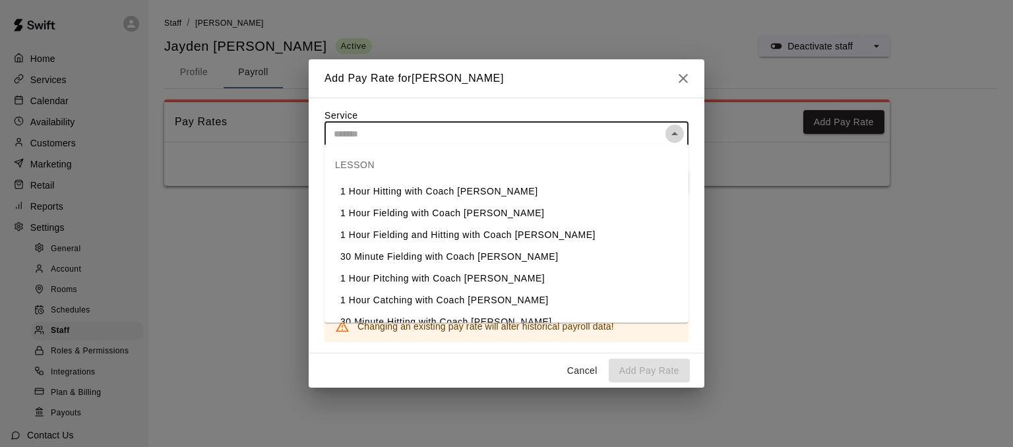
click at [677, 127] on icon "Close" at bounding box center [675, 134] width 16 height 16
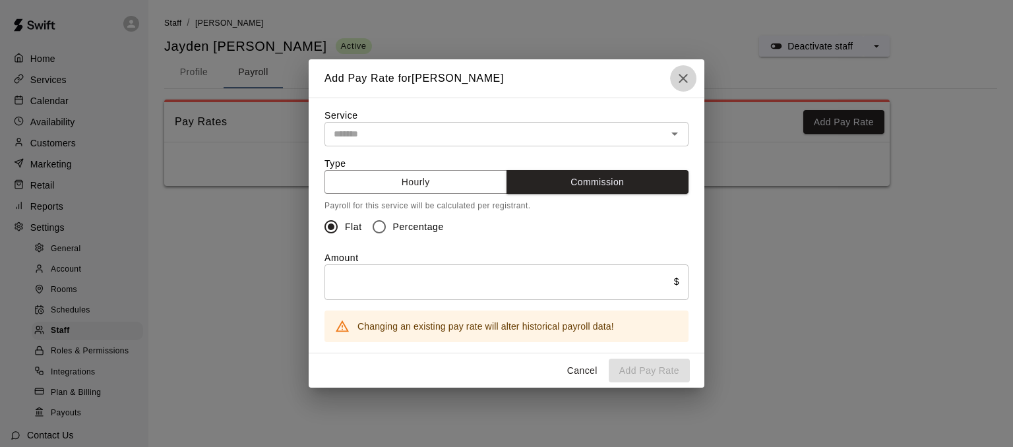
click at [685, 80] on icon "button" at bounding box center [683, 79] width 16 height 16
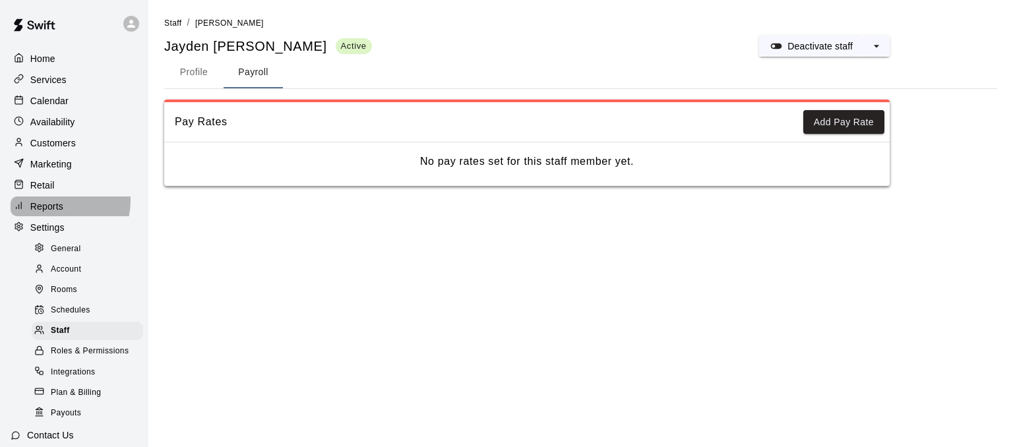
click at [53, 208] on p "Reports" at bounding box center [46, 206] width 33 height 13
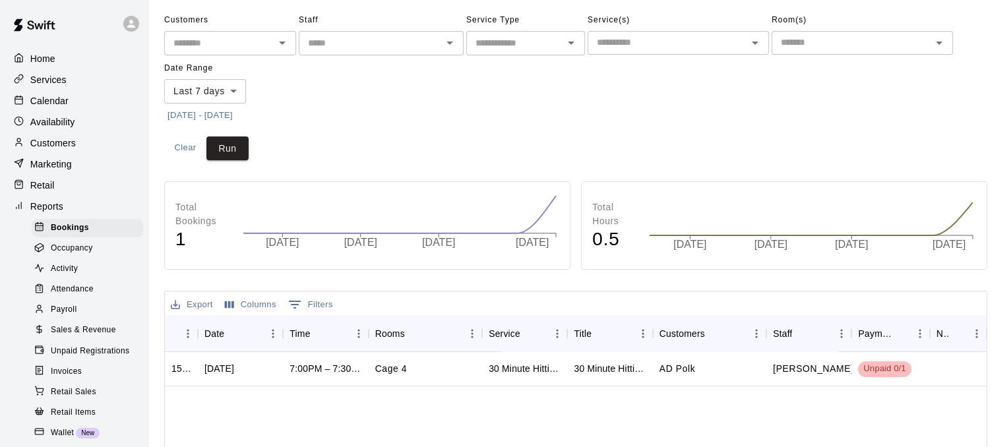
scroll to position [49, 0]
click at [76, 296] on span "Attendance" at bounding box center [72, 289] width 43 height 13
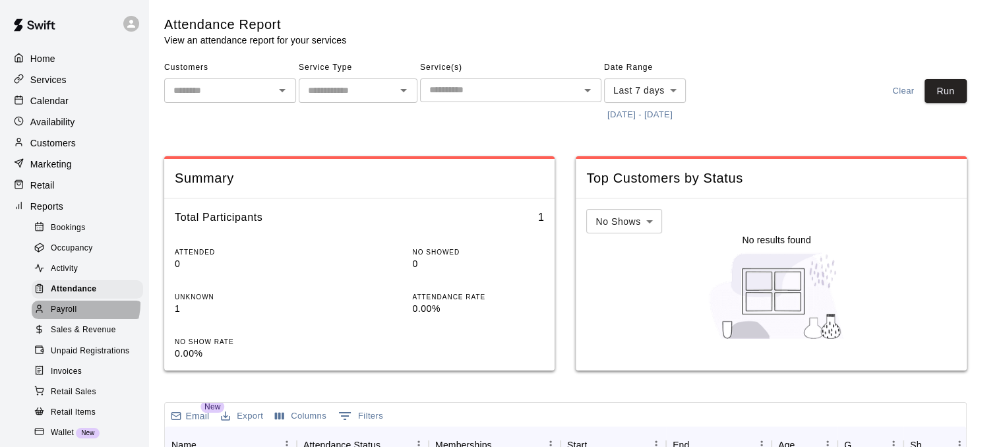
click at [84, 317] on div "Payroll" at bounding box center [87, 310] width 111 height 18
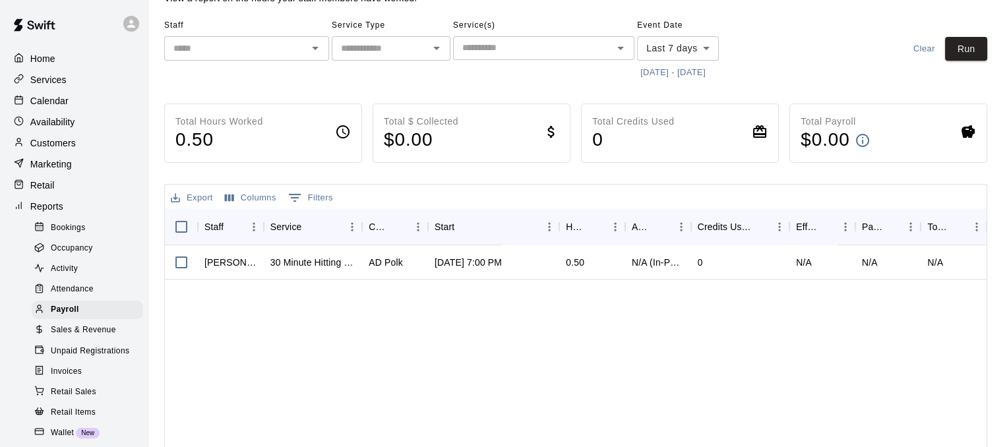
scroll to position [144, 0]
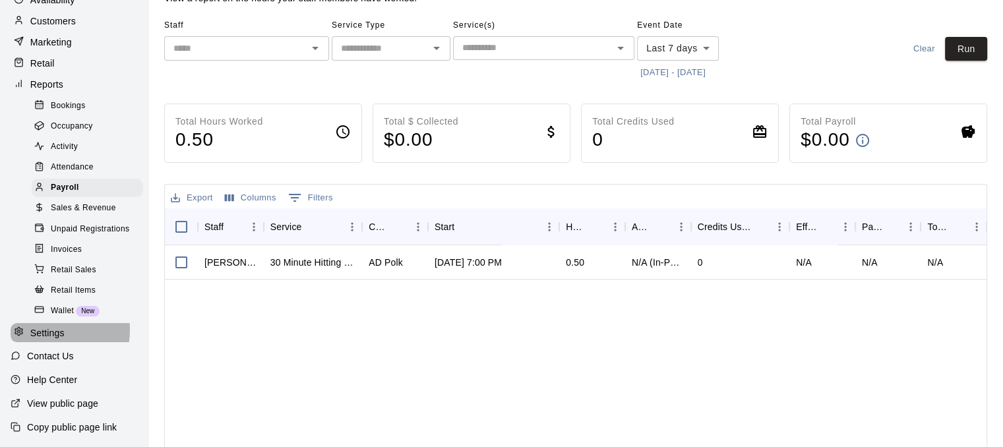
click at [38, 329] on p "Settings" at bounding box center [47, 332] width 34 height 13
select select "**"
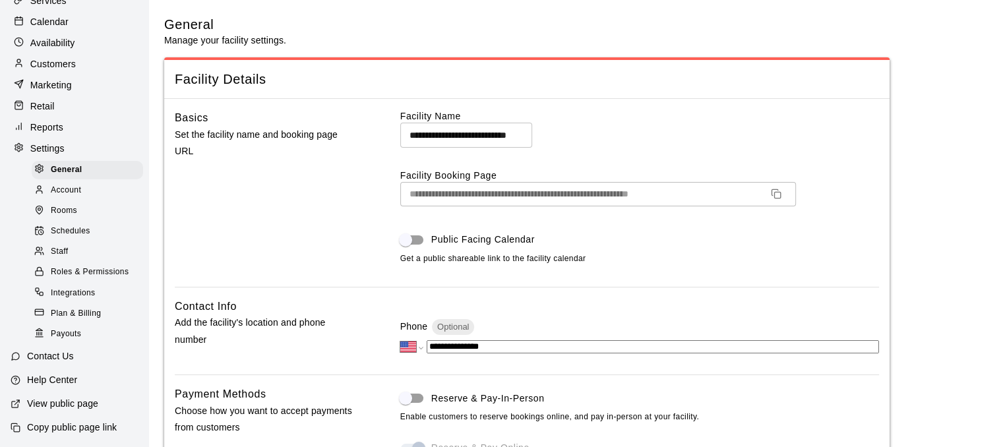
scroll to position [24, 0]
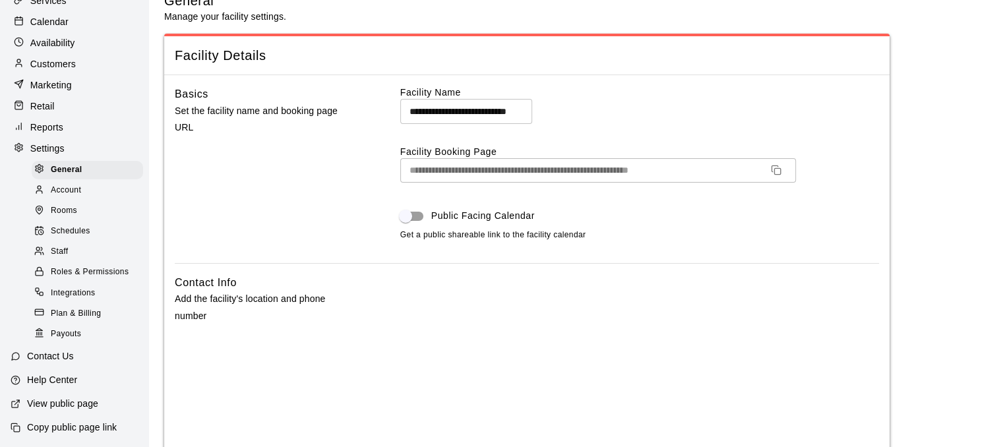
click at [54, 269] on span "Roles & Permissions" at bounding box center [90, 272] width 78 height 13
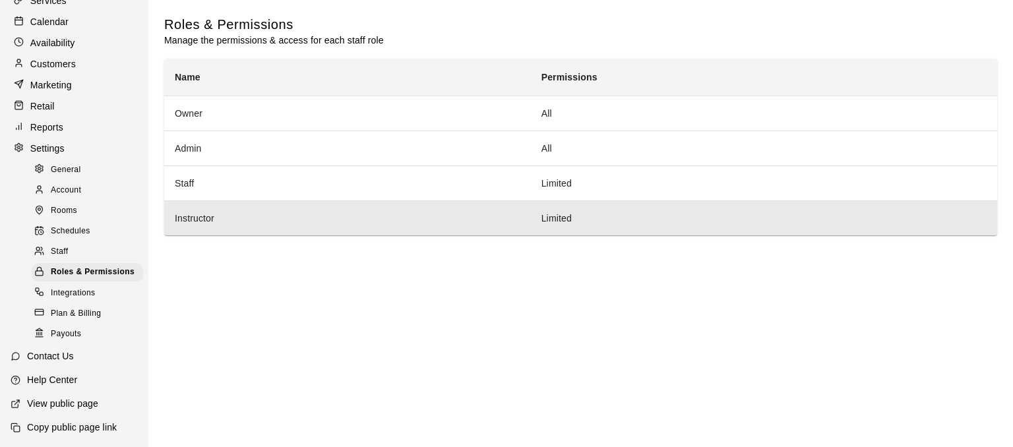
click at [345, 217] on th "Instructor" at bounding box center [347, 217] width 367 height 35
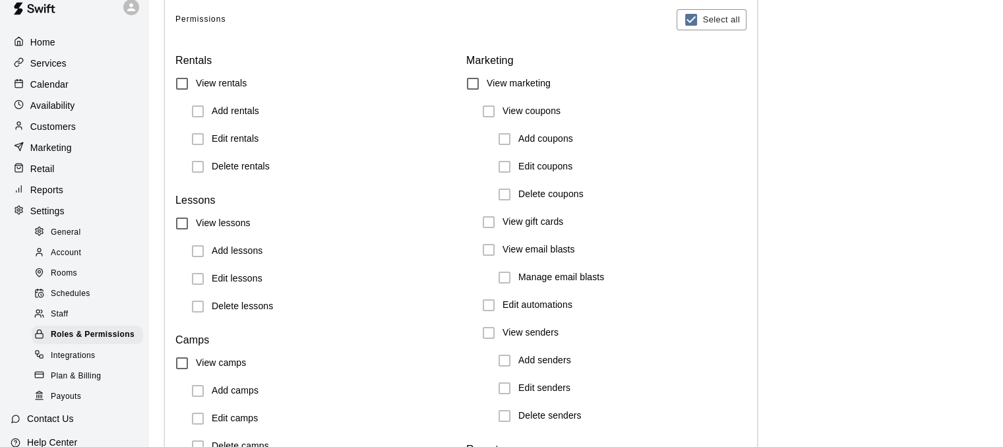
scroll to position [16, 0]
click at [58, 65] on p "Services" at bounding box center [48, 63] width 36 height 13
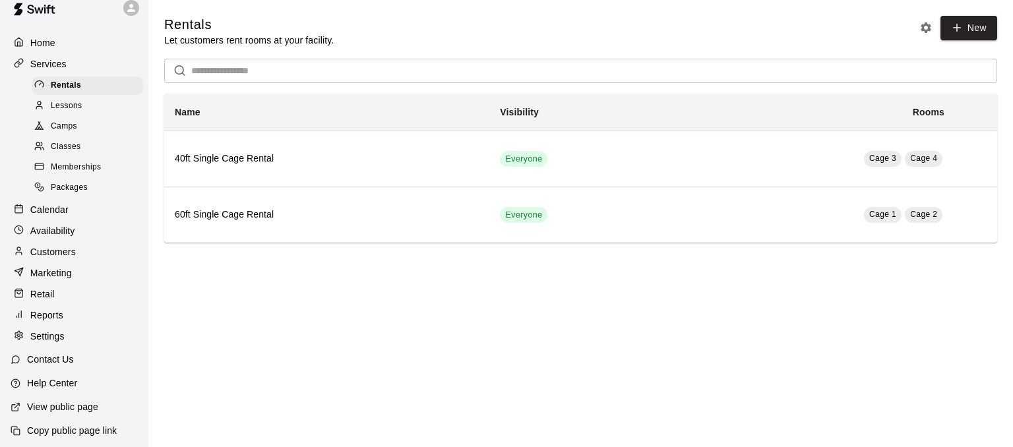
click at [95, 156] on div "Classes" at bounding box center [87, 147] width 111 height 18
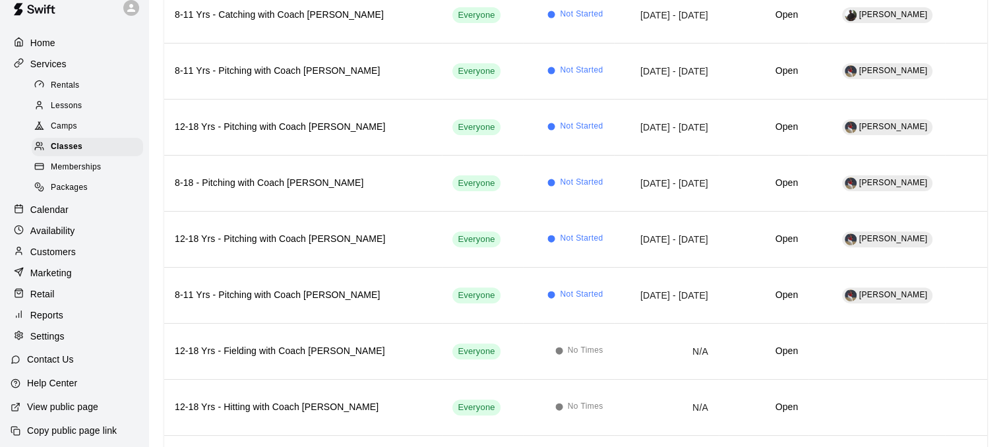
scroll to position [537, 0]
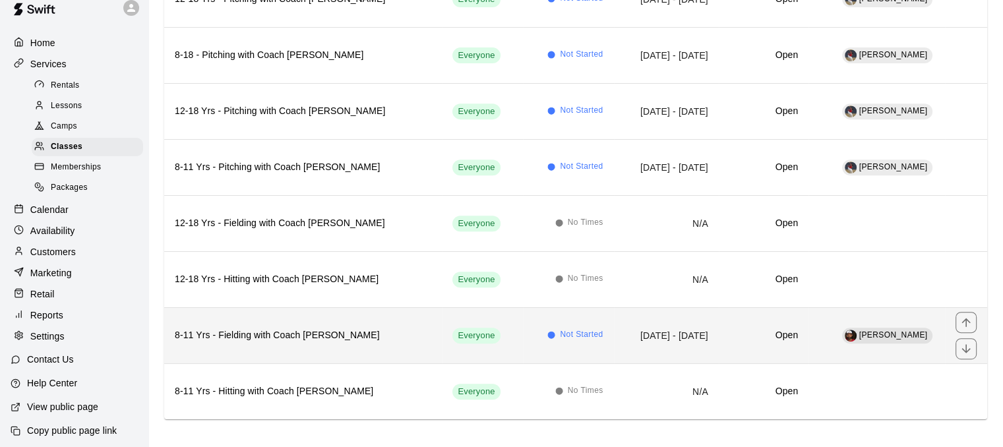
click at [313, 309] on th "8-11 Yrs - Fielding with Coach [PERSON_NAME]" at bounding box center [303, 335] width 278 height 56
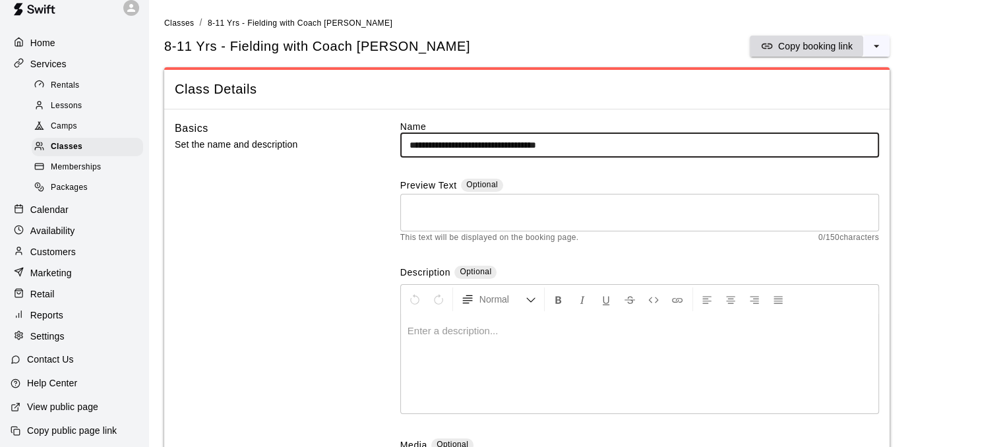
click at [786, 44] on p "Copy booking link" at bounding box center [815, 46] width 75 height 13
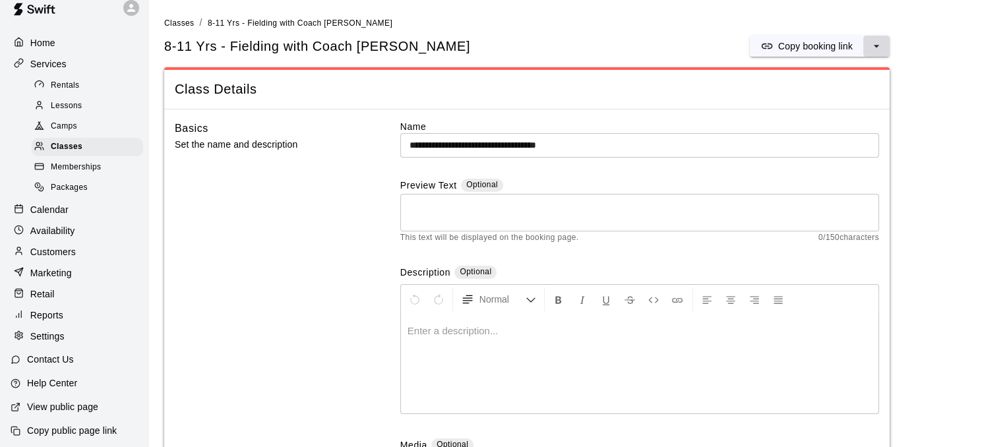
click at [881, 43] on icon "select merge strategy" at bounding box center [876, 46] width 13 height 13
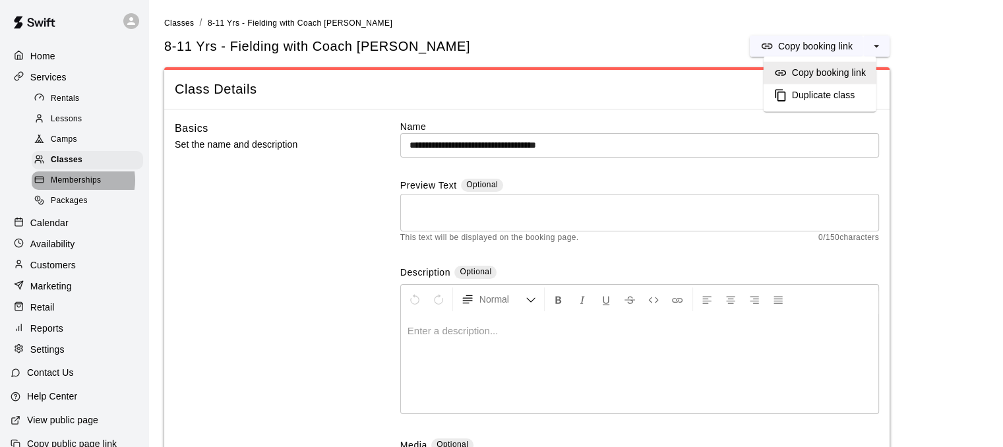
click at [76, 187] on span "Memberships" at bounding box center [76, 180] width 50 height 13
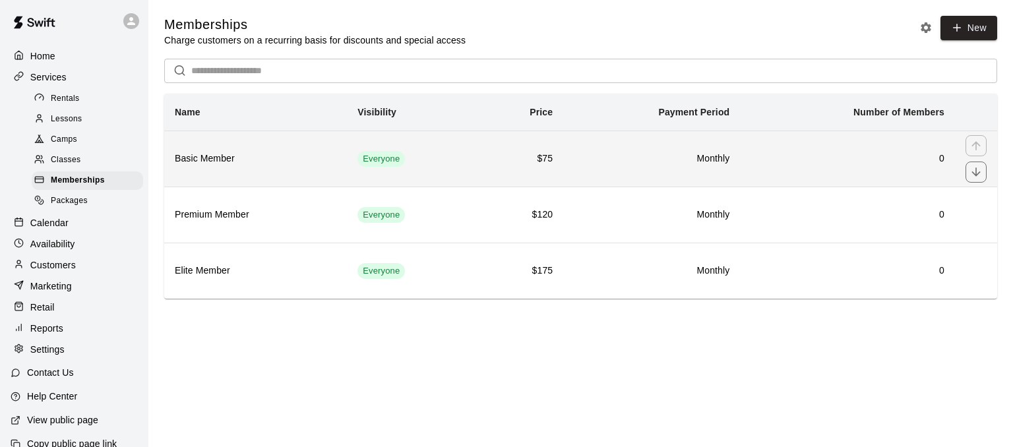
click at [270, 169] on th "Basic Member" at bounding box center [255, 159] width 183 height 56
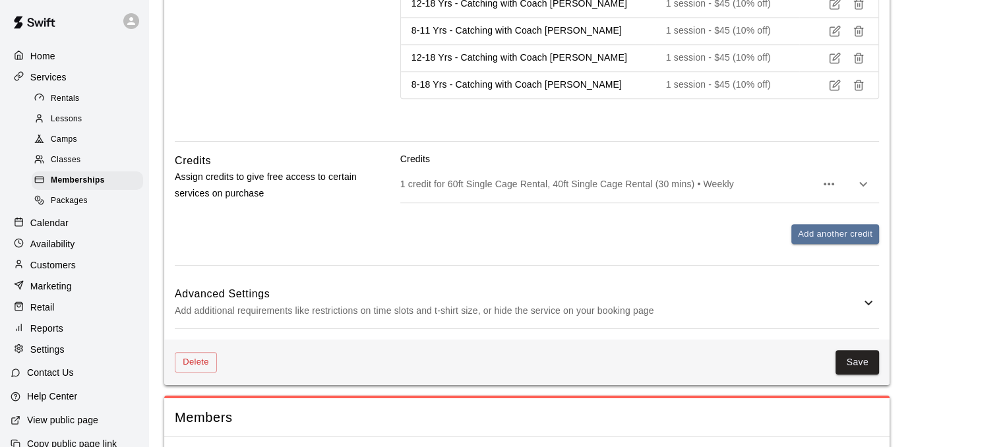
scroll to position [1479, 0]
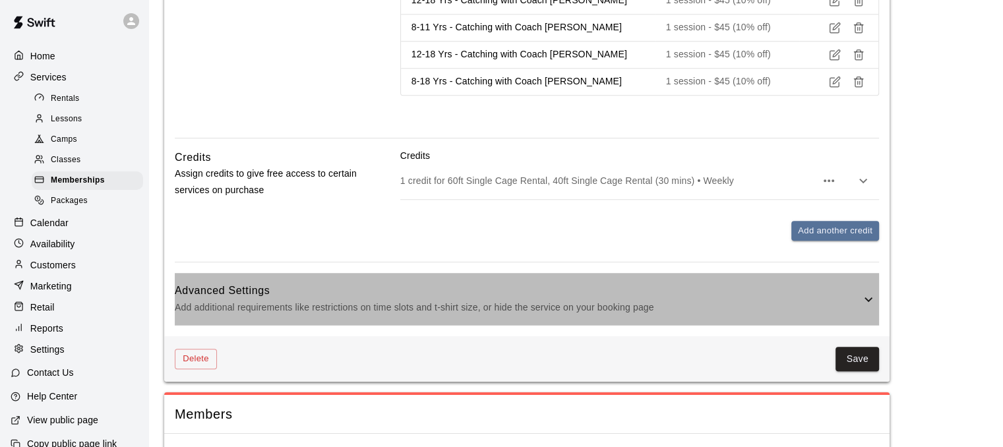
click at [337, 314] on div "Advanced Settings Add additional requirements like restrictions on time slots a…" at bounding box center [527, 299] width 704 height 52
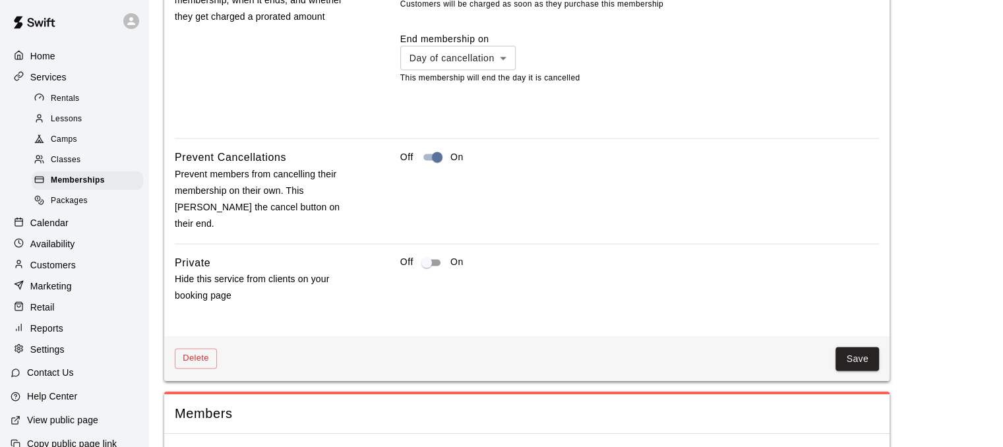
scroll to position [2091, 0]
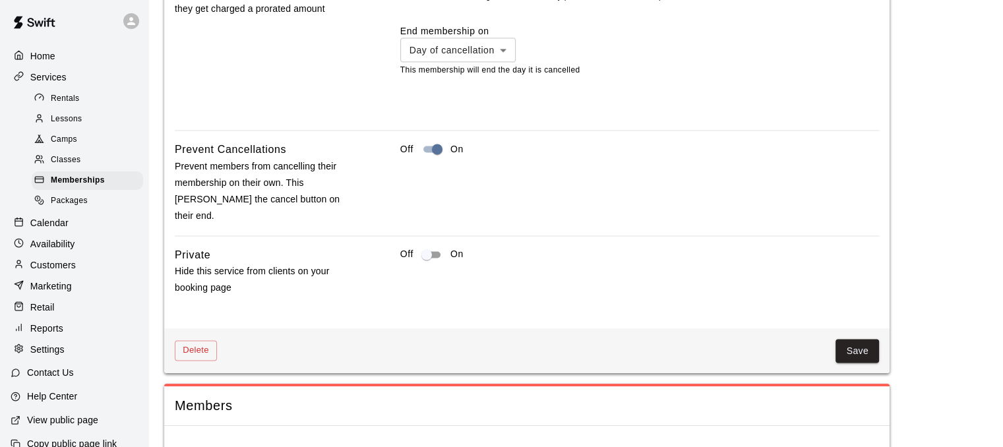
click at [61, 251] on p "Availability" at bounding box center [52, 243] width 45 height 13
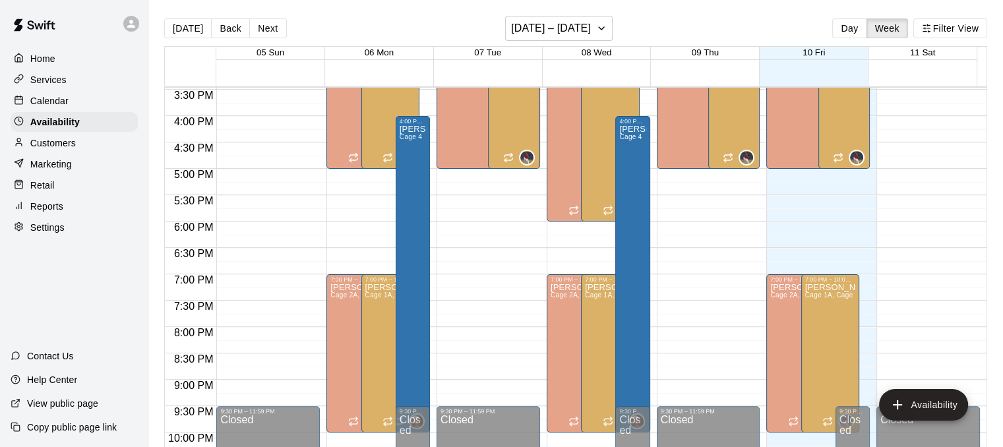
scroll to position [815, 0]
